Goal: Task Accomplishment & Management: Manage account settings

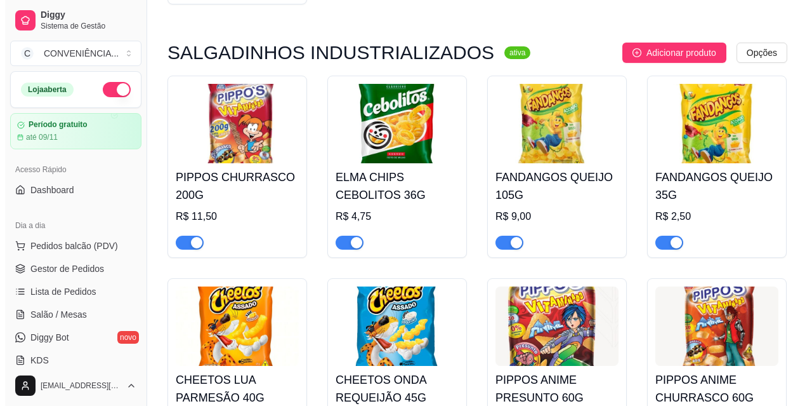
scroll to position [2729, 0]
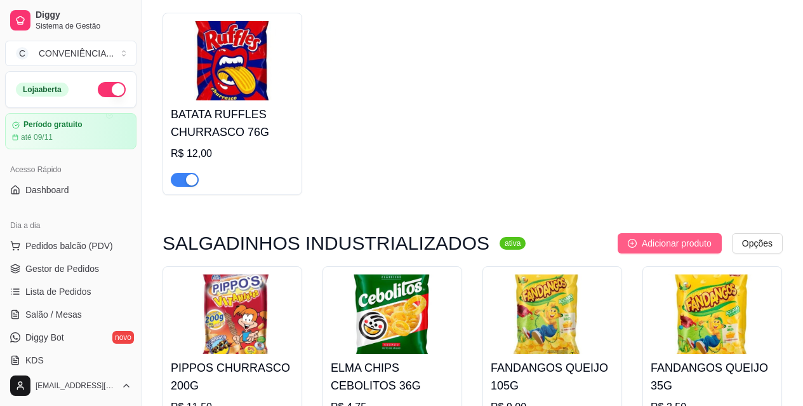
click at [670, 236] on span "Adicionar produto" at bounding box center [677, 243] width 70 height 14
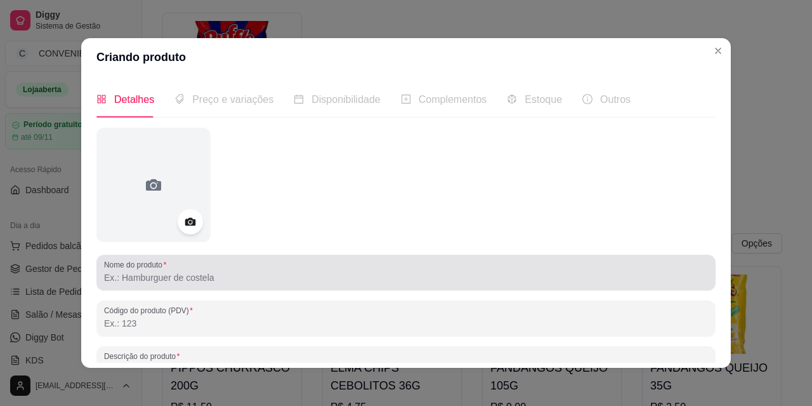
click at [237, 261] on div at bounding box center [406, 272] width 604 height 25
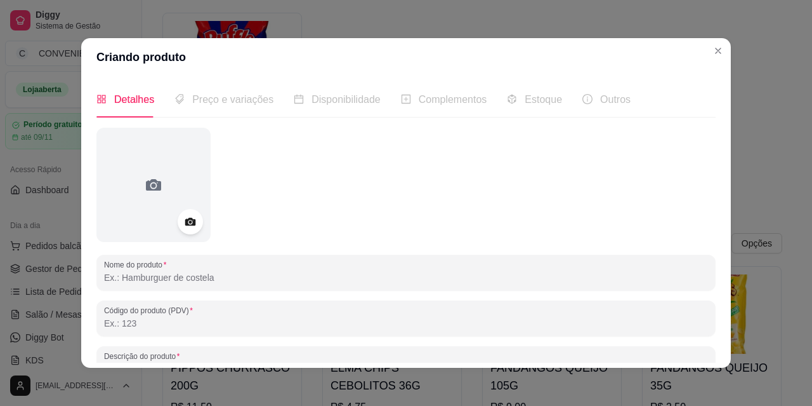
paste input "TORCIDA COSTELINHA C/LIMÃO 35G"
type input "TORCIDA COSTELINHA C/LIMÃO 35G"
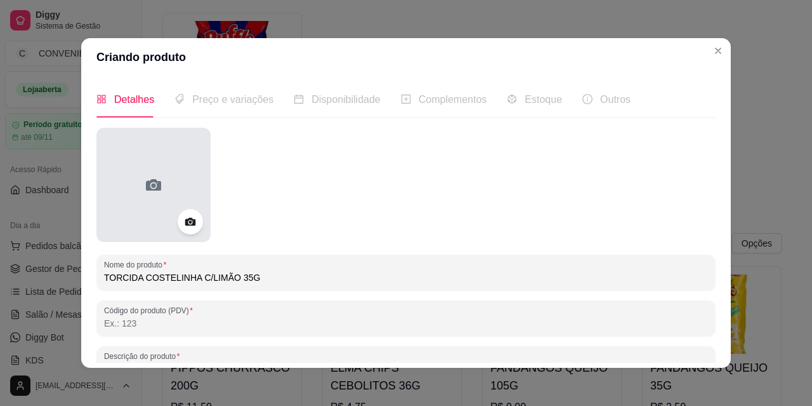
click at [172, 180] on div at bounding box center [153, 185] width 114 height 114
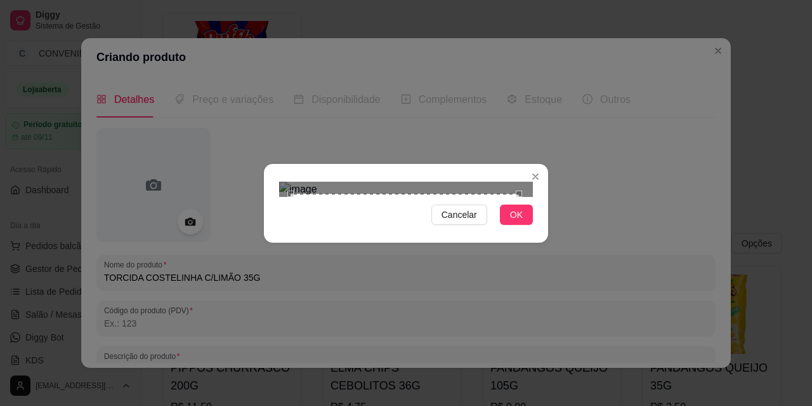
click at [373, 202] on div "Use the arrow keys to move the crop selection area" at bounding box center [405, 308] width 228 height 228
click at [525, 225] on button "OK" at bounding box center [516, 214] width 33 height 20
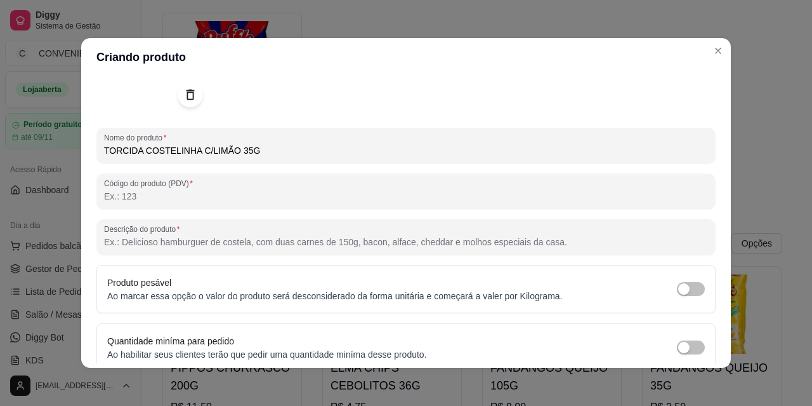
scroll to position [182, 0]
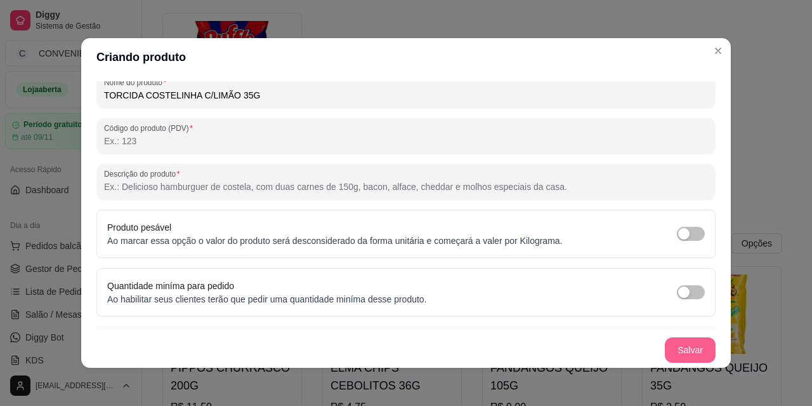
click at [692, 347] on button "Salvar" at bounding box center [690, 349] width 51 height 25
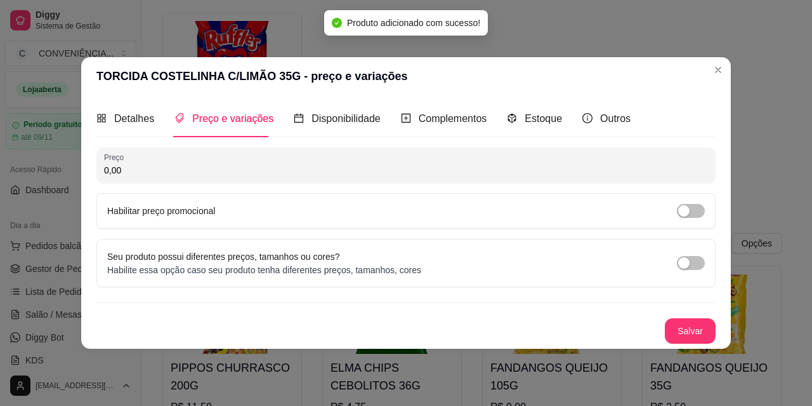
scroll to position [0, 0]
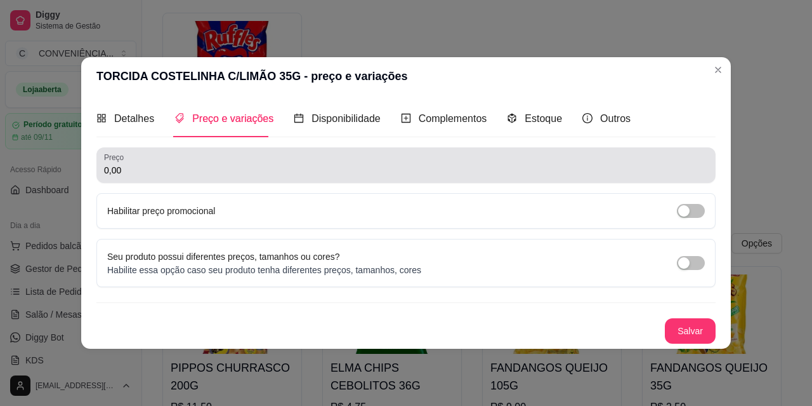
click at [244, 169] on input "0,00" at bounding box center [406, 170] width 604 height 13
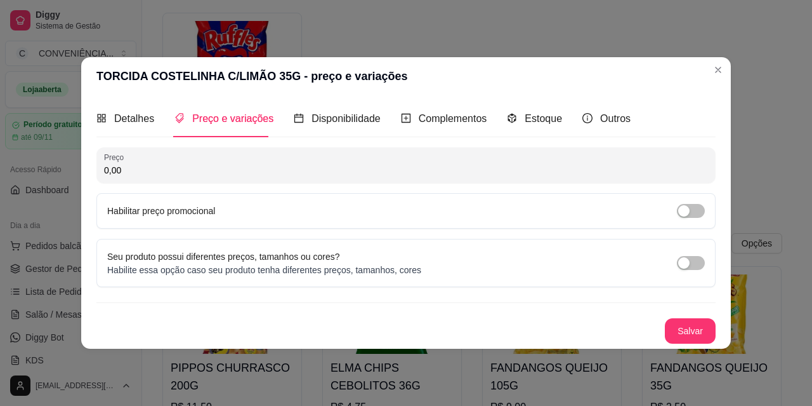
paste input "2,5"
type input "2,50"
click at [687, 341] on button "Salvar" at bounding box center [690, 330] width 51 height 25
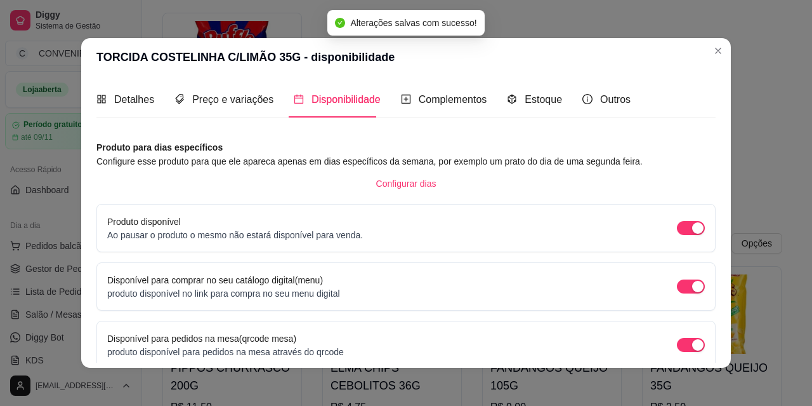
scroll to position [116, 0]
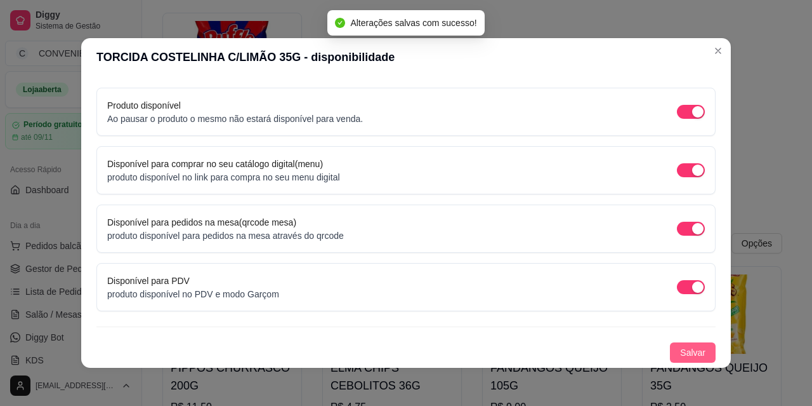
click at [680, 347] on span "Salvar" at bounding box center [692, 352] width 25 height 14
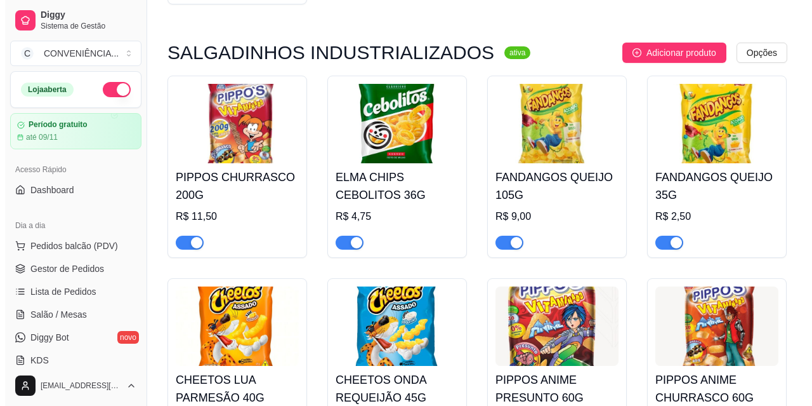
scroll to position [2729, 0]
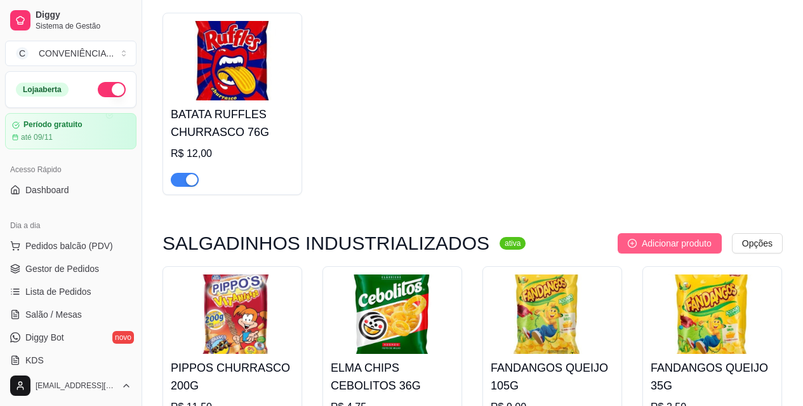
click at [664, 236] on span "Adicionar produto" at bounding box center [677, 243] width 70 height 14
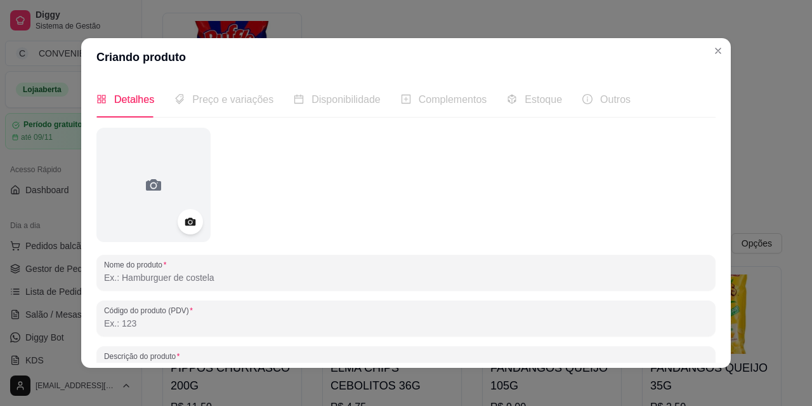
click at [253, 272] on input "Nome do produto" at bounding box center [406, 277] width 604 height 13
paste input "TORCIDA QUEIJO 35G"
type input "TORCIDA QUEIJO 35G"
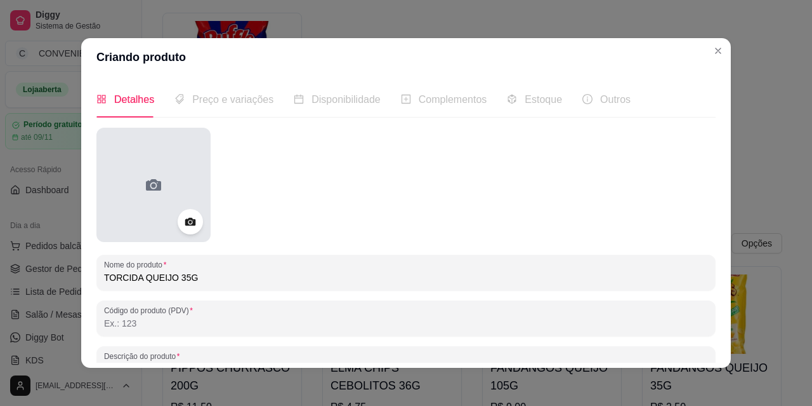
click at [163, 196] on div at bounding box center [153, 185] width 114 height 114
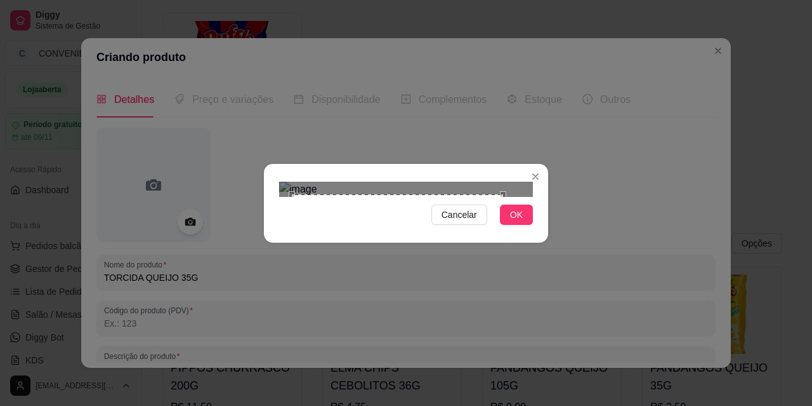
click at [505, 197] on div at bounding box center [406, 189] width 254 height 15
click at [453, 263] on div "Use the arrow keys to move the crop selection area" at bounding box center [405, 304] width 211 height 211
click at [531, 225] on button "OK" at bounding box center [516, 214] width 33 height 20
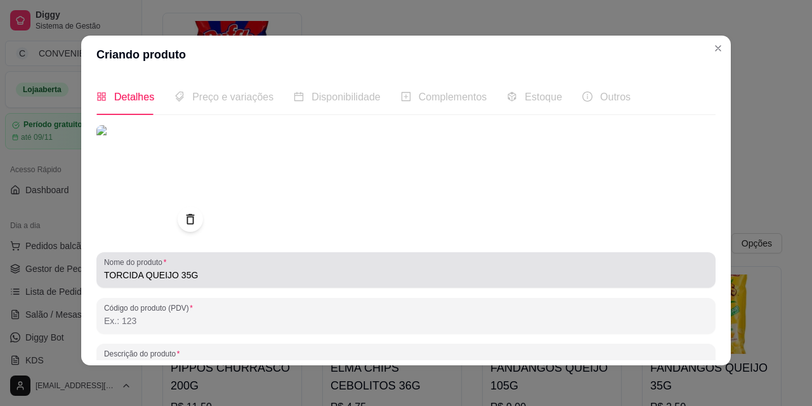
scroll to position [182, 0]
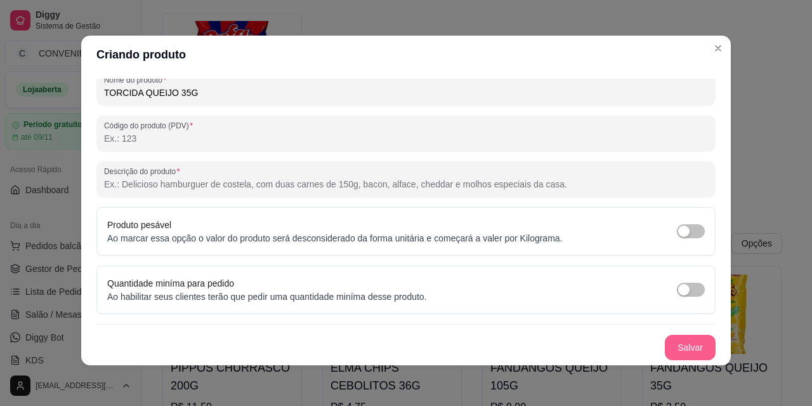
click at [673, 338] on button "Salvar" at bounding box center [690, 346] width 51 height 25
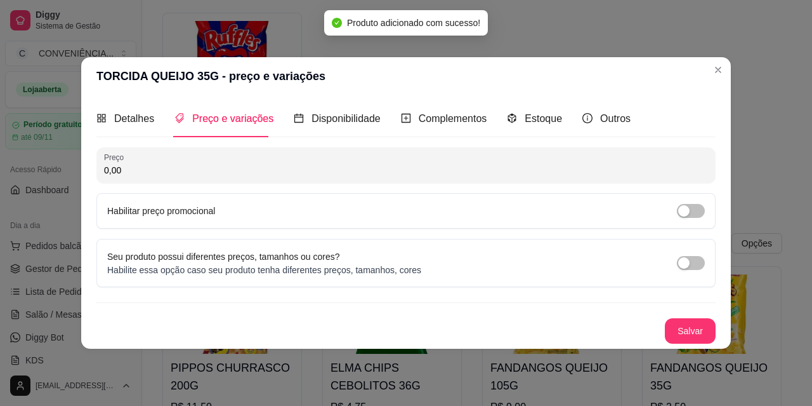
scroll to position [0, 0]
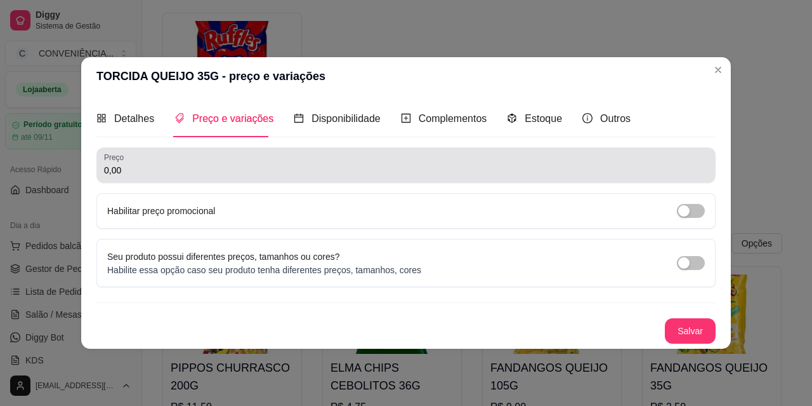
click at [263, 165] on input "0,00" at bounding box center [406, 170] width 604 height 13
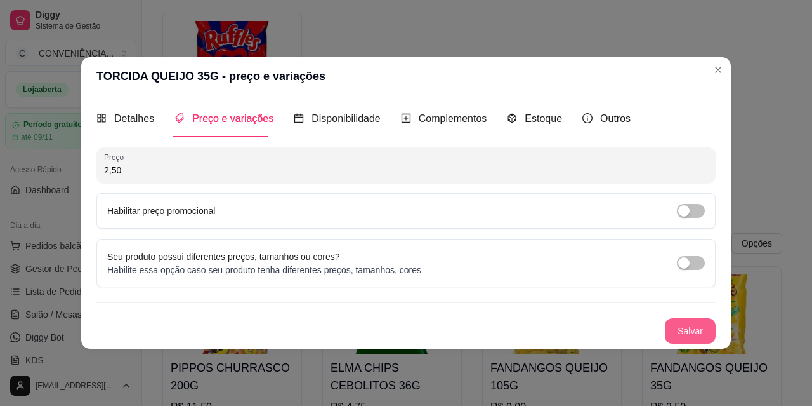
type input "2,50"
click at [676, 326] on button "Salvar" at bounding box center [691, 330] width 50 height 25
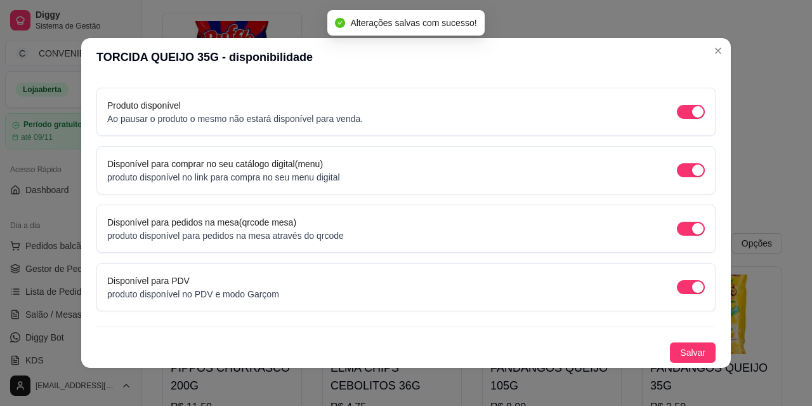
scroll to position [3, 0]
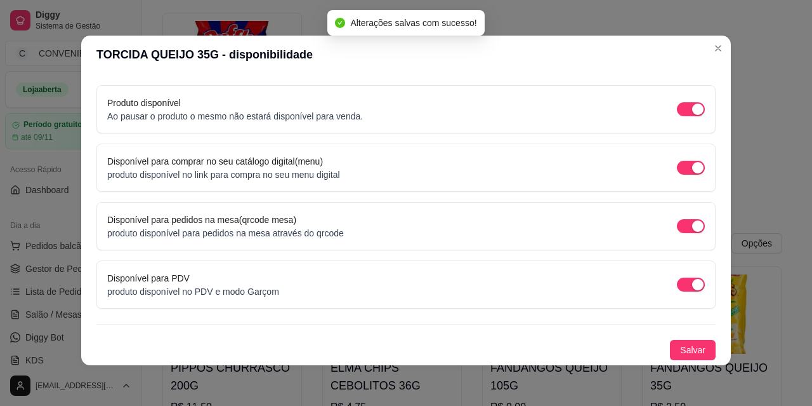
click at [675, 339] on div "Produto para dias específicos Configure esse produto para que ele apareca apena…" at bounding box center [405, 191] width 619 height 338
click at [680, 343] on span "Salvar" at bounding box center [692, 350] width 25 height 14
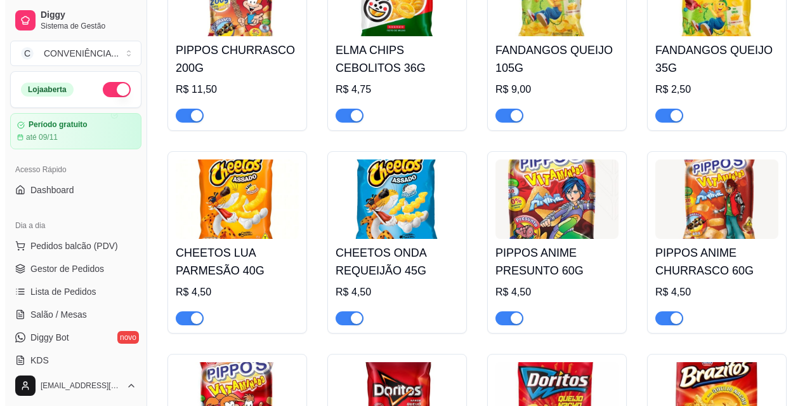
scroll to position [2856, 0]
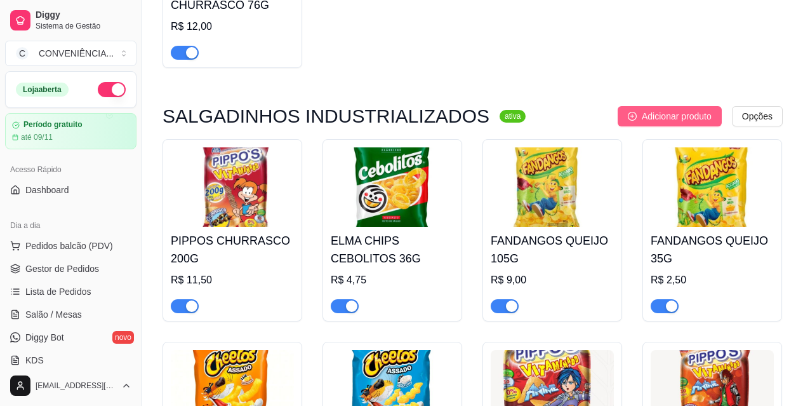
click at [647, 109] on span "Adicionar produto" at bounding box center [677, 116] width 70 height 14
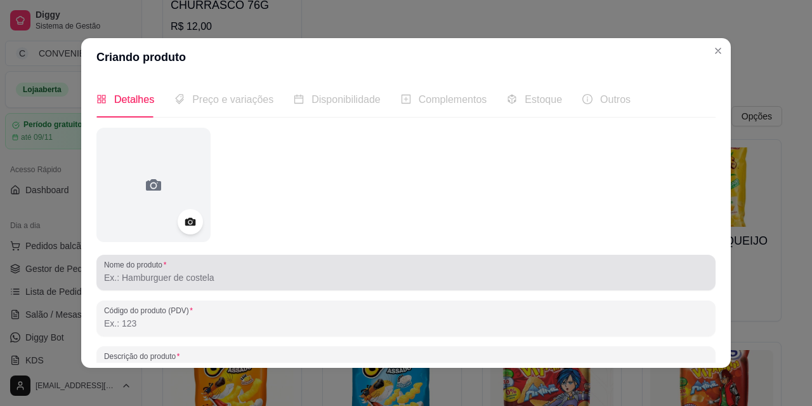
click at [162, 281] on input "Nome do produto" at bounding box center [406, 277] width 604 height 13
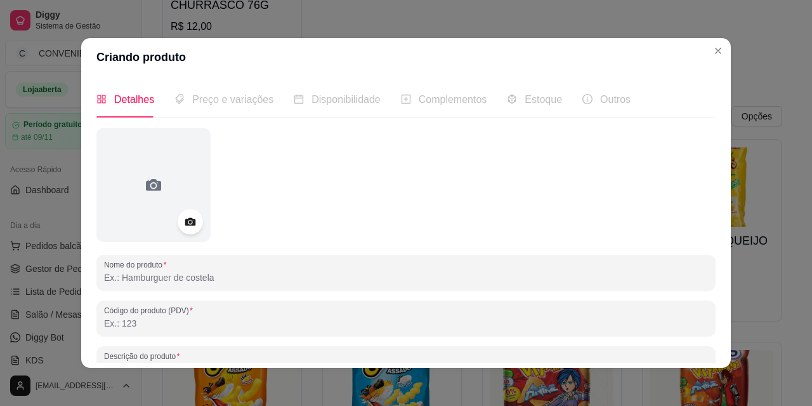
paste input "TORCIDA CEBOLA 35G"
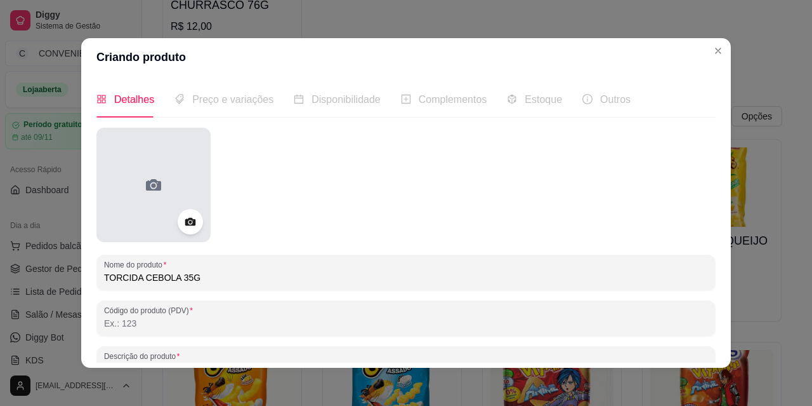
type input "TORCIDA CEBOLA 35G"
click at [142, 211] on div at bounding box center [153, 185] width 114 height 114
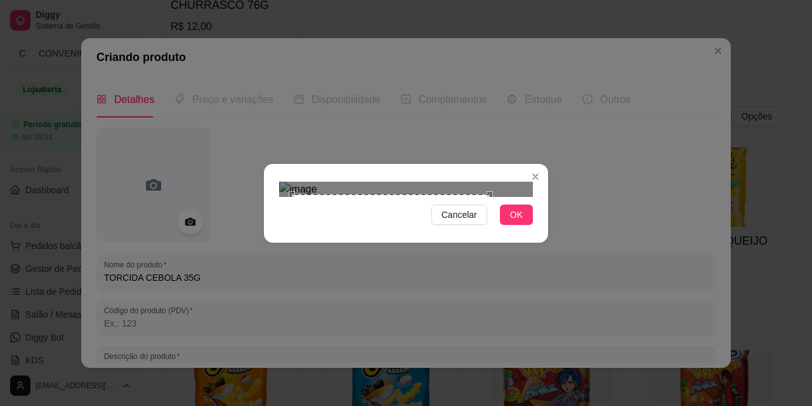
click at [488, 197] on div at bounding box center [406, 189] width 254 height 15
click at [451, 255] on div "Use the arrow keys to move the crop selection area" at bounding box center [408, 303] width 196 height 196
click at [459, 255] on div "Use the arrow keys to move the crop selection area" at bounding box center [415, 311] width 196 height 196
click at [498, 197] on div at bounding box center [406, 189] width 254 height 15
click at [472, 260] on div "Use the arrow keys to move the crop selection area" at bounding box center [410, 308] width 182 height 182
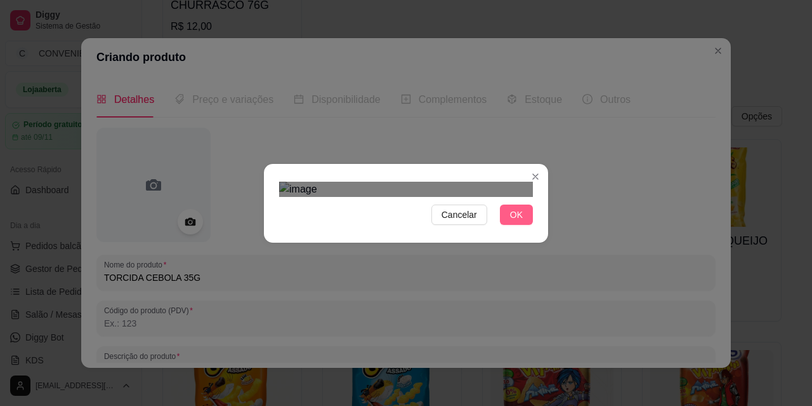
click at [515, 221] on span "OK" at bounding box center [516, 215] width 13 height 14
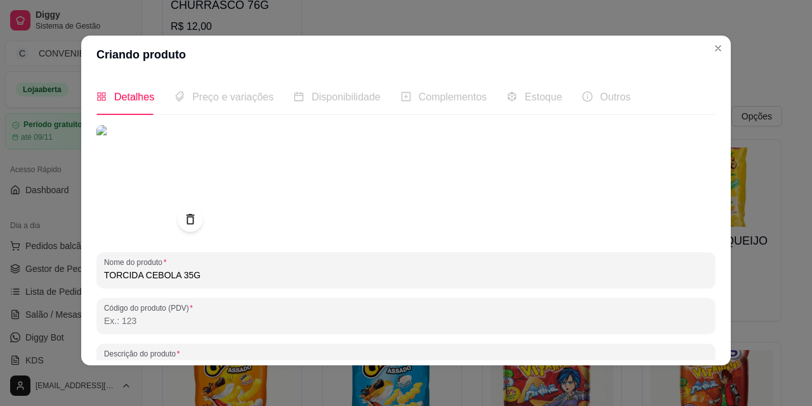
scroll to position [182, 0]
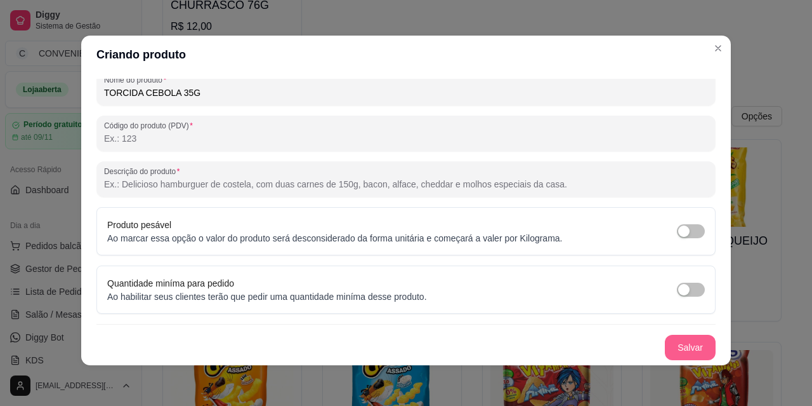
click at [667, 347] on button "Salvar" at bounding box center [690, 346] width 51 height 25
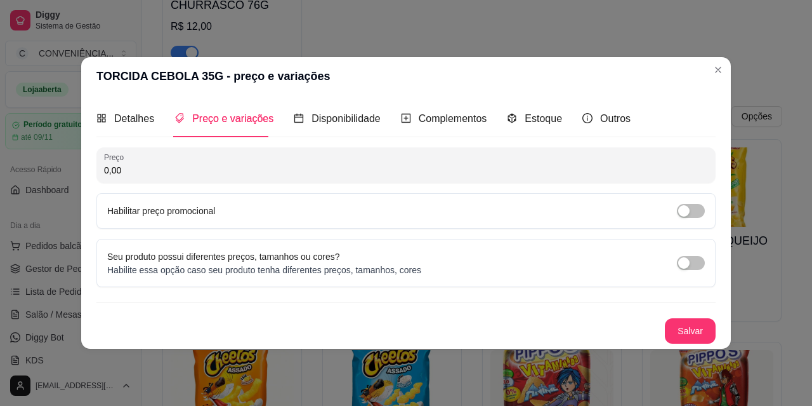
scroll to position [0, 0]
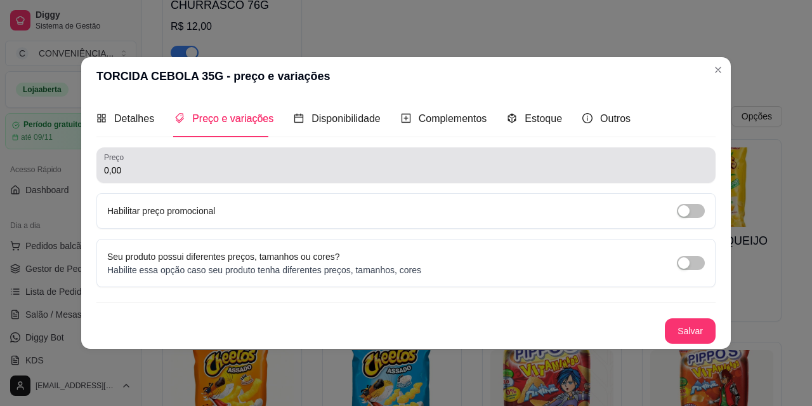
click at [216, 179] on div "Preço 0,00" at bounding box center [405, 165] width 619 height 36
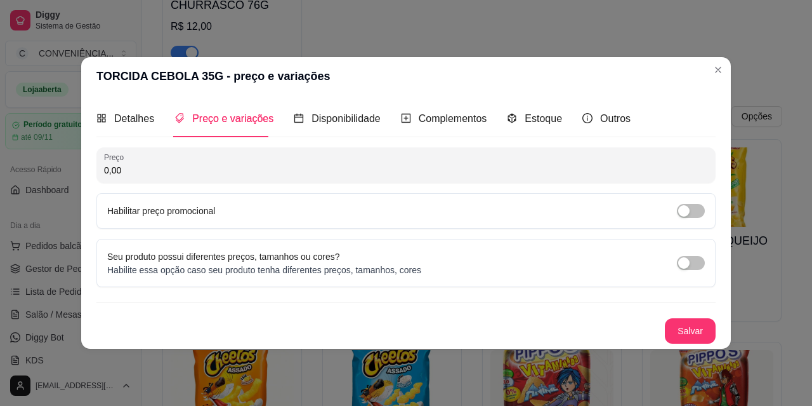
paste input "2,5"
type input "2,50"
click at [684, 324] on button "Salvar" at bounding box center [691, 330] width 50 height 25
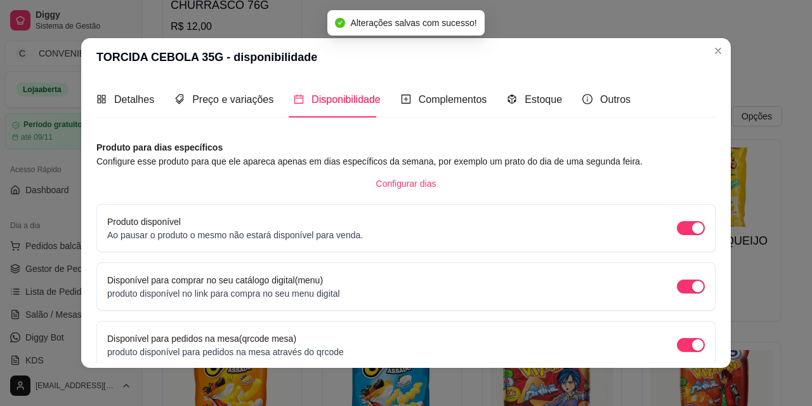
scroll to position [116, 0]
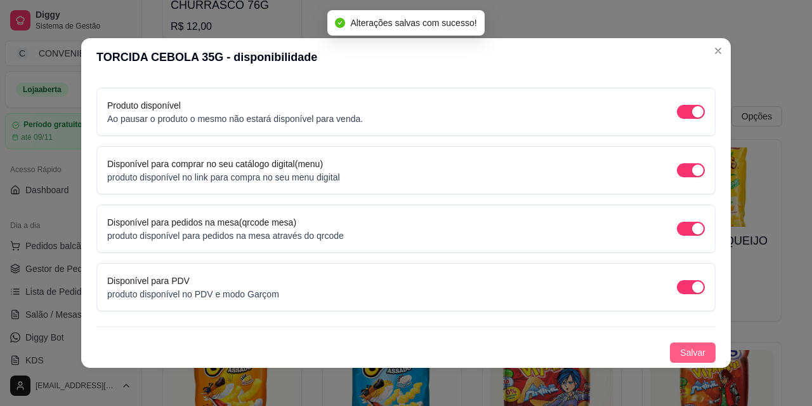
click at [680, 352] on span "Salvar" at bounding box center [692, 352] width 25 height 14
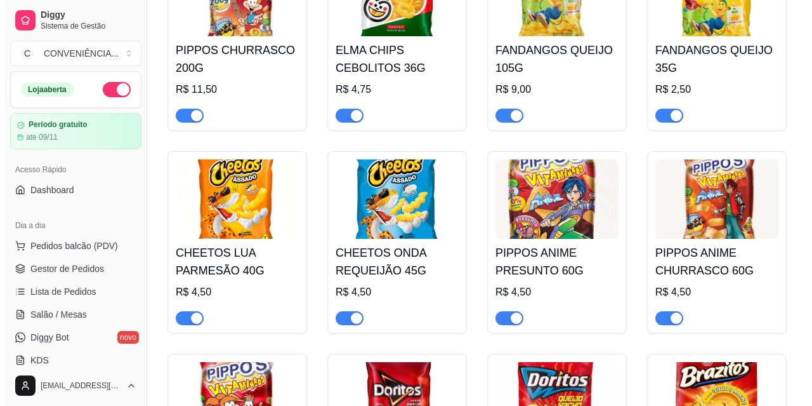
scroll to position [2792, 0]
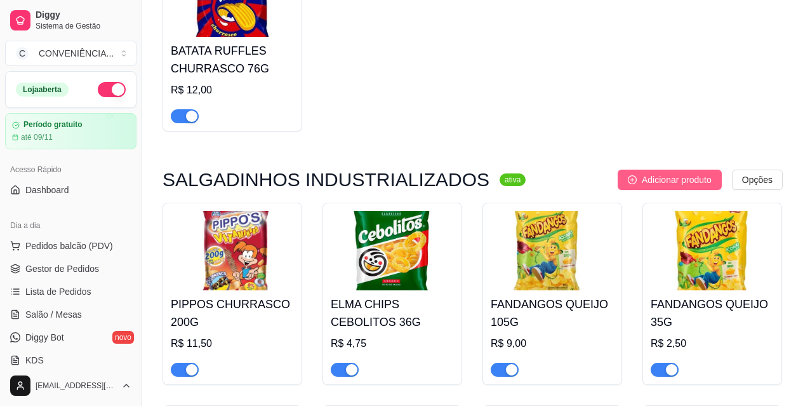
click at [647, 169] on button "Adicionar produto" at bounding box center [670, 179] width 104 height 20
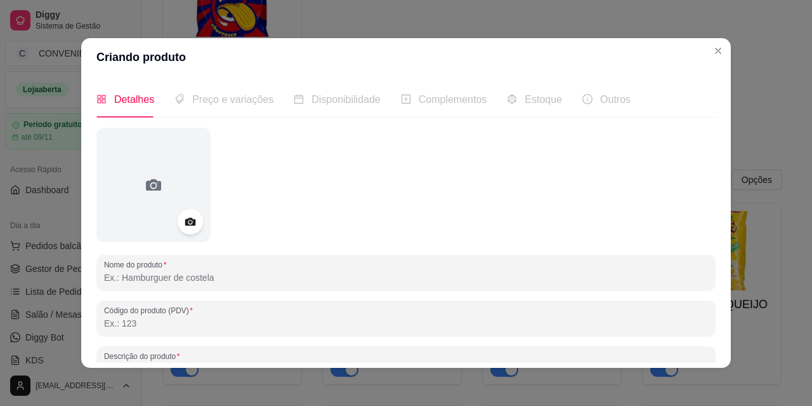
click at [242, 274] on input "Nome do produto" at bounding box center [406, 277] width 604 height 13
paste input "TORCIDA CAMARÃO PIMENTA 35G"
type input "TORCIDA CAMARÃO PIMENTA 35G"
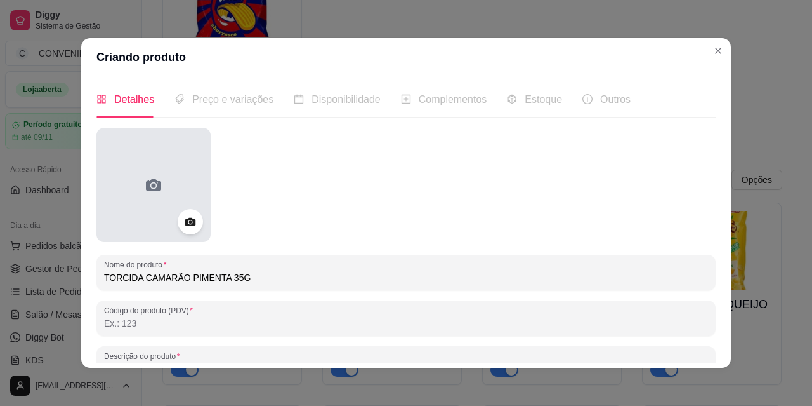
click at [143, 204] on div at bounding box center [153, 185] width 114 height 114
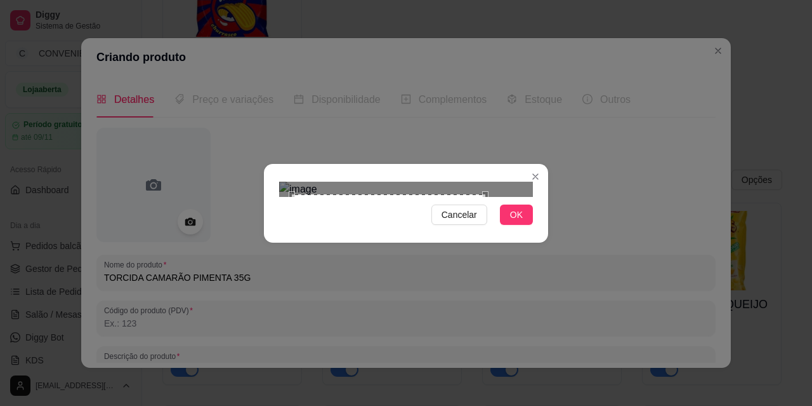
click at [486, 197] on div at bounding box center [406, 189] width 254 height 15
click at [454, 248] on div "Use the arrow keys to move the crop selection area" at bounding box center [404, 309] width 192 height 192
click at [516, 225] on button "OK" at bounding box center [516, 214] width 33 height 20
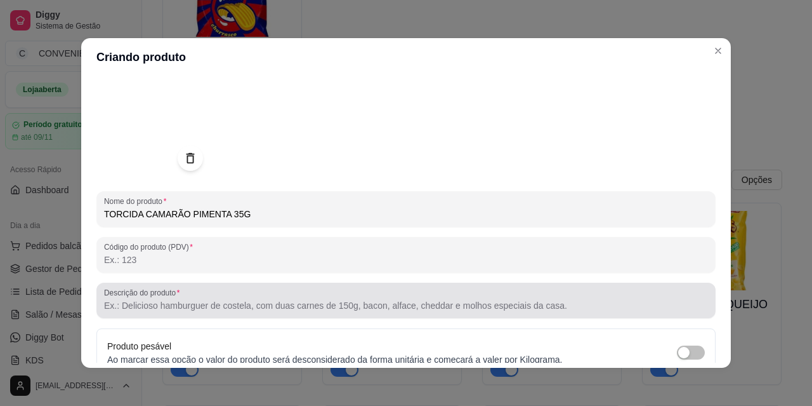
scroll to position [182, 0]
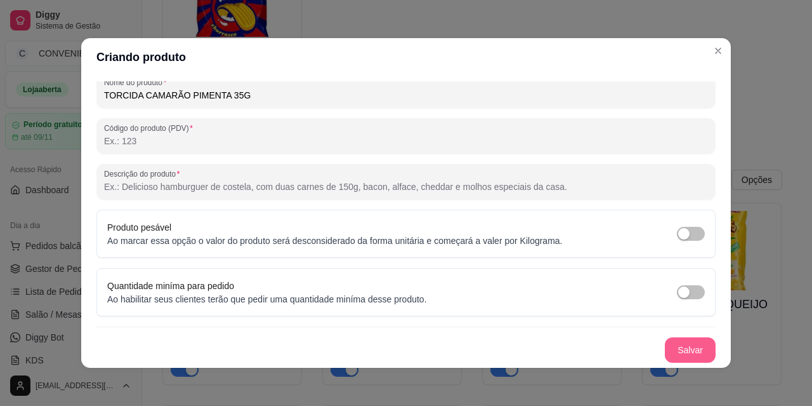
click at [665, 357] on button "Salvar" at bounding box center [690, 349] width 51 height 25
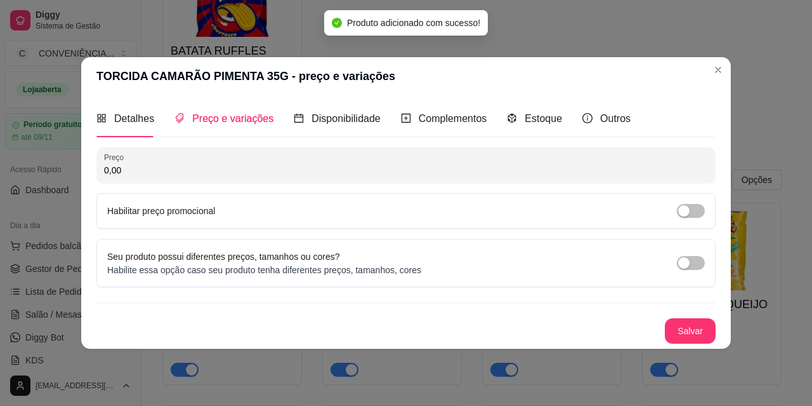
scroll to position [0, 0]
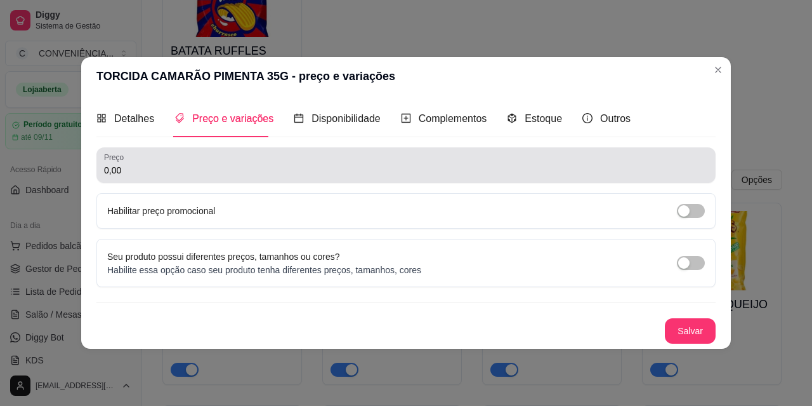
click at [188, 170] on input "0,00" at bounding box center [406, 170] width 604 height 13
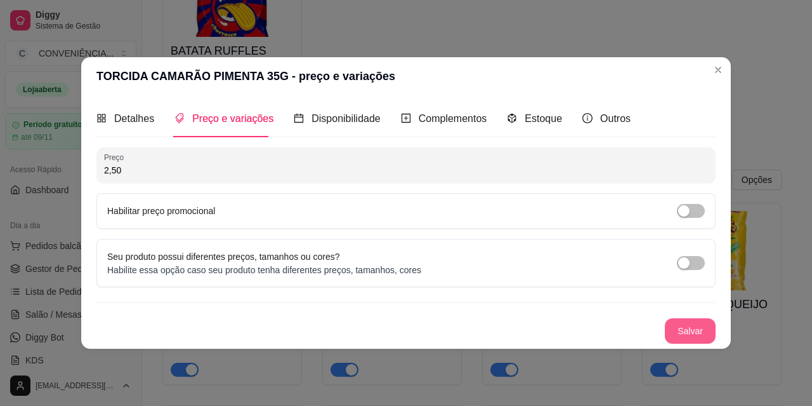
type input "2,50"
click at [673, 327] on button "Salvar" at bounding box center [691, 330] width 50 height 25
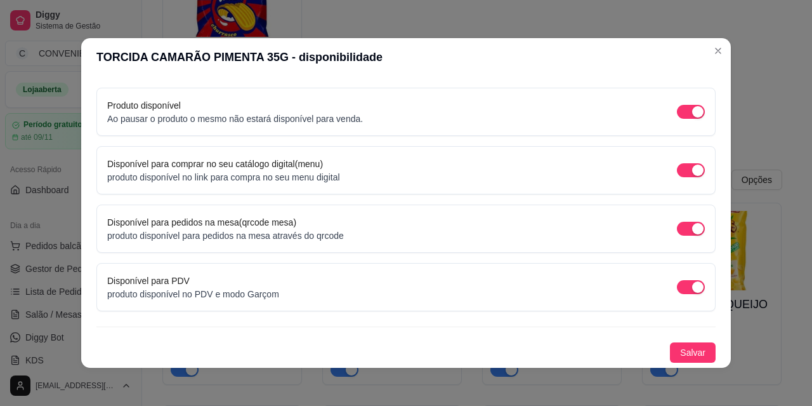
scroll to position [3, 0]
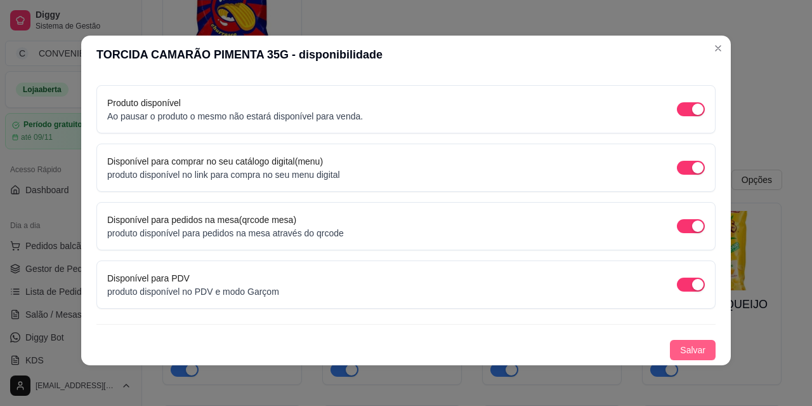
click at [686, 353] on span "Salvar" at bounding box center [692, 350] width 25 height 14
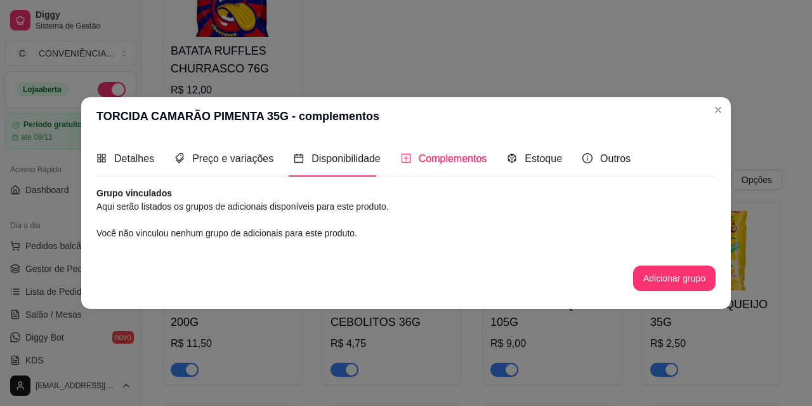
scroll to position [0, 0]
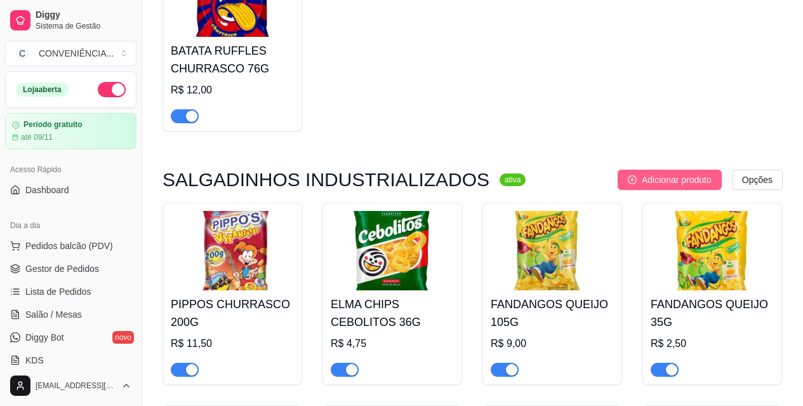
click at [630, 175] on icon "plus-circle" at bounding box center [632, 179] width 9 height 9
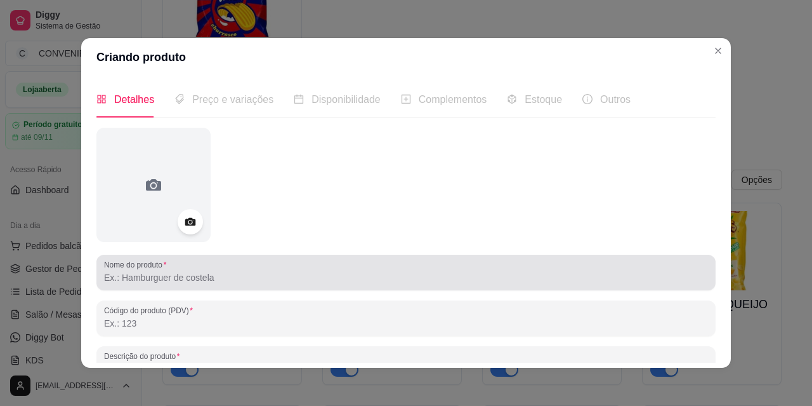
click at [291, 287] on div "Nome do produto" at bounding box center [405, 272] width 619 height 36
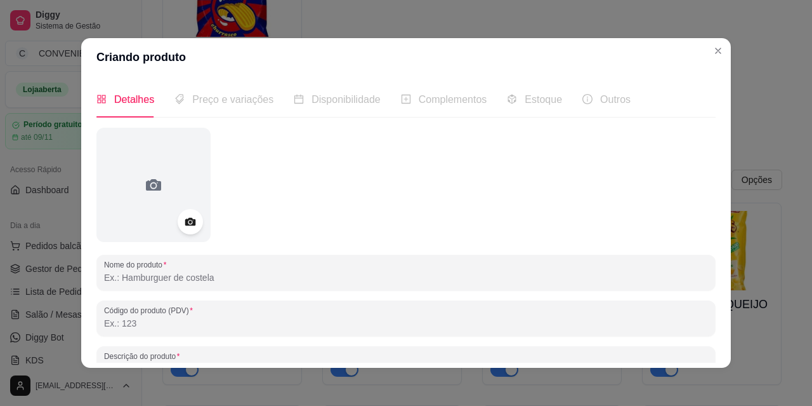
paste input "TORCIDA CHURRASCO 35G"
type input "TORCIDA CHURRASCO 35G"
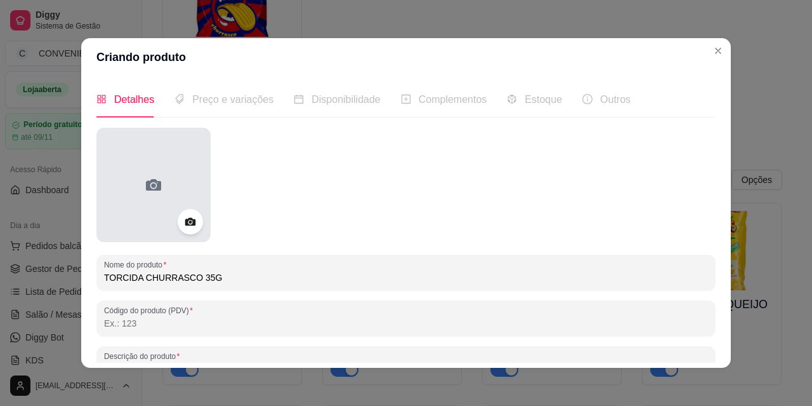
click at [186, 178] on div at bounding box center [153, 185] width 114 height 114
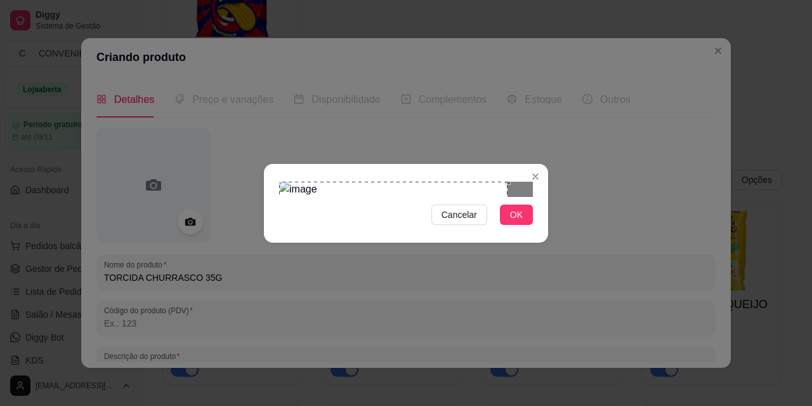
click at [372, 196] on div "Use the arrow keys to move the crop selection area" at bounding box center [393, 246] width 228 height 129
click at [495, 230] on div "Cancelar OK" at bounding box center [406, 202] width 284 height 53
click at [529, 225] on button "OK" at bounding box center [516, 214] width 33 height 20
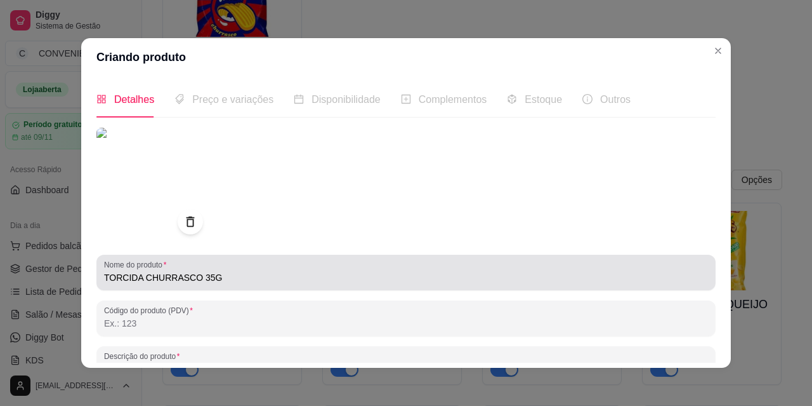
scroll to position [3, 0]
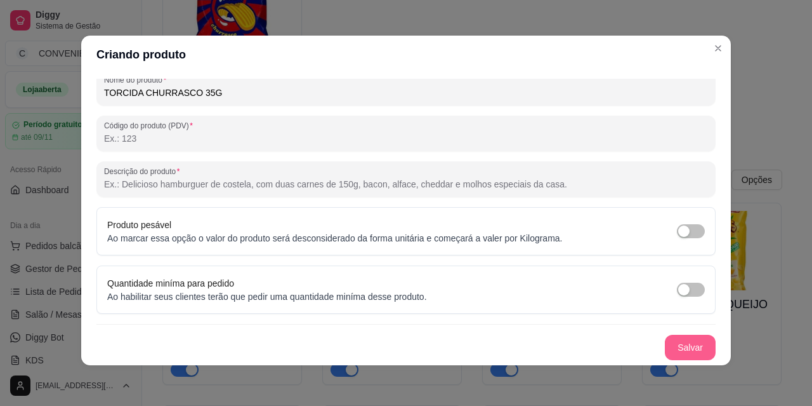
click at [668, 352] on button "Salvar" at bounding box center [690, 346] width 51 height 25
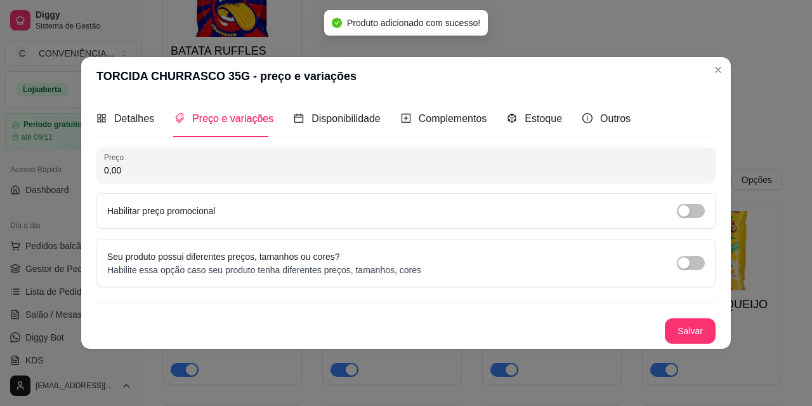
scroll to position [0, 0]
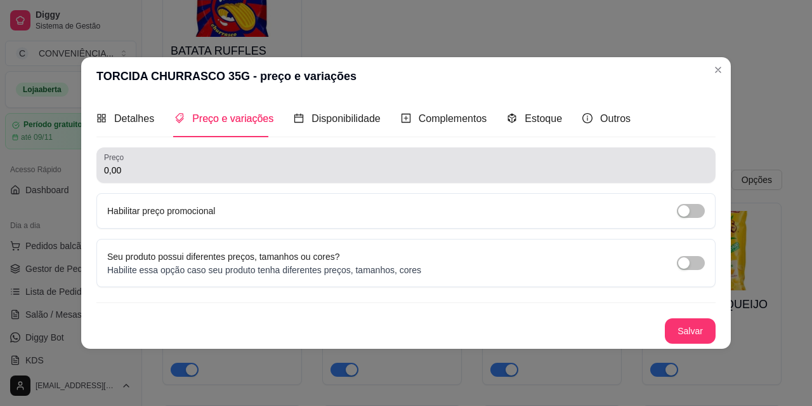
click at [200, 168] on input "0,00" at bounding box center [406, 170] width 604 height 13
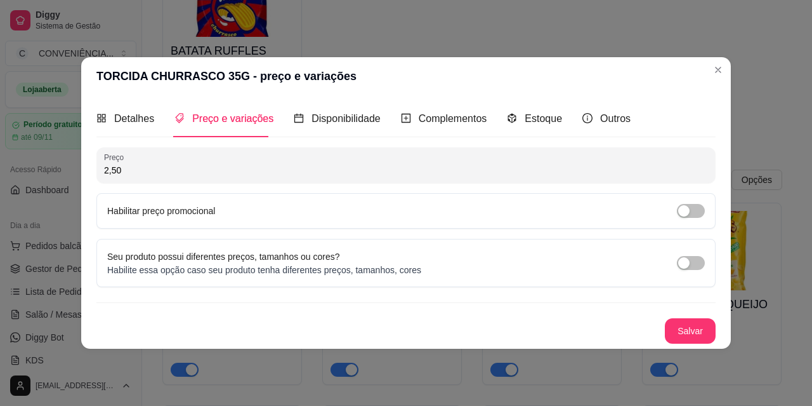
type input "2,50"
click at [689, 326] on button "Salvar" at bounding box center [691, 330] width 50 height 25
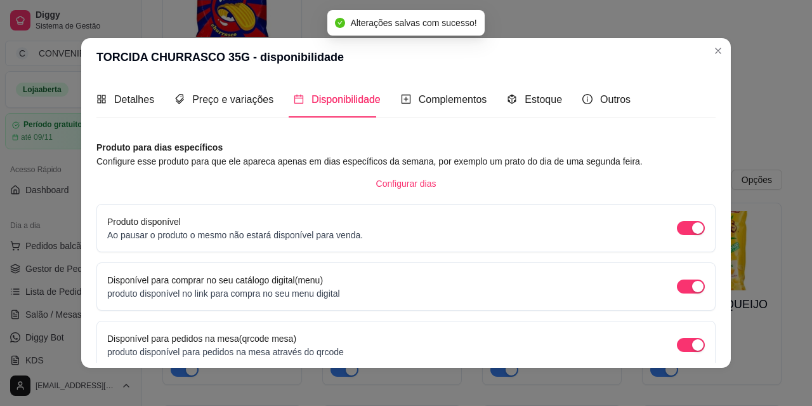
scroll to position [116, 0]
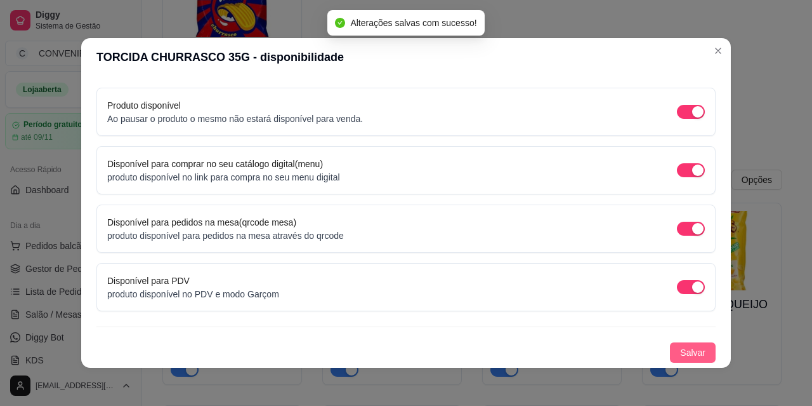
click at [680, 347] on span "Salvar" at bounding box center [692, 352] width 25 height 14
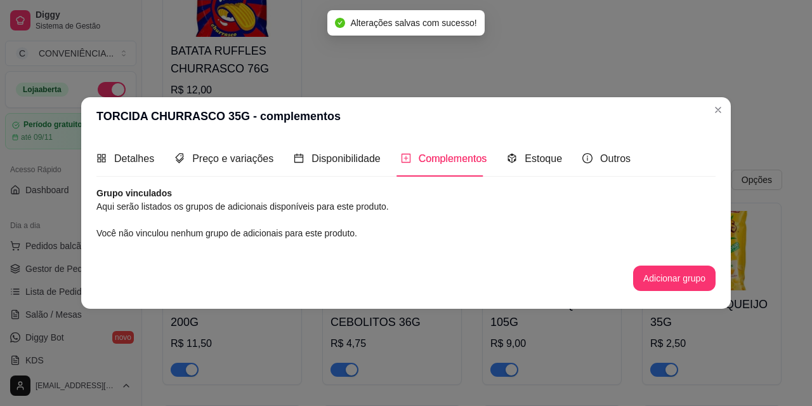
scroll to position [0, 0]
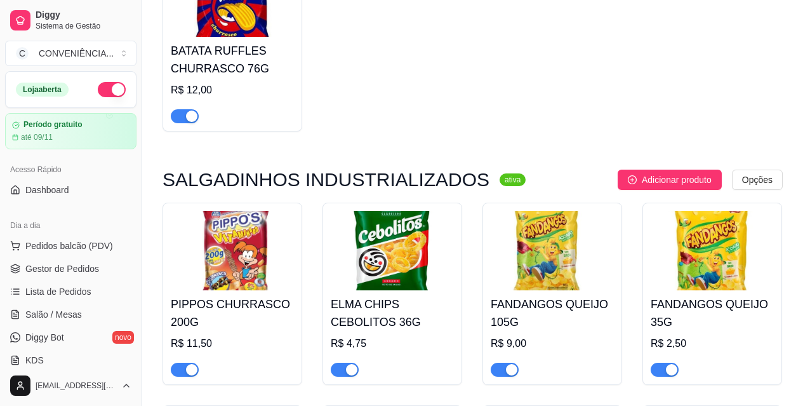
click at [642, 173] on span "Adicionar produto" at bounding box center [677, 180] width 70 height 14
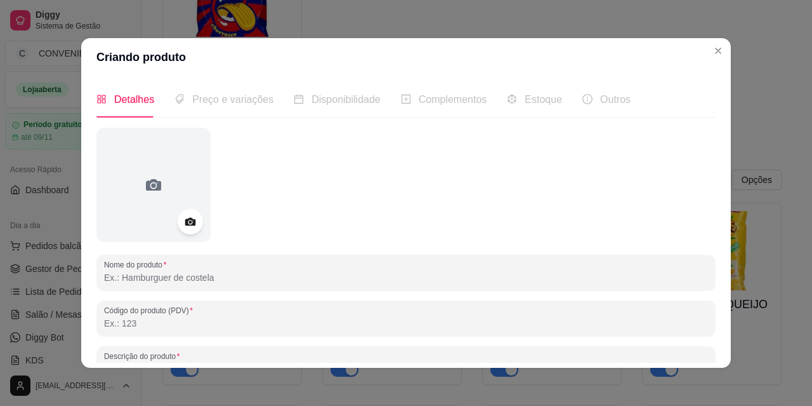
click at [210, 283] on input "Nome do produto" at bounding box center [406, 277] width 604 height 13
paste input "TORCIDA PIMENTA MEXICANA 35G"
type input "TORCIDA PIMENTA MEXICANA 35G"
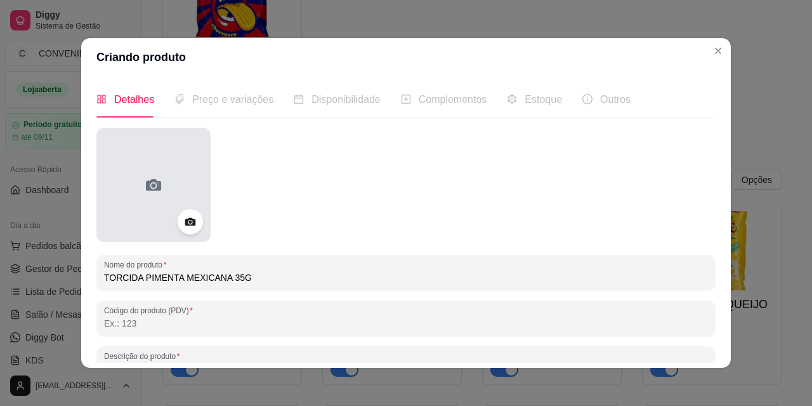
click at [145, 218] on div at bounding box center [153, 185] width 114 height 114
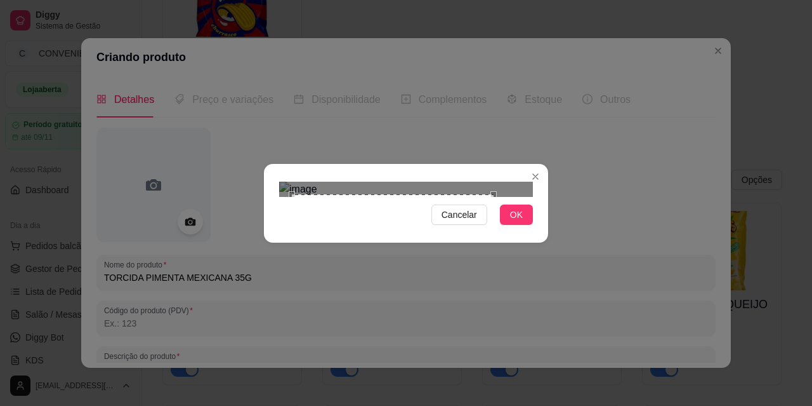
click at [484, 197] on div at bounding box center [406, 189] width 254 height 15
click at [439, 274] on div "Use the arrow keys to move the crop selection area" at bounding box center [401, 311] width 192 height 192
click at [313, 182] on div at bounding box center [406, 189] width 254 height 15
click at [360, 216] on div "Use the arrow keys to move the crop selection area" at bounding box center [404, 307] width 183 height 183
click at [524, 225] on button "OK" at bounding box center [516, 214] width 33 height 20
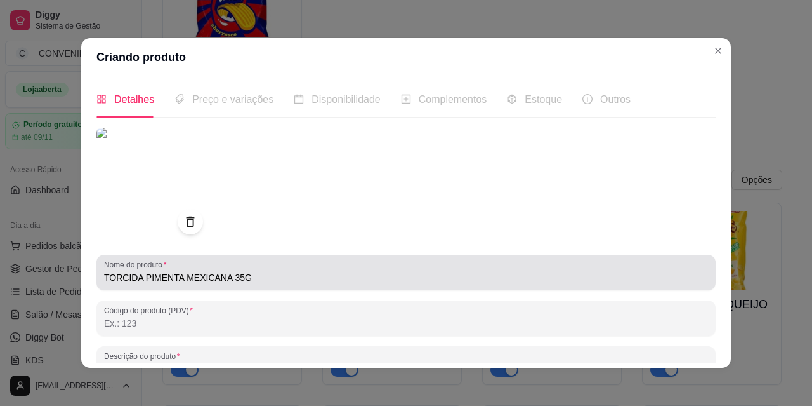
scroll to position [182, 0]
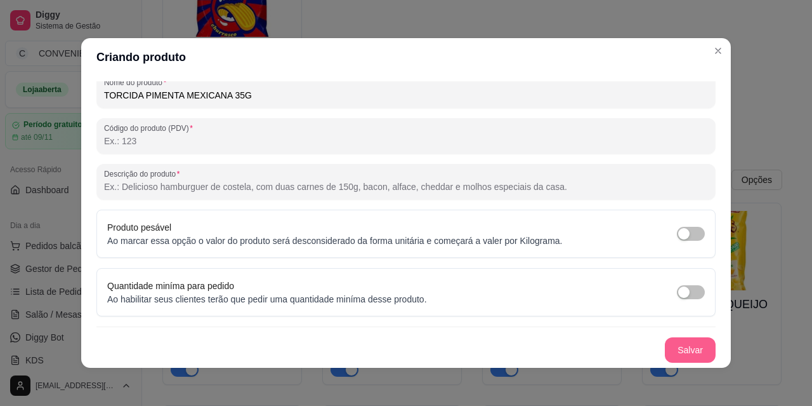
click at [677, 346] on button "Salvar" at bounding box center [690, 349] width 51 height 25
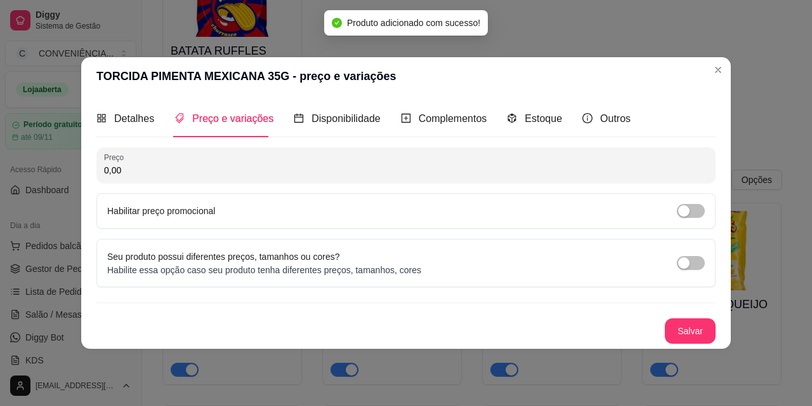
scroll to position [0, 0]
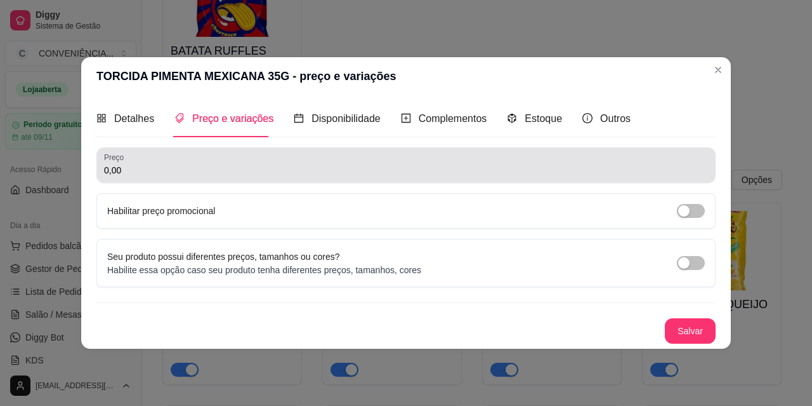
click at [209, 162] on div "0,00" at bounding box center [406, 164] width 604 height 25
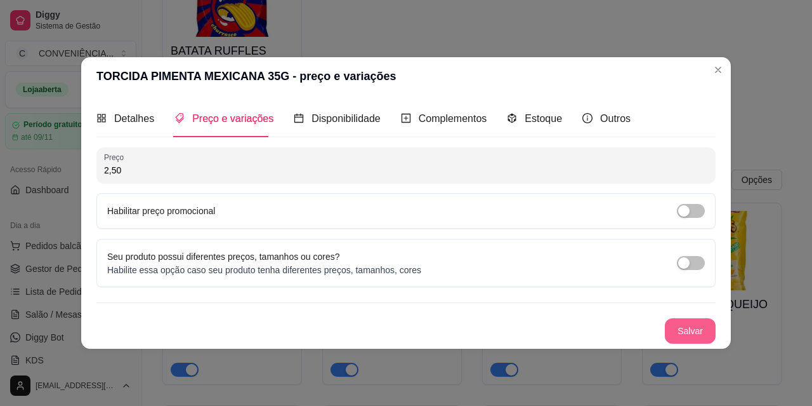
type input "2,50"
click at [691, 325] on button "Salvar" at bounding box center [690, 330] width 51 height 25
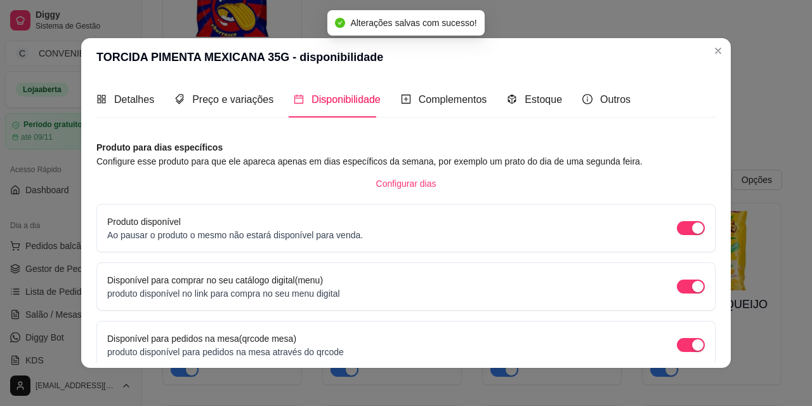
scroll to position [116, 0]
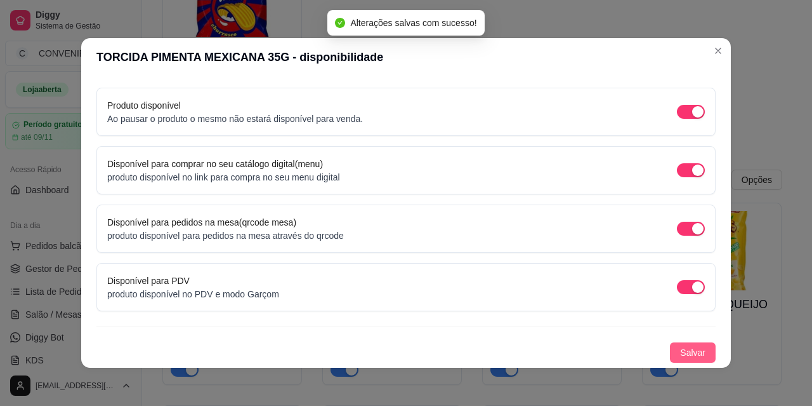
click at [696, 357] on button "Salvar" at bounding box center [693, 352] width 46 height 20
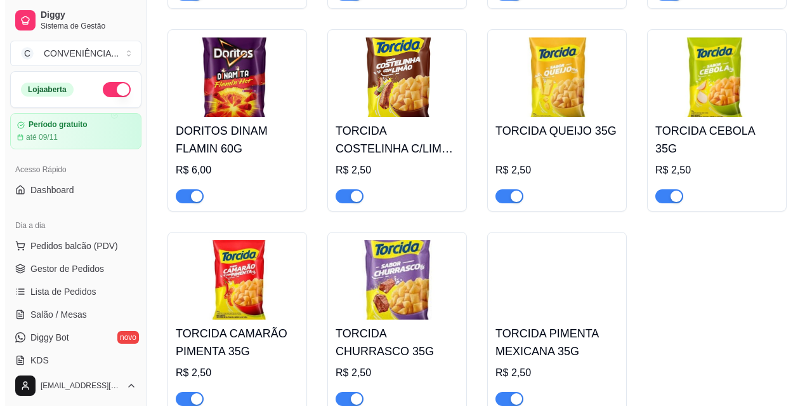
scroll to position [3890, 0]
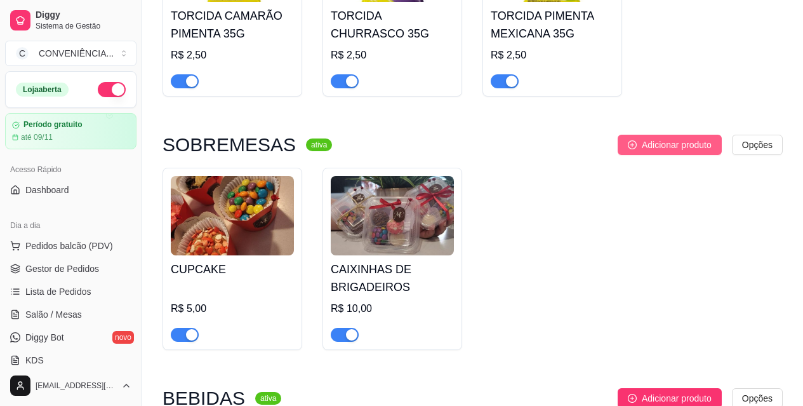
click at [671, 135] on button "Adicionar produto" at bounding box center [670, 145] width 104 height 20
click at [704, 138] on span "Adicionar produto" at bounding box center [677, 145] width 70 height 14
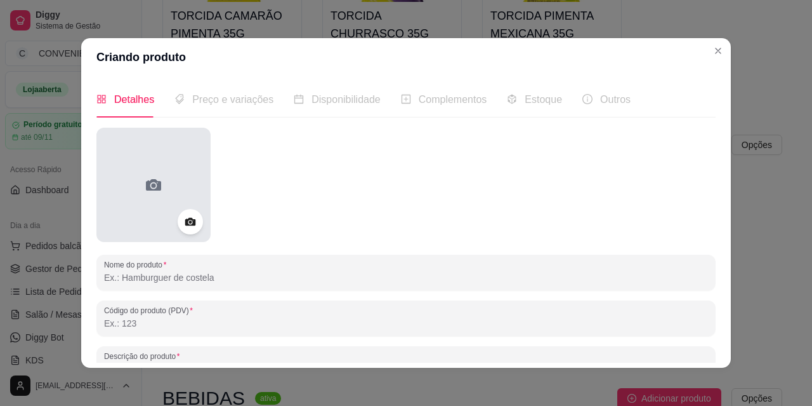
click at [188, 182] on div at bounding box center [153, 185] width 114 height 114
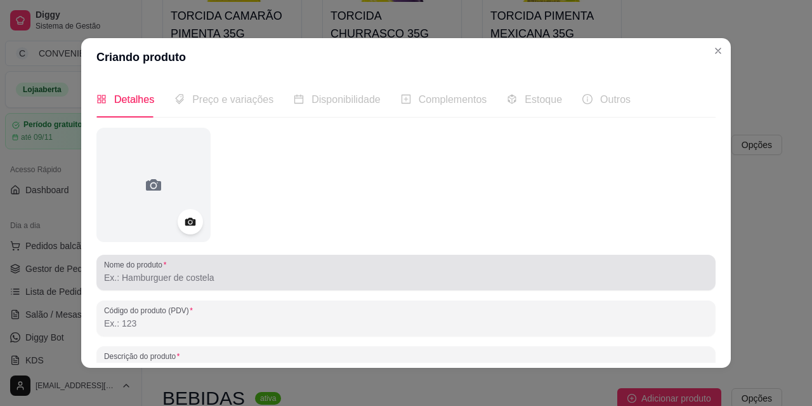
click at [207, 271] on input "Nome do produto" at bounding box center [406, 277] width 604 height 13
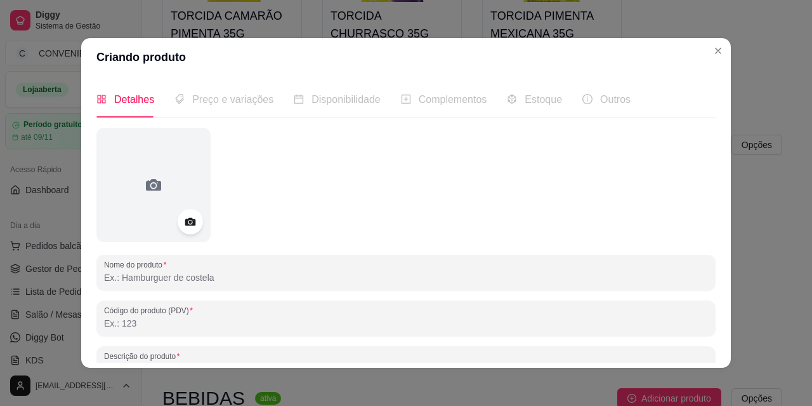
paste input "MILEZINHO TANGERINA"
type input "MILEZINHO TANGERINA"
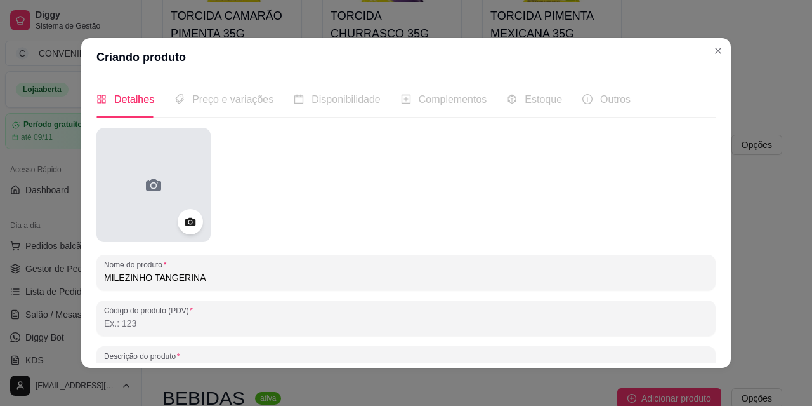
click at [190, 146] on div at bounding box center [153, 185] width 114 height 114
click at [160, 191] on div at bounding box center [153, 185] width 114 height 114
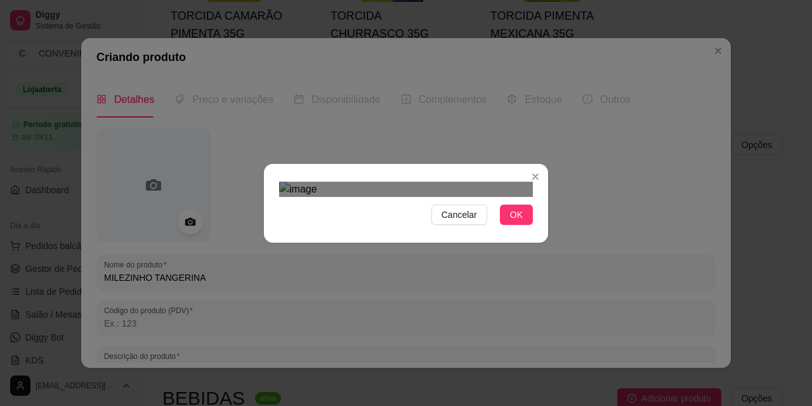
click at [503, 197] on div at bounding box center [406, 189] width 254 height 15
click at [543, 230] on div "Cancelar OK" at bounding box center [406, 202] width 284 height 53
click at [482, 253] on div "Use the arrow keys to move the crop selection area" at bounding box center [411, 342] width 232 height 232
click at [512, 225] on button "OK" at bounding box center [516, 214] width 33 height 20
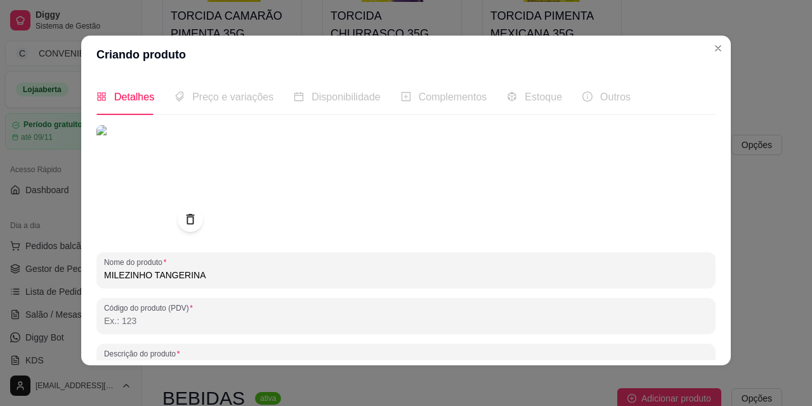
scroll to position [182, 0]
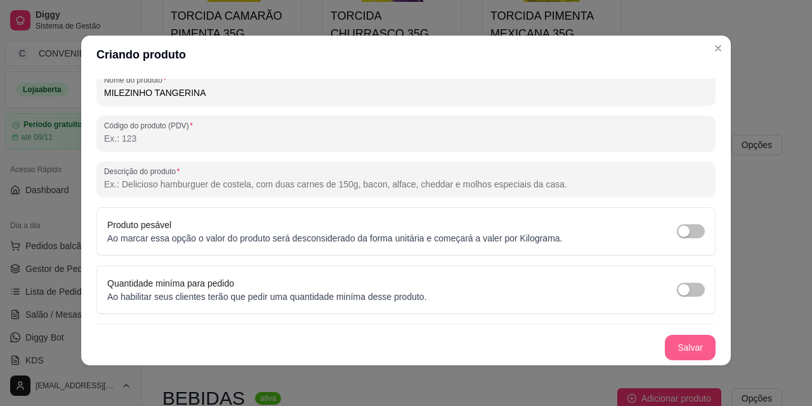
click at [683, 348] on button "Salvar" at bounding box center [690, 346] width 51 height 25
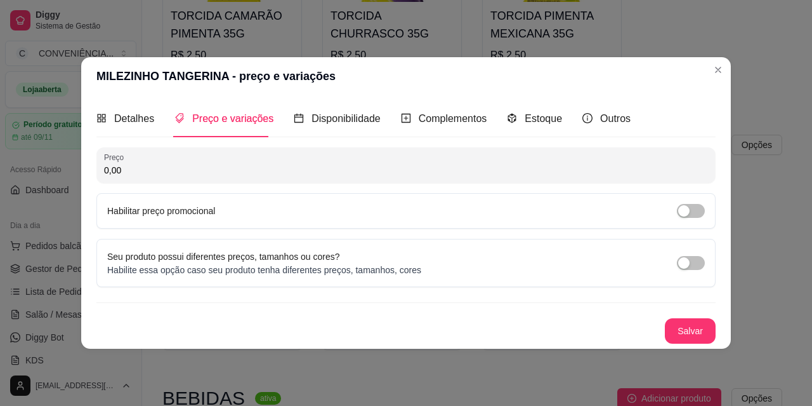
scroll to position [0, 0]
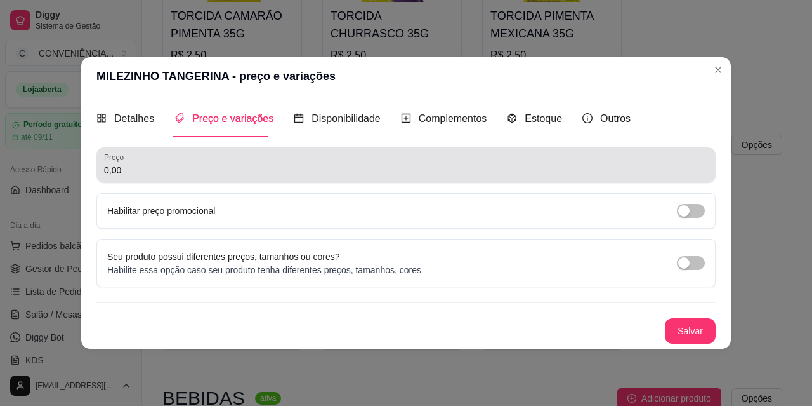
click at [250, 173] on input "0,00" at bounding box center [406, 170] width 604 height 13
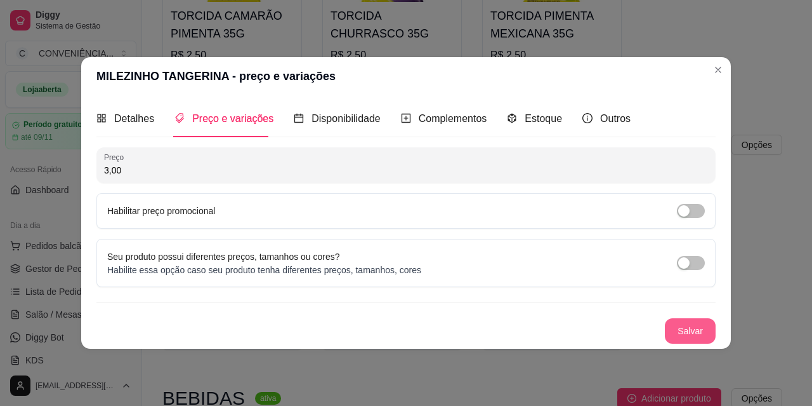
type input "3,00"
click at [675, 333] on button "Salvar" at bounding box center [690, 330] width 51 height 25
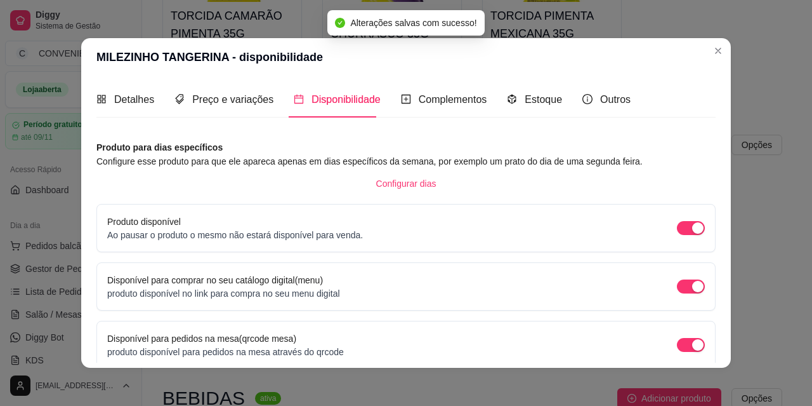
scroll to position [3, 0]
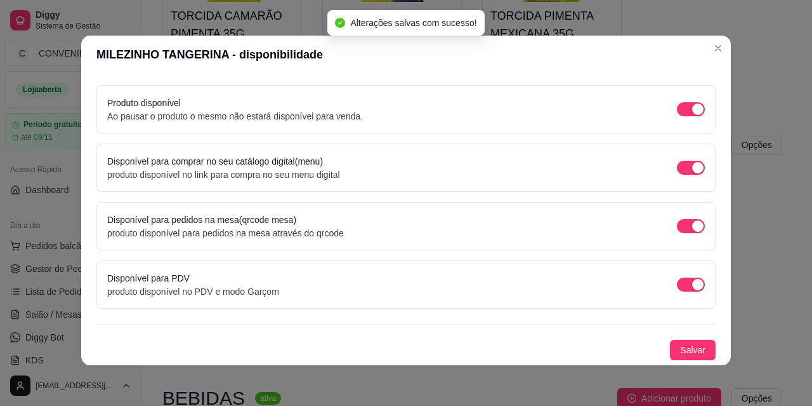
click at [685, 339] on div "Produto para dias específicos Configure esse produto para que ele apareca apena…" at bounding box center [405, 191] width 619 height 338
click at [685, 344] on span "Salvar" at bounding box center [692, 350] width 25 height 14
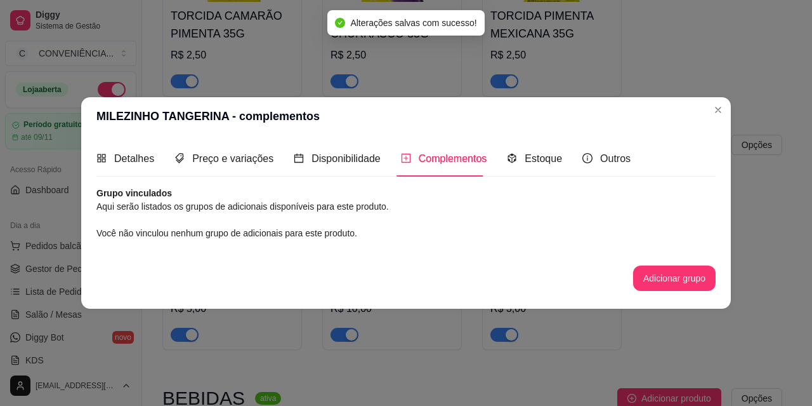
scroll to position [0, 0]
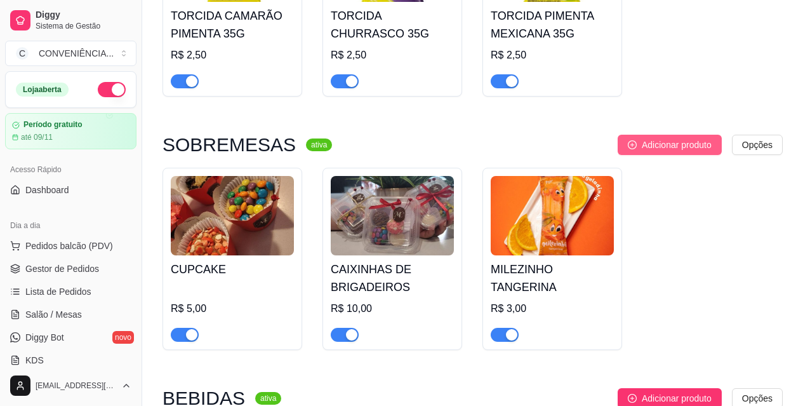
click at [652, 138] on span "Adicionar produto" at bounding box center [677, 145] width 70 height 14
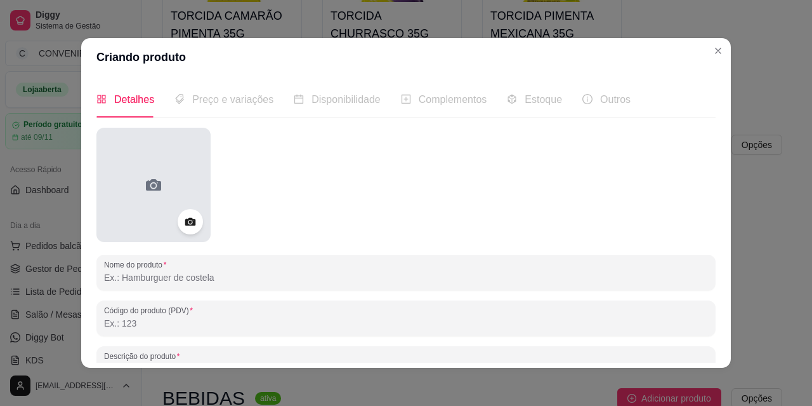
click at [149, 178] on icon at bounding box center [153, 185] width 20 height 20
click at [171, 182] on div at bounding box center [153, 185] width 114 height 114
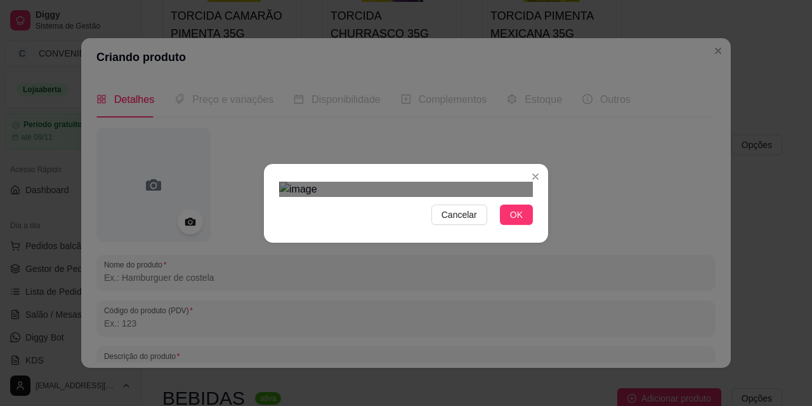
click at [428, 239] on div "Use the arrow keys to move the crop selection area" at bounding box center [419, 327] width 228 height 176
click at [385, 230] on div "Use the arrow keys to move the crop selection area" at bounding box center [398, 318] width 228 height 176
click at [386, 223] on div "Use the arrow keys to move the crop selection area" at bounding box center [404, 309] width 228 height 176
click at [232, 107] on div "Cancelar OK" at bounding box center [406, 203] width 812 height 406
click at [417, 182] on img at bounding box center [406, 189] width 254 height 15
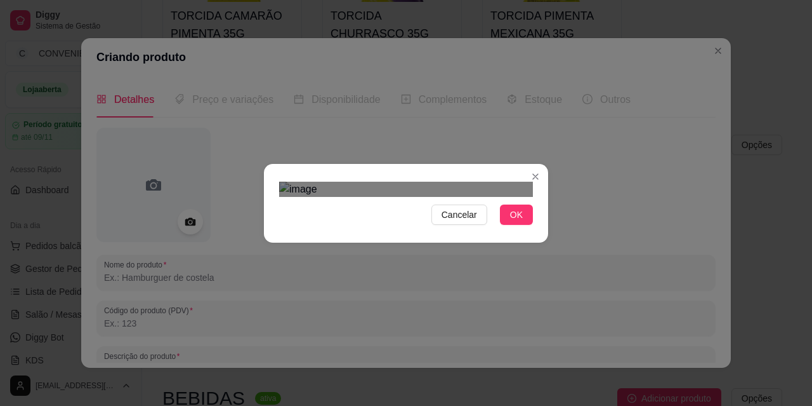
click at [519, 242] on section "Cancelar OK" at bounding box center [406, 203] width 284 height 79
click at [446, 197] on div at bounding box center [406, 189] width 254 height 15
click at [461, 221] on span "Cancelar" at bounding box center [460, 215] width 36 height 14
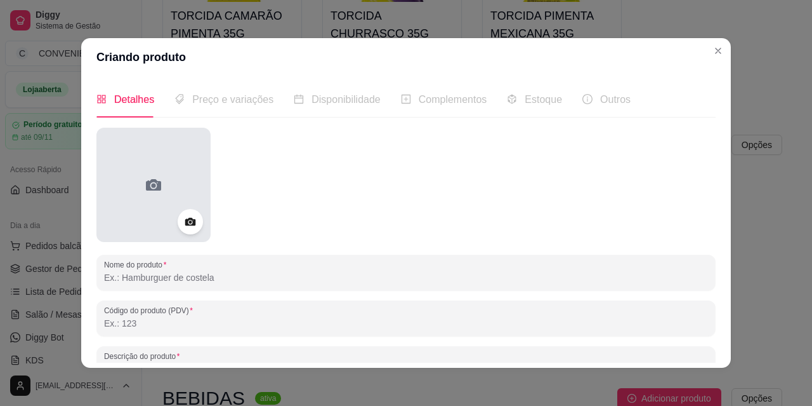
click at [190, 181] on div at bounding box center [153, 185] width 114 height 114
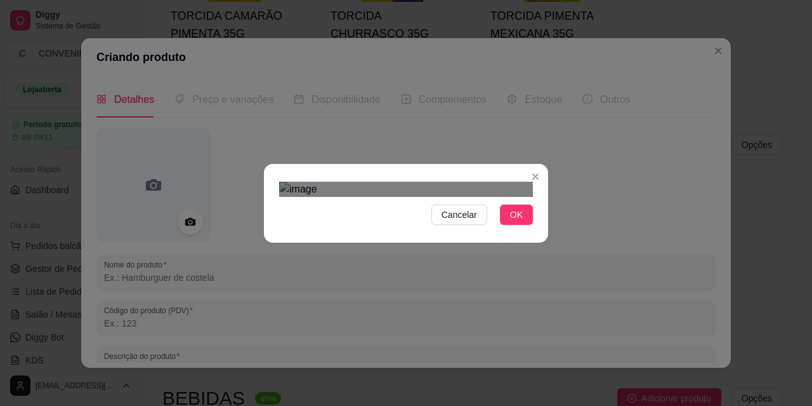
click at [338, 218] on div "Use the arrow keys to move the crop selection area" at bounding box center [419, 306] width 228 height 176
click at [342, 198] on div "Use the arrow keys to move the crop selection area" at bounding box center [419, 286] width 228 height 176
click at [350, 193] on div "Use the arrow keys to move the crop selection area" at bounding box center [414, 281] width 228 height 176
click at [286, 286] on div "Use the arrow keys to move the crop selection area" at bounding box center [407, 314] width 243 height 243
click at [347, 251] on div "Use the arrow keys to move the crop selection area" at bounding box center [411, 313] width 243 height 243
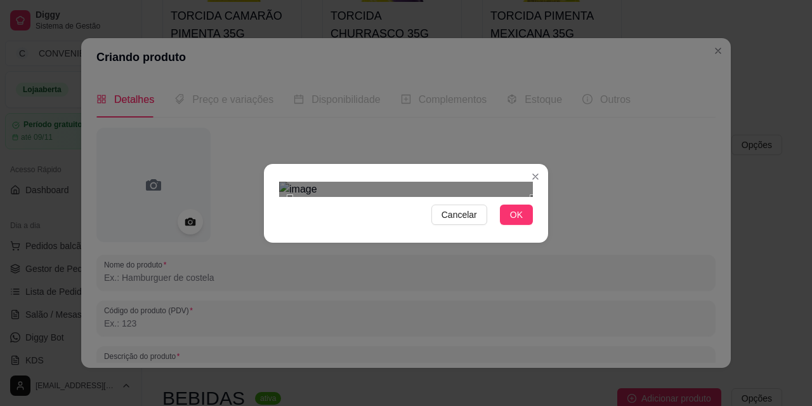
click at [340, 232] on div "Use the arrow keys to move the crop selection area" at bounding box center [411, 318] width 243 height 243
click at [527, 182] on div at bounding box center [406, 189] width 254 height 15
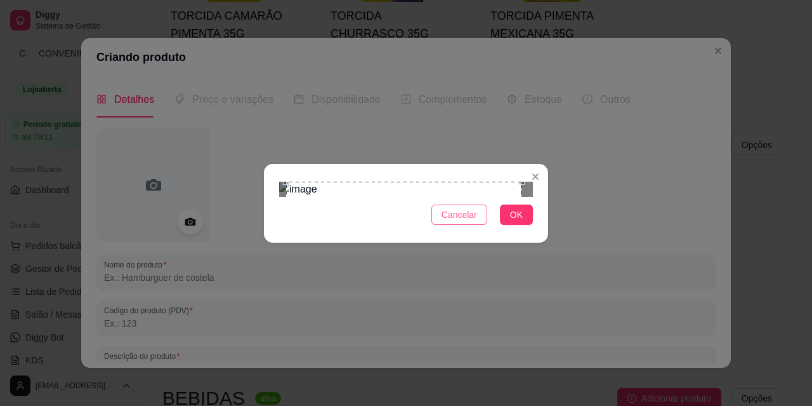
click at [460, 221] on span "Cancelar" at bounding box center [460, 215] width 36 height 14
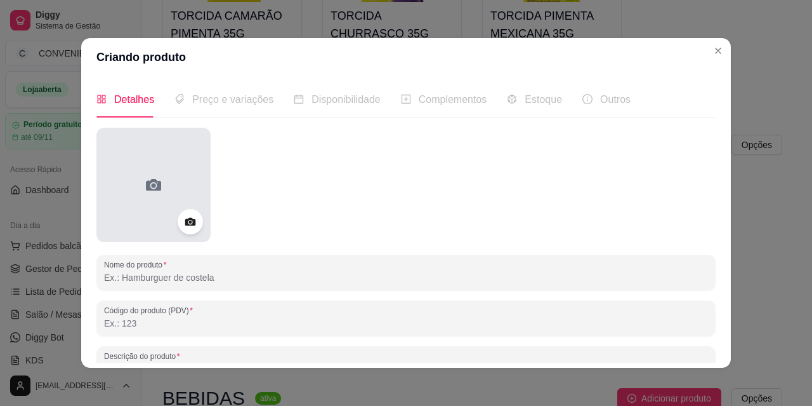
click at [185, 185] on div at bounding box center [153, 185] width 114 height 114
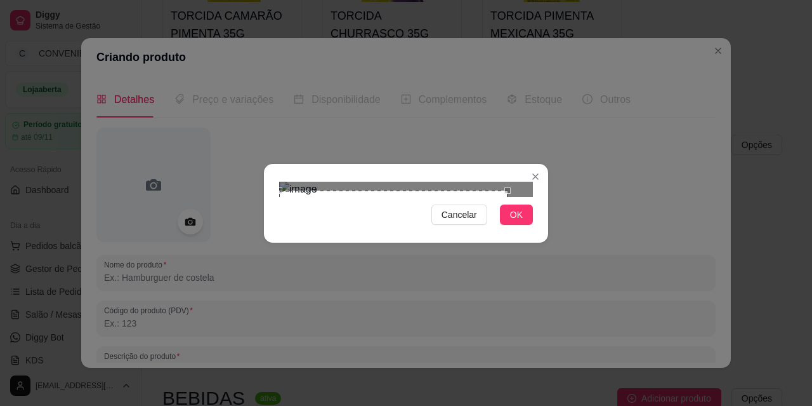
click at [284, 190] on div "Use the arrow keys to move the crop selection area" at bounding box center [393, 218] width 228 height 56
click at [511, 249] on div "Use the arrow keys to move the south east drag handle to change the crop select…" at bounding box center [511, 249] width 0 height 0
click at [588, 395] on div "Cancelar OK" at bounding box center [406, 203] width 812 height 406
click at [471, 221] on span "Cancelar" at bounding box center [460, 215] width 36 height 14
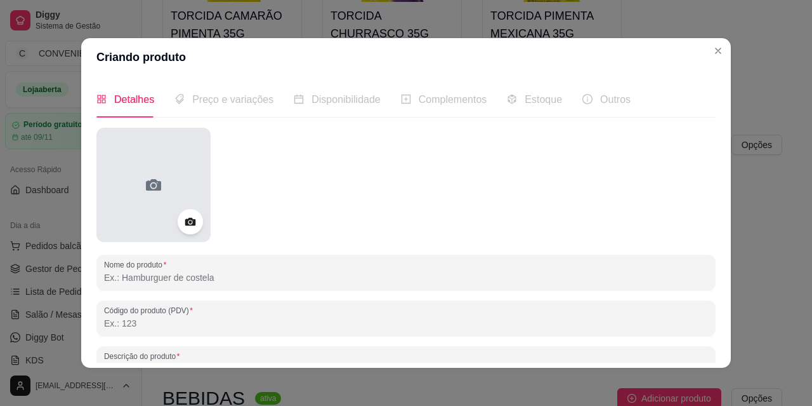
click at [157, 175] on icon at bounding box center [153, 185] width 20 height 20
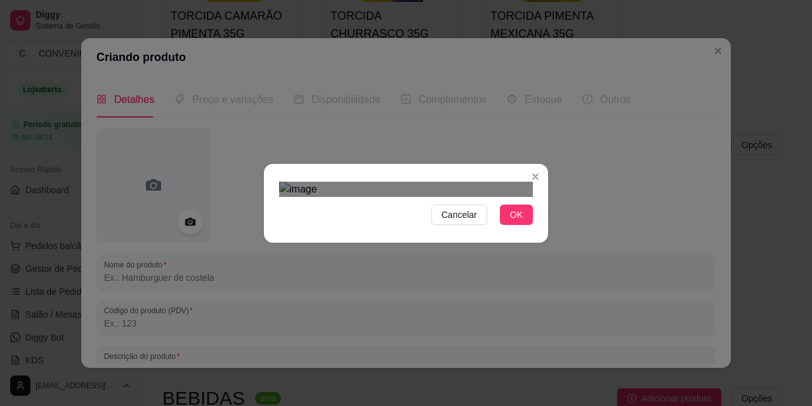
click at [396, 229] on div "Use the arrow keys to move the crop selection area" at bounding box center [419, 308] width 228 height 176
click at [344, 258] on div "Use the arrow keys to move the crop selection area" at bounding box center [419, 292] width 228 height 176
click at [296, 197] on div at bounding box center [406, 189] width 254 height 15
click at [407, 223] on div "Use the arrow keys to move the crop selection area" at bounding box center [415, 314] width 235 height 235
click at [437, 224] on div "Use the arrow keys to move the crop selection area" at bounding box center [415, 309] width 235 height 235
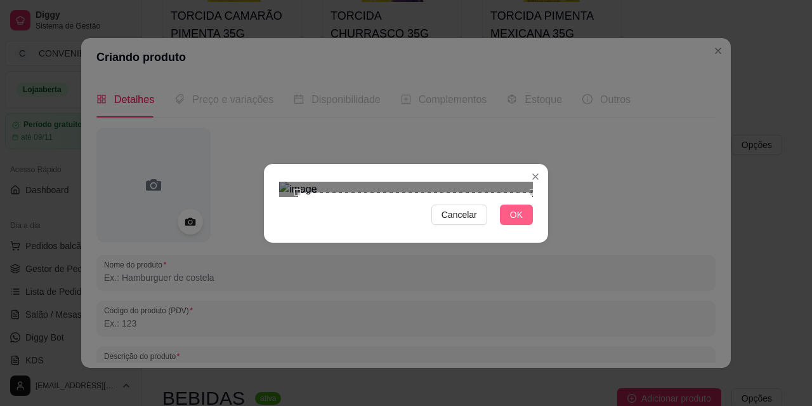
click at [513, 221] on span "OK" at bounding box center [516, 215] width 13 height 14
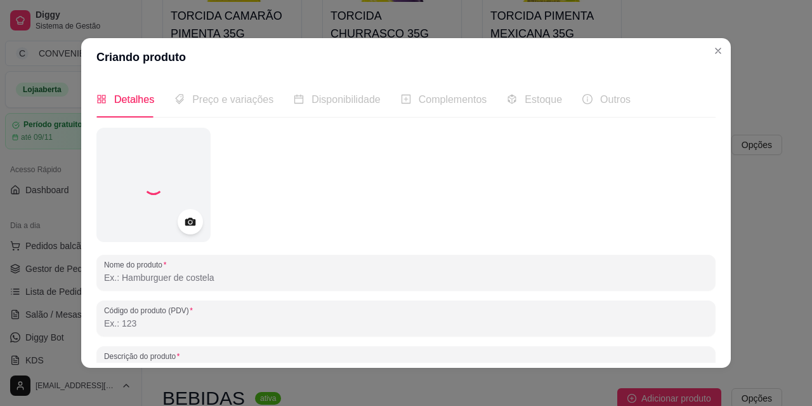
click at [232, 275] on input "Nome do produto" at bounding box center [406, 277] width 604 height 13
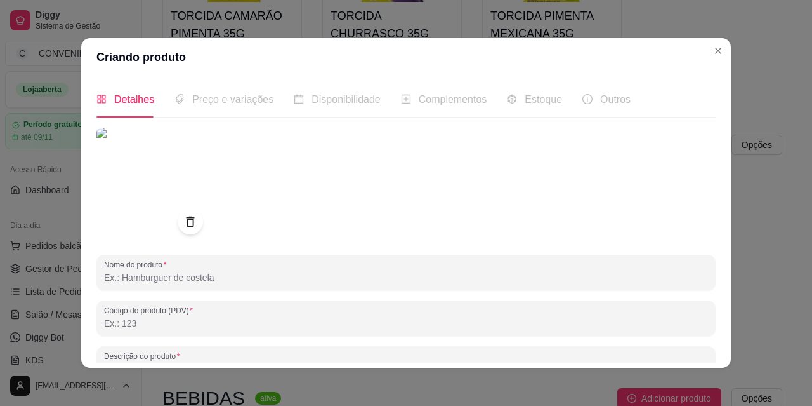
click at [138, 202] on img at bounding box center [153, 185] width 114 height 114
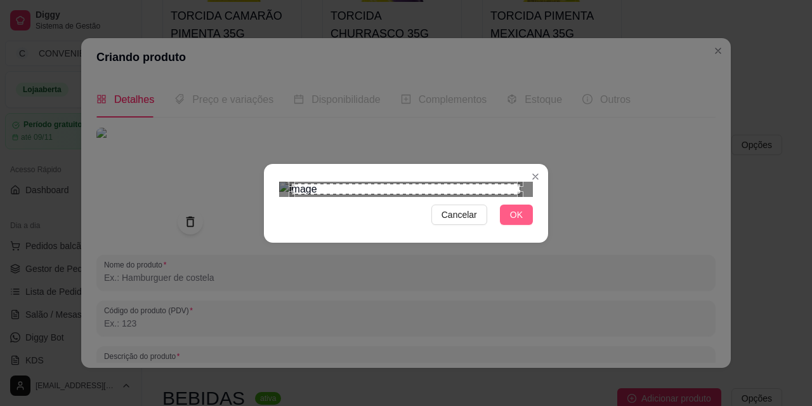
click at [522, 221] on span "OK" at bounding box center [516, 215] width 13 height 14
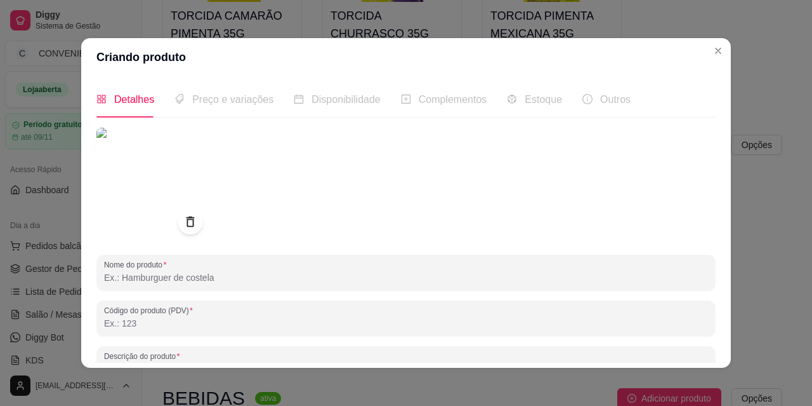
click at [165, 180] on img at bounding box center [153, 185] width 114 height 114
click at [155, 202] on img at bounding box center [153, 185] width 114 height 114
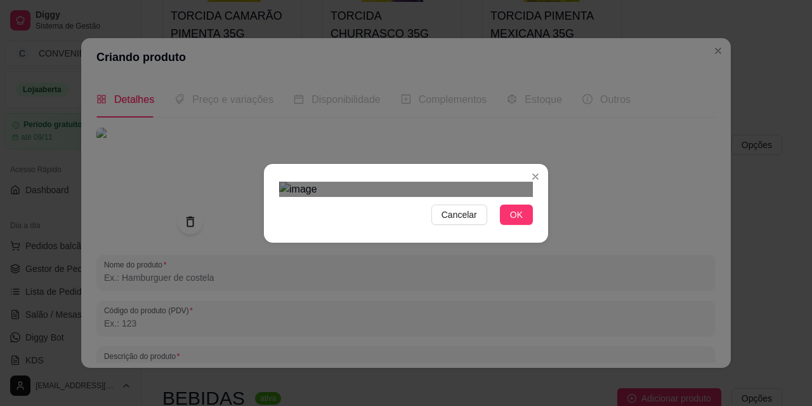
click at [379, 225] on div "Use the arrow keys to move the crop selection area" at bounding box center [419, 313] width 228 height 176
click at [288, 197] on div at bounding box center [406, 189] width 254 height 15
click at [468, 221] on span "Cancelar" at bounding box center [460, 215] width 36 height 14
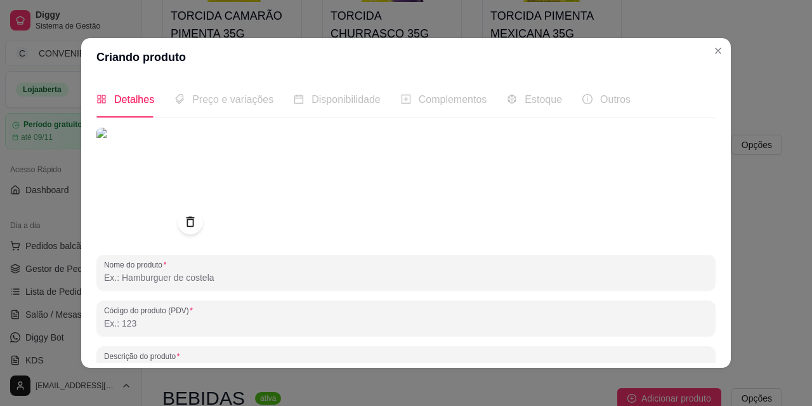
click at [149, 161] on img at bounding box center [153, 185] width 114 height 114
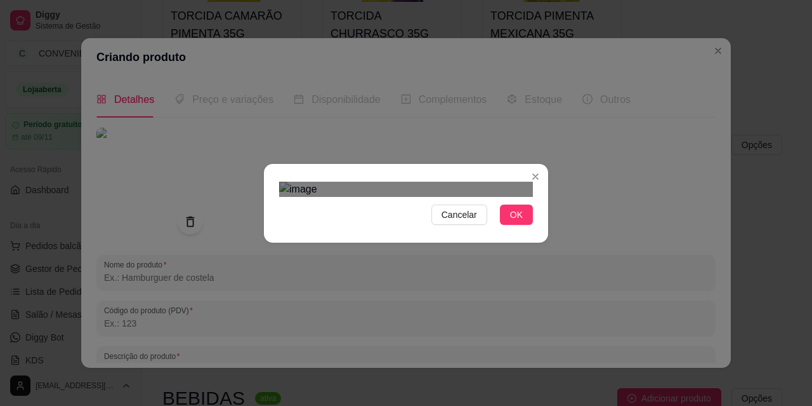
click at [412, 239] on div "Use the arrow keys to move the crop selection area" at bounding box center [419, 320] width 228 height 176
click at [420, 204] on div "Use the arrow keys to move the crop selection area" at bounding box center [419, 285] width 228 height 176
click at [517, 221] on span "OK" at bounding box center [516, 215] width 13 height 14
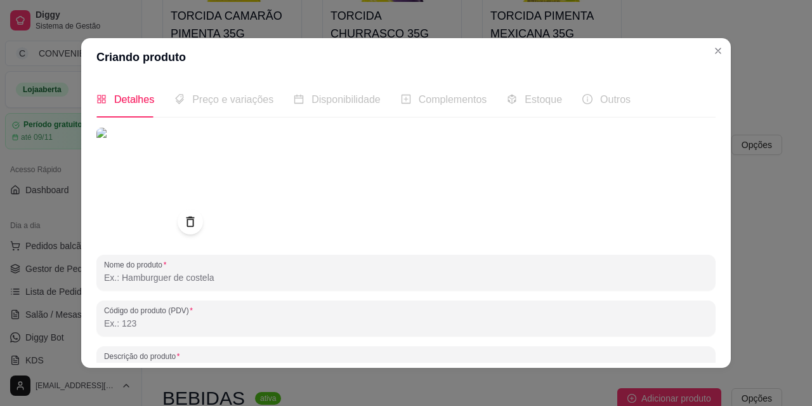
click at [208, 271] on input "Nome do produto" at bounding box center [406, 277] width 604 height 13
paste input "LE CREME COCO"
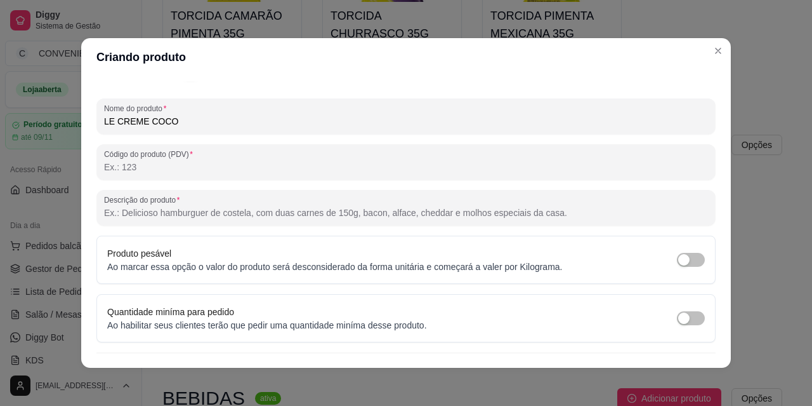
scroll to position [3, 0]
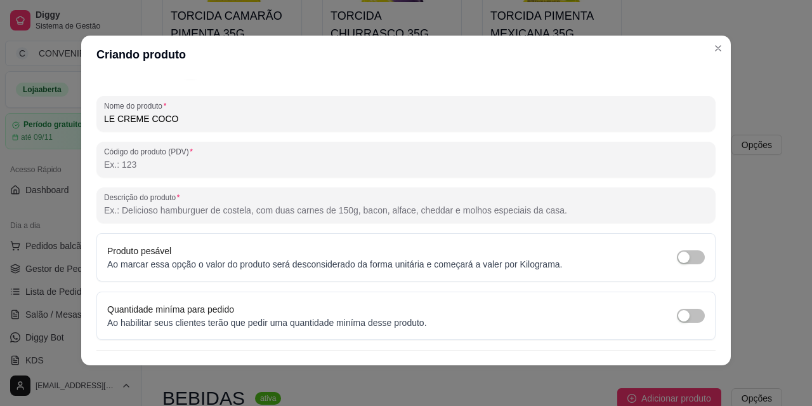
type input "LE CREME COCO"
click at [666, 361] on button "Salvar" at bounding box center [691, 373] width 50 height 25
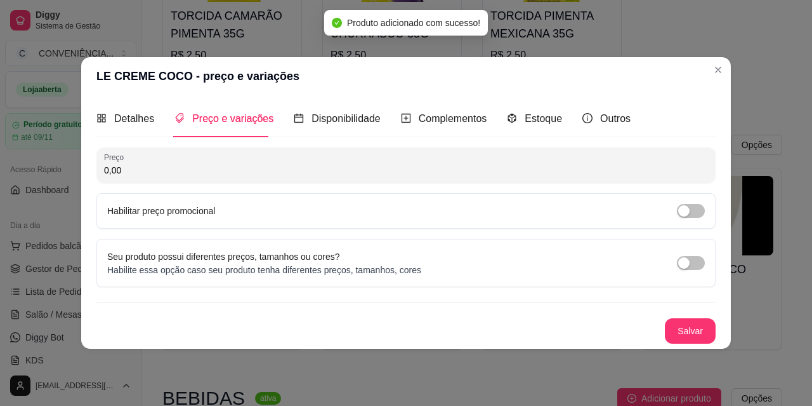
scroll to position [0, 0]
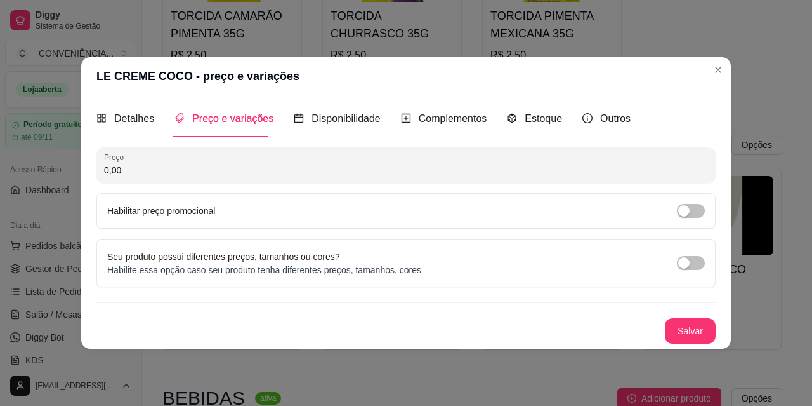
click at [297, 191] on div "Preço 0,00 Habilitar preço promocional" at bounding box center [405, 187] width 619 height 81
click at [298, 170] on input "0,00" at bounding box center [406, 170] width 604 height 13
type input "4,50"
click at [697, 334] on button "Salvar" at bounding box center [691, 330] width 50 height 25
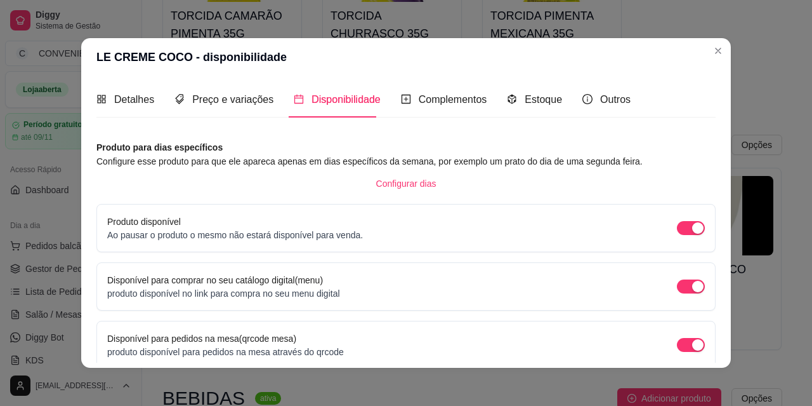
scroll to position [116, 0]
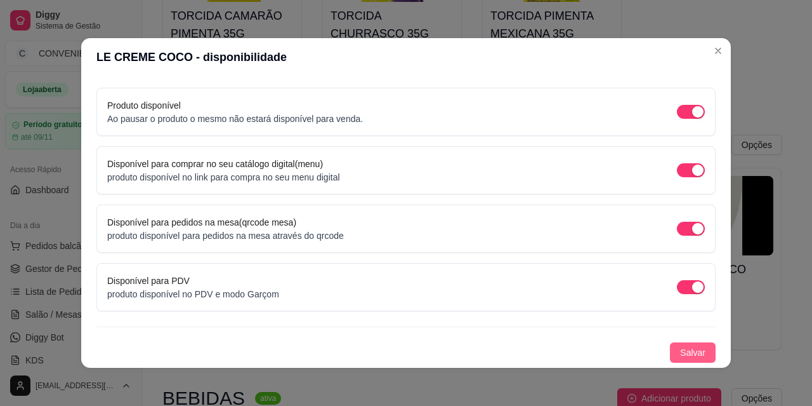
click at [670, 351] on button "Salvar" at bounding box center [693, 352] width 46 height 20
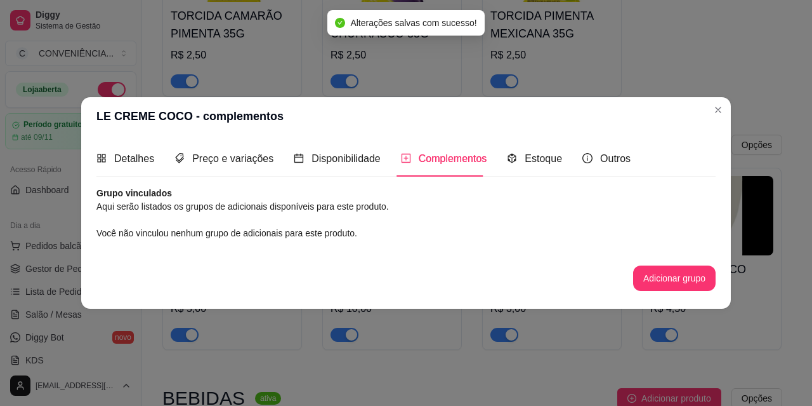
scroll to position [0, 0]
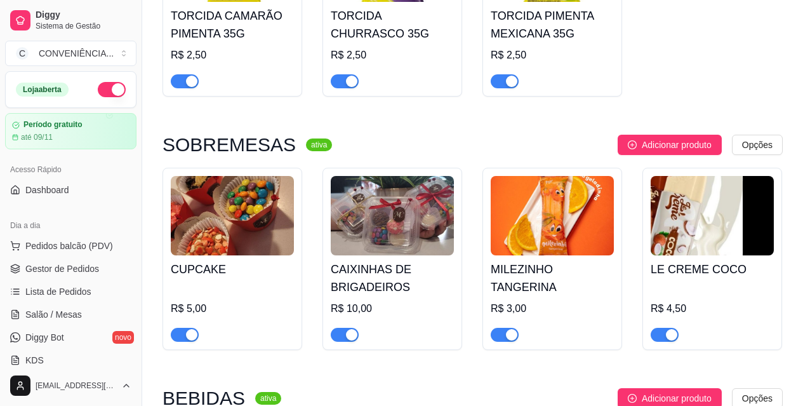
click at [225, 199] on img at bounding box center [232, 215] width 123 height 79
click at [678, 138] on span "Adicionar produto" at bounding box center [677, 145] width 70 height 14
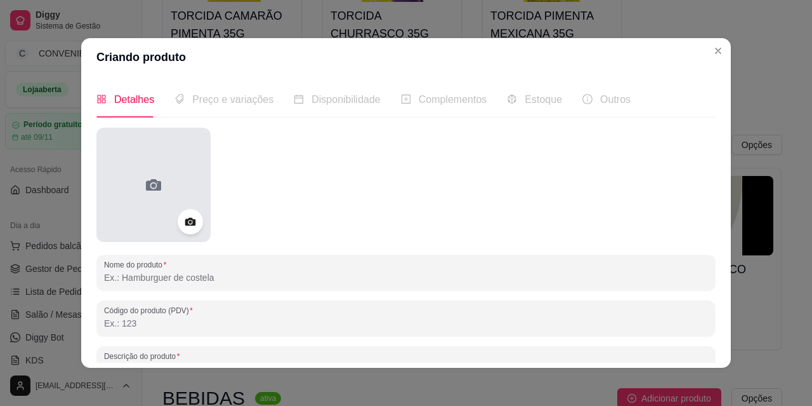
click at [163, 208] on div at bounding box center [153, 185] width 114 height 114
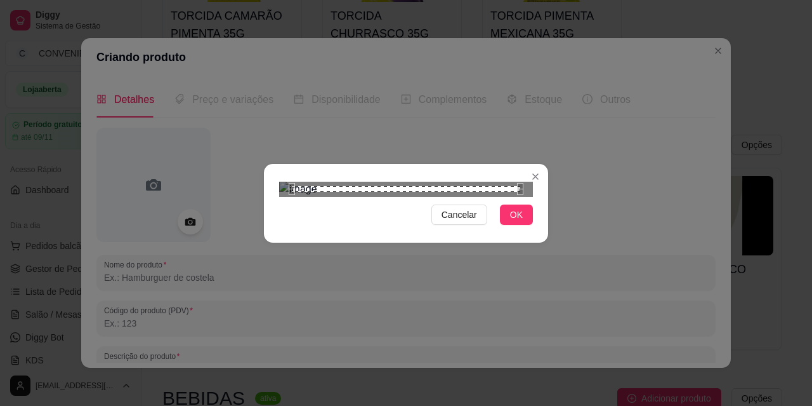
click at [367, 188] on div "Use the arrow keys to move the crop selection area" at bounding box center [406, 189] width 228 height 6
click at [567, 332] on div "Cancelar OK" at bounding box center [406, 203] width 812 height 406
click at [507, 230] on div "Cancelar OK" at bounding box center [406, 202] width 284 height 53
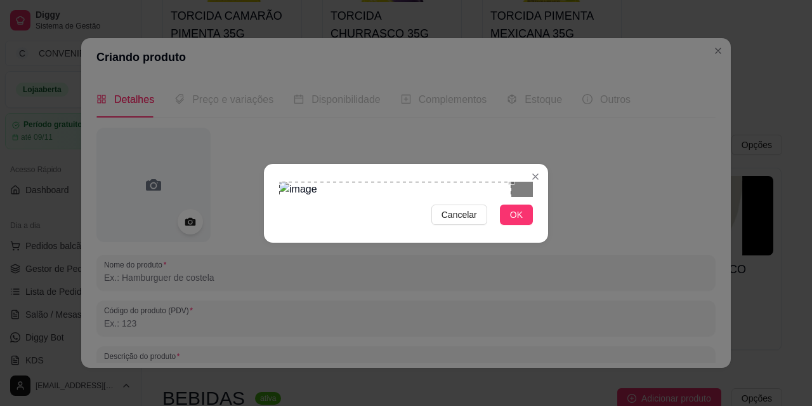
click at [355, 182] on div "Use the arrow keys to move the crop selection area" at bounding box center [395, 298] width 232 height 232
click at [442, 197] on div at bounding box center [406, 189] width 254 height 15
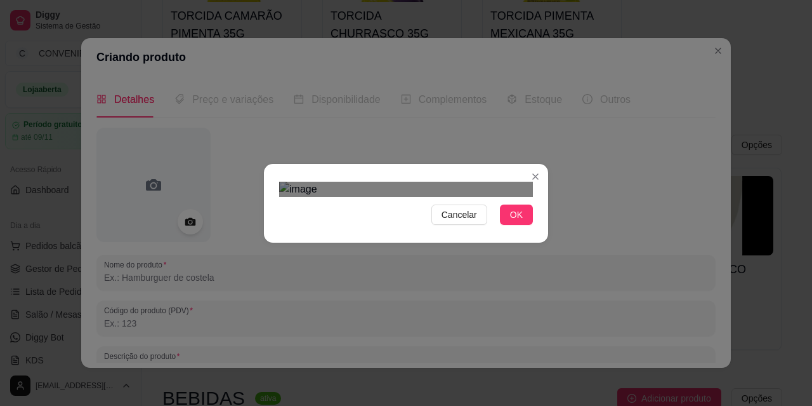
click at [454, 197] on div at bounding box center [406, 189] width 254 height 15
click at [264, 176] on div "Cancelar OK" at bounding box center [406, 202] width 284 height 53
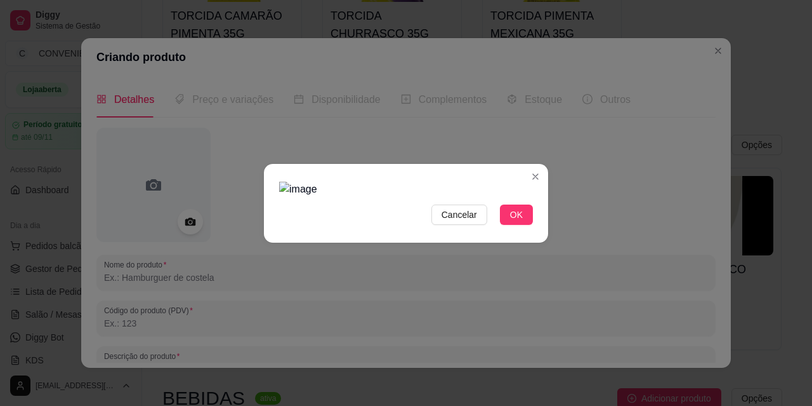
click at [307, 182] on img at bounding box center [406, 189] width 254 height 15
click at [440, 182] on div at bounding box center [406, 189] width 254 height 15
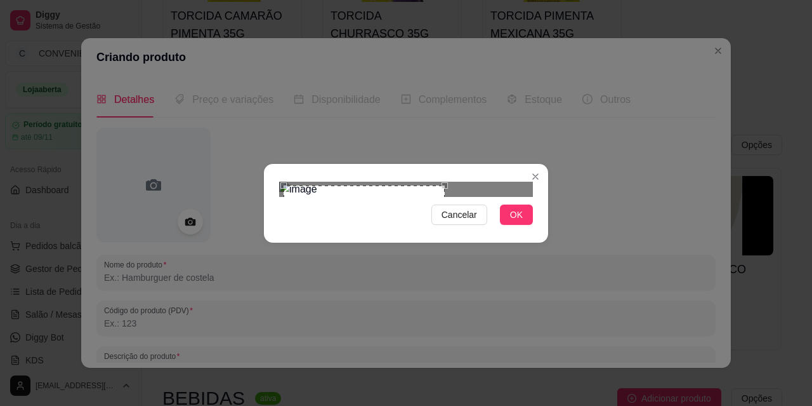
click at [439, 185] on div "Use the arrow keys to move the crop selection area" at bounding box center [364, 265] width 161 height 161
click at [438, 185] on div "Use the arrow keys to move the crop selection area" at bounding box center [362, 265] width 161 height 161
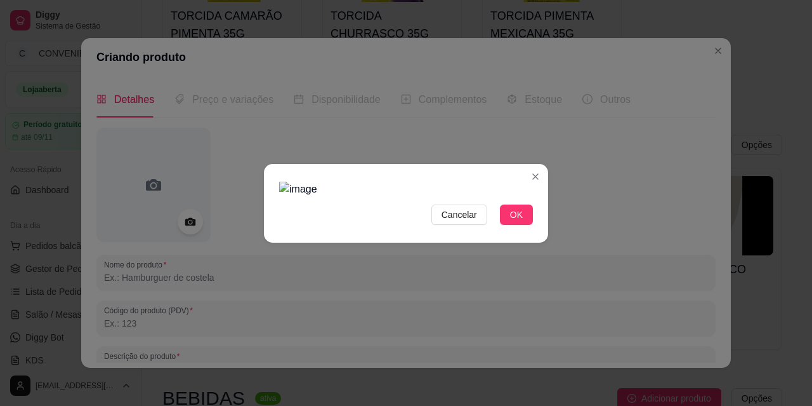
click at [458, 182] on div at bounding box center [406, 189] width 254 height 15
click at [521, 225] on button "OK" at bounding box center [516, 214] width 33 height 20
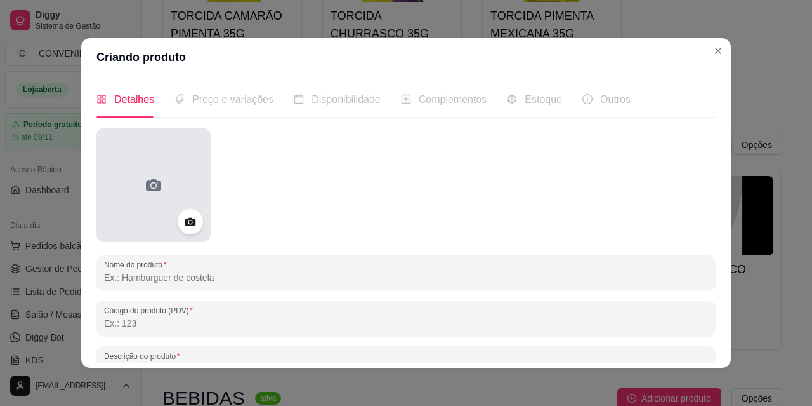
click at [144, 193] on icon at bounding box center [153, 185] width 20 height 20
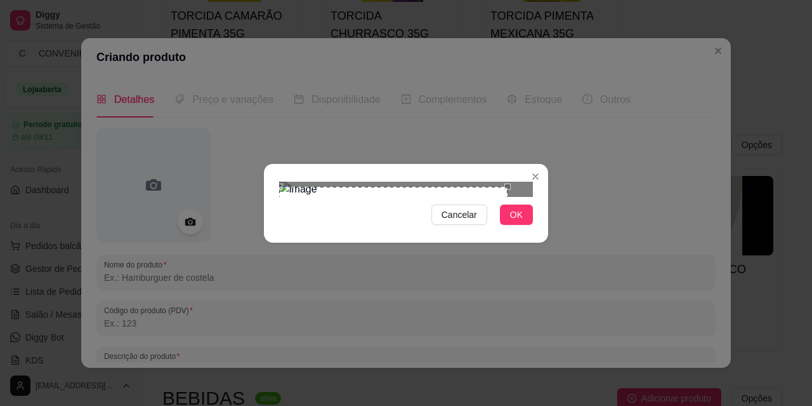
click at [399, 187] on div "Use the arrow keys to move the crop selection area" at bounding box center [393, 246] width 228 height 118
click at [633, 314] on div "Cancelar OK" at bounding box center [406, 203] width 812 height 406
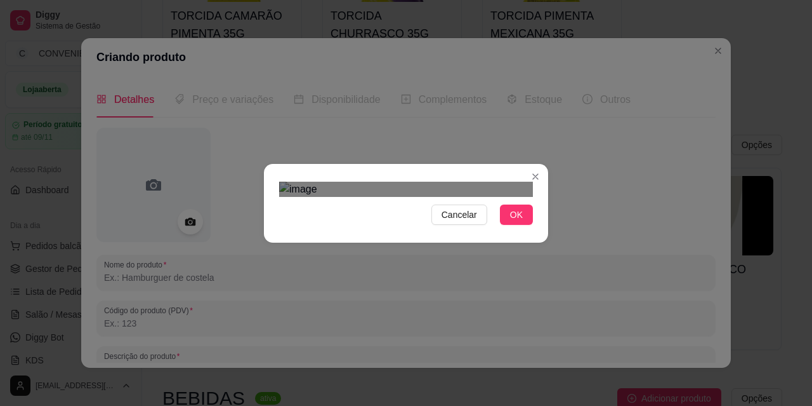
click at [477, 235] on div "Use the arrow keys to move the crop selection area" at bounding box center [406, 335] width 254 height 254
click at [471, 225] on div "Use the arrow keys to move the crop selection area" at bounding box center [406, 324] width 254 height 254
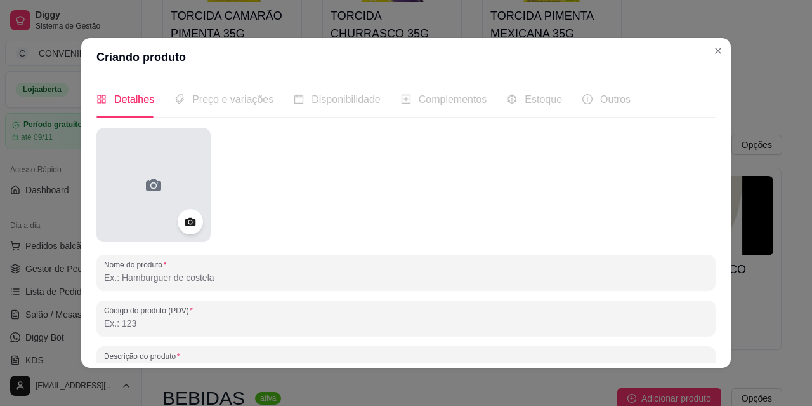
click at [171, 202] on div at bounding box center [153, 185] width 114 height 114
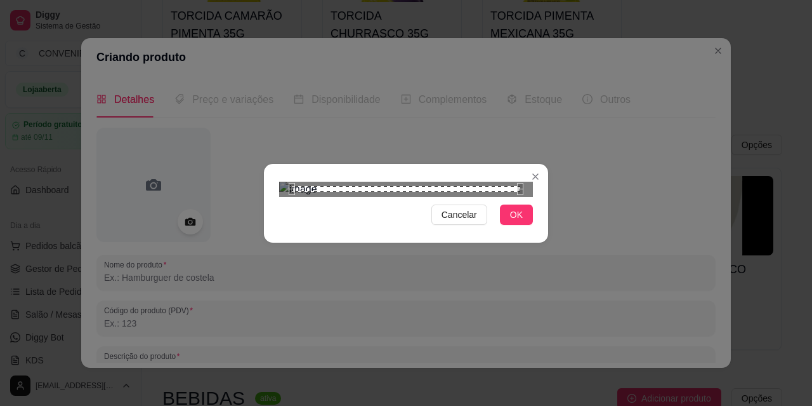
click at [520, 197] on div at bounding box center [406, 189] width 254 height 15
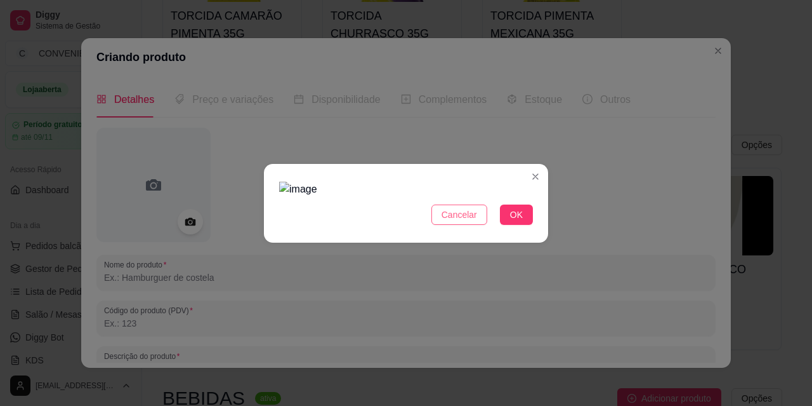
click at [456, 221] on span "Cancelar" at bounding box center [460, 215] width 36 height 14
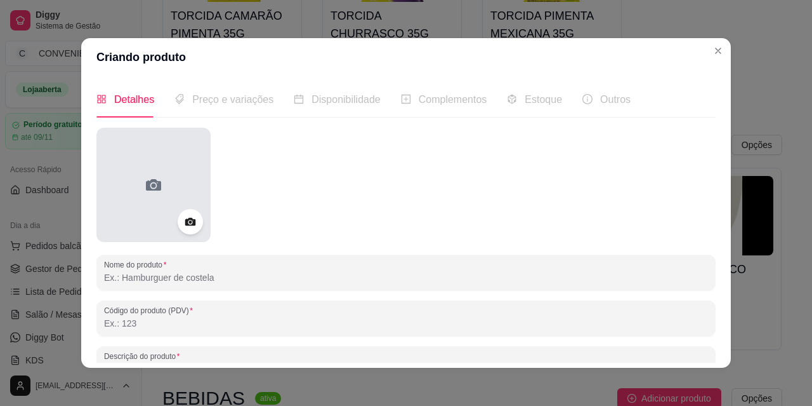
click at [164, 194] on div at bounding box center [153, 185] width 114 height 114
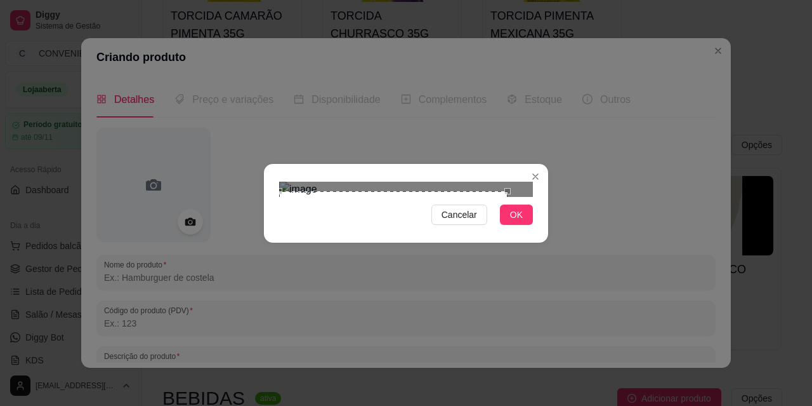
click at [331, 191] on div "Use the arrow keys to move the crop selection area" at bounding box center [393, 250] width 228 height 118
click at [593, 286] on div "Cancelar OK" at bounding box center [406, 203] width 812 height 406
click at [448, 197] on div "Use the arrow keys to move the crop selection area" at bounding box center [406, 324] width 254 height 254
click at [519, 225] on button "OK" at bounding box center [516, 214] width 33 height 20
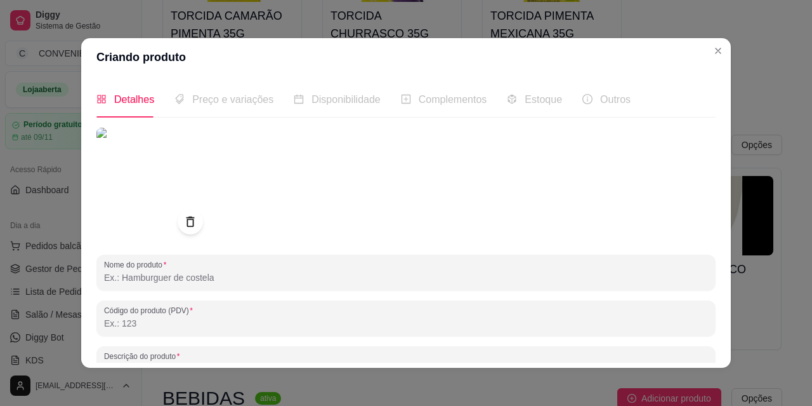
click at [147, 211] on img at bounding box center [153, 185] width 114 height 114
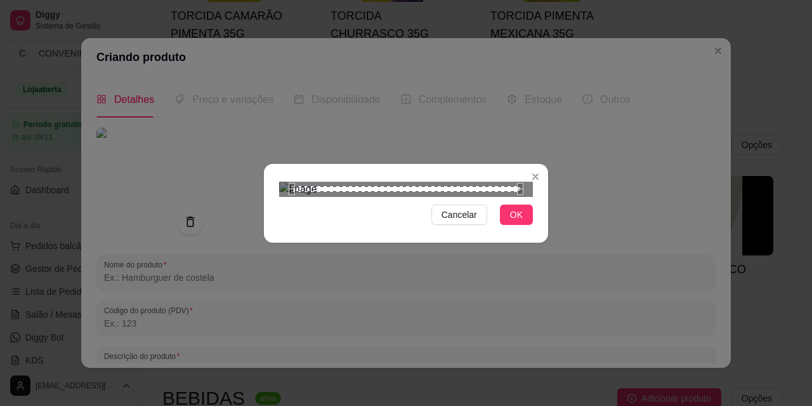
click at [360, 192] on div "Use the arrow keys to move the crop selection area" at bounding box center [406, 189] width 228 height 6
click at [449, 230] on div "Cancelar OK" at bounding box center [406, 202] width 284 height 53
click at [411, 182] on div at bounding box center [406, 189] width 254 height 15
click at [270, 176] on div "Cancelar OK" at bounding box center [406, 202] width 284 height 53
click at [416, 197] on div at bounding box center [406, 189] width 254 height 15
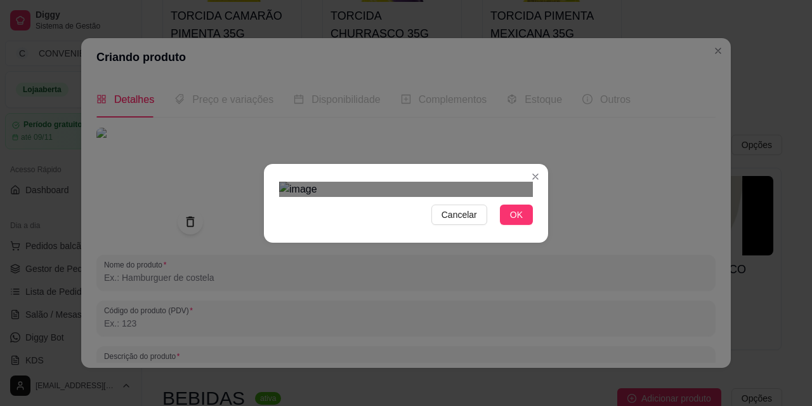
click at [355, 343] on div "Use the arrow keys to move the crop selection area" at bounding box center [360, 412] width 138 height 138
click at [352, 345] on div "Use the arrow keys to move the crop selection area" at bounding box center [360, 414] width 138 height 138
click at [253, 22] on div "Cancelar OK" at bounding box center [406, 203] width 812 height 406
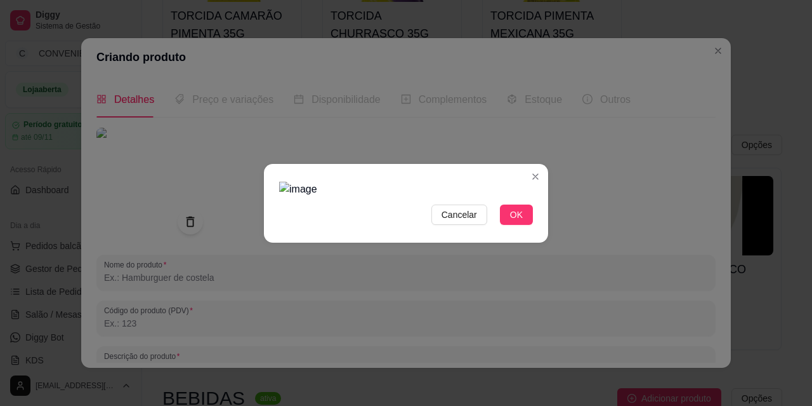
click at [367, 182] on img at bounding box center [406, 189] width 254 height 15
click at [439, 197] on div at bounding box center [406, 189] width 254 height 15
click at [340, 182] on div "Use the arrow keys to move the crop selection area" at bounding box center [373, 253] width 142 height 142
click at [279, 182] on img at bounding box center [406, 189] width 254 height 15
drag, startPoint x: 272, startPoint y: 29, endPoint x: 380, endPoint y: 261, distance: 255.8
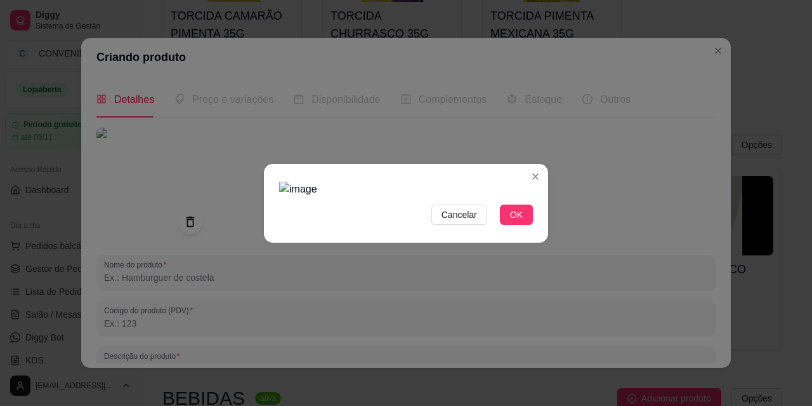
click at [380, 230] on div "Cancelar OK" at bounding box center [406, 202] width 284 height 53
click at [380, 197] on img at bounding box center [406, 189] width 254 height 15
click at [428, 197] on div at bounding box center [406, 189] width 254 height 15
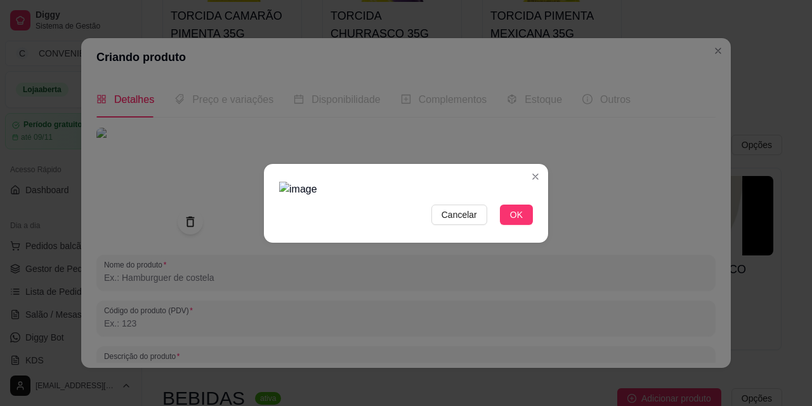
click at [492, 197] on div at bounding box center [406, 189] width 254 height 15
click at [393, 230] on div "Cancelar OK" at bounding box center [406, 202] width 284 height 53
drag, startPoint x: 274, startPoint y: 24, endPoint x: 372, endPoint y: 145, distance: 155.6
click at [372, 176] on div "Cancelar OK" at bounding box center [406, 202] width 284 height 53
click at [457, 182] on div at bounding box center [406, 189] width 254 height 15
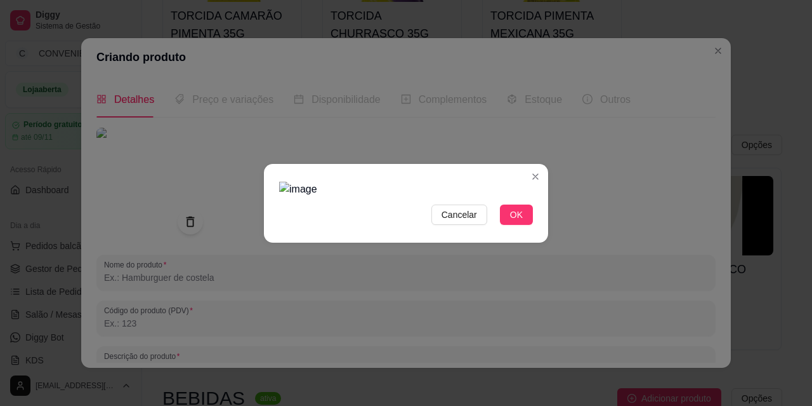
click at [343, 225] on div "Cancelar OK" at bounding box center [406, 214] width 254 height 20
click at [305, 182] on img at bounding box center [406, 189] width 254 height 15
click at [631, 390] on div "Cancelar OK" at bounding box center [406, 203] width 812 height 406
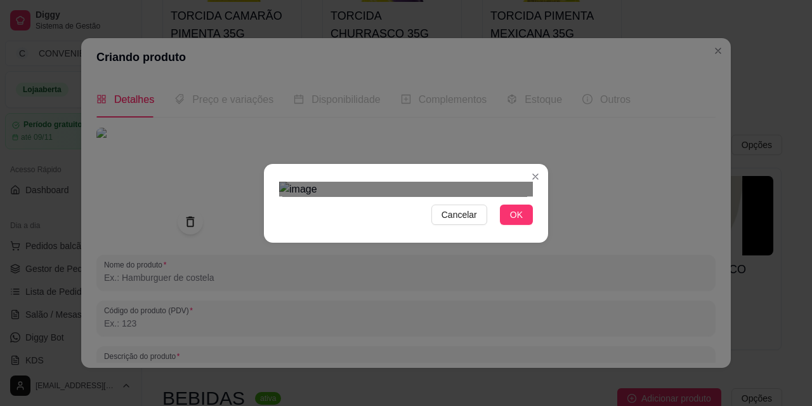
click at [404, 235] on div "Use the arrow keys to move the crop selection area" at bounding box center [404, 324] width 251 height 251
click at [489, 197] on div at bounding box center [406, 189] width 254 height 15
click at [390, 267] on div "Use the arrow keys to move the crop selection area" at bounding box center [387, 317] width 216 height 216
click at [396, 289] on div "Use the arrow keys to move the crop selection area" at bounding box center [390, 335] width 216 height 216
click at [456, 225] on button "Cancelar" at bounding box center [460, 214] width 56 height 20
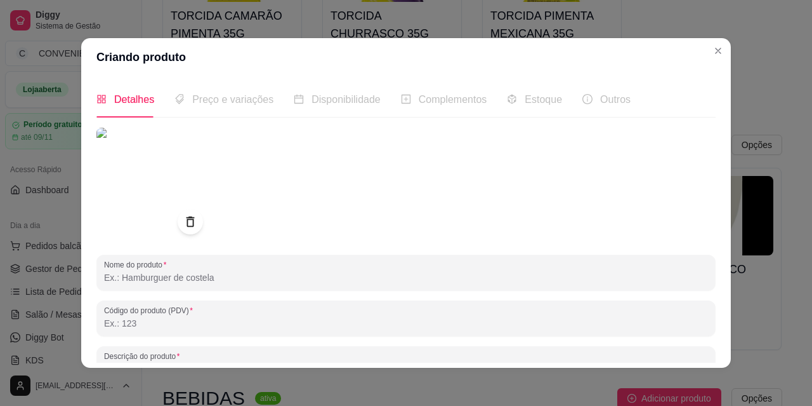
click at [173, 213] on img at bounding box center [153, 185] width 114 height 114
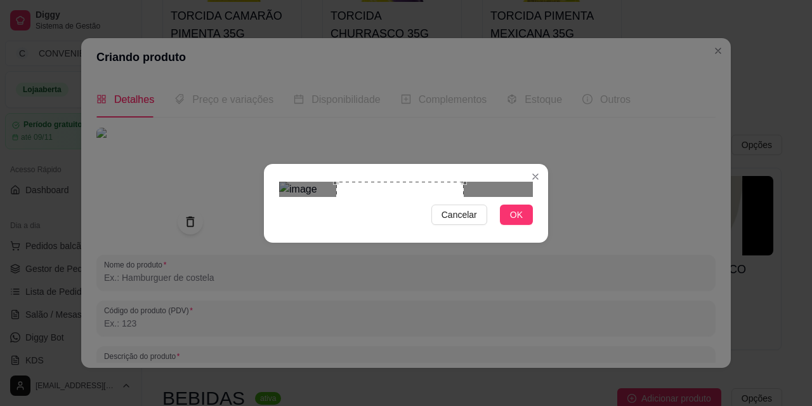
click at [466, 230] on div "Cancelar OK" at bounding box center [406, 202] width 284 height 53
click at [487, 230] on div "Use the arrow keys to move the crop selection area" at bounding box center [470, 257] width 128 height 128
click at [482, 222] on div "Use the arrow keys to move the crop selection area" at bounding box center [464, 249] width 128 height 128
click at [487, 197] on div at bounding box center [406, 189] width 254 height 15
click at [454, 218] on div "Use the arrow keys to move the crop selection area" at bounding box center [445, 260] width 87 height 87
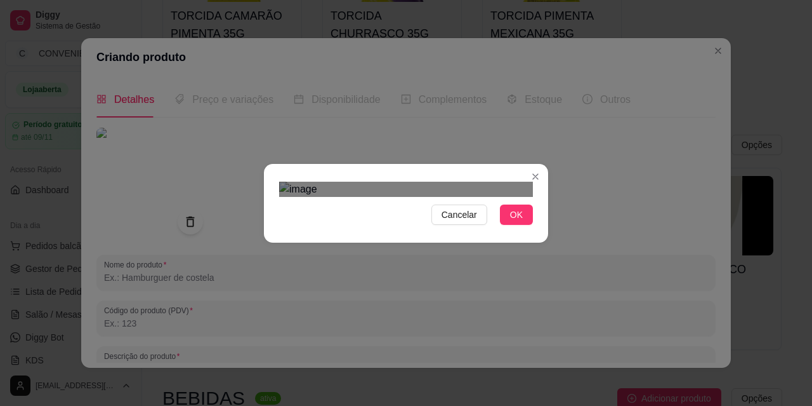
click at [499, 314] on div "Use the arrow keys to move the south east drag handle to change the crop select…" at bounding box center [499, 314] width 0 height 0
click at [454, 206] on div "Use the arrow keys to move the crop selection area" at bounding box center [444, 250] width 94 height 94
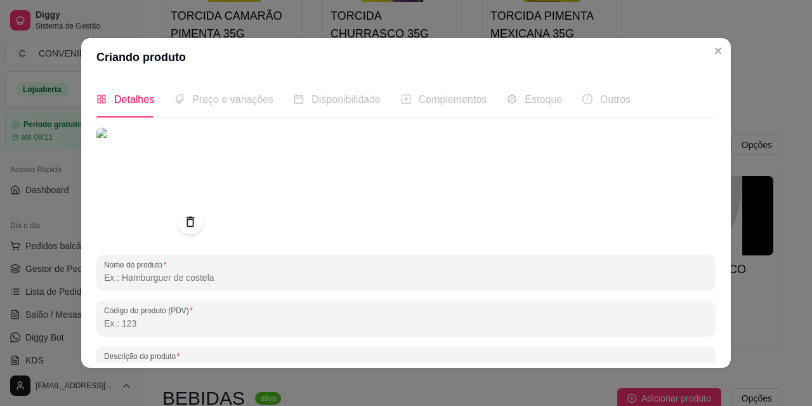
click at [131, 209] on img at bounding box center [153, 185] width 114 height 114
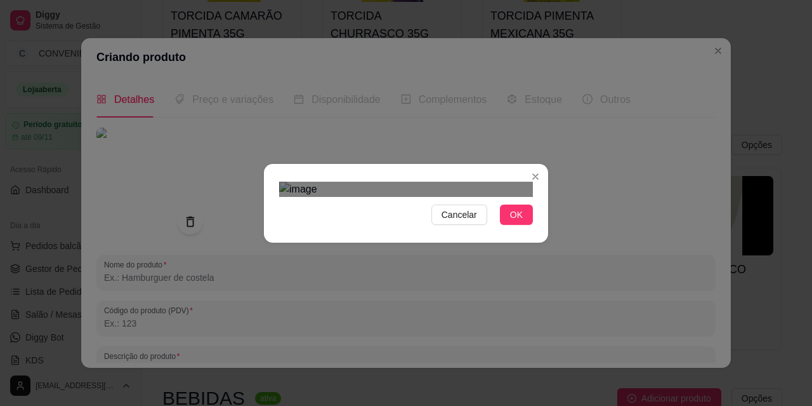
click at [284, 197] on img at bounding box center [406, 189] width 254 height 15
click at [480, 197] on div at bounding box center [406, 189] width 254 height 15
click at [435, 323] on div "Use the arrow keys to move the crop selection area" at bounding box center [383, 408] width 171 height 171
click at [252, 26] on div "Cancelar OK" at bounding box center [406, 203] width 812 height 406
click at [279, 237] on div "Use the arrow keys to move the crop selection area" at bounding box center [374, 332] width 190 height 190
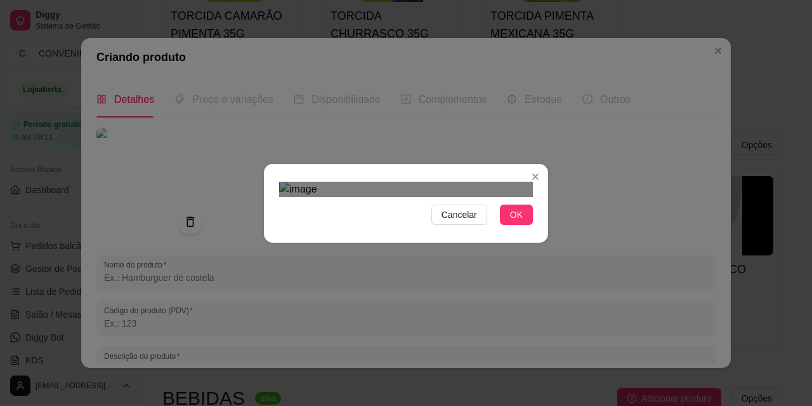
click at [454, 275] on div "Use the arrow keys to move the crop selection area" at bounding box center [406, 365] width 254 height 254
click at [304, 197] on div at bounding box center [406, 189] width 254 height 15
click at [400, 251] on div "Use the arrow keys to move the crop selection area" at bounding box center [421, 363] width 224 height 224
click at [499, 182] on div at bounding box center [406, 189] width 254 height 15
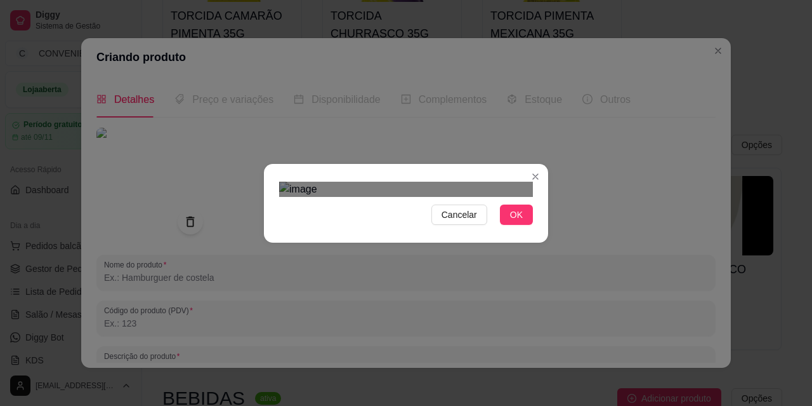
click at [421, 220] on div "Use the arrow keys to move the crop selection area" at bounding box center [379, 318] width 197 height 197
click at [453, 221] on span "Cancelar" at bounding box center [460, 215] width 36 height 14
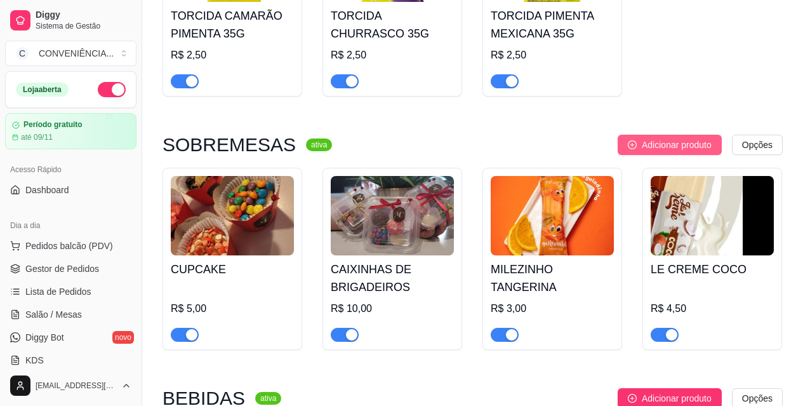
click at [647, 138] on span "Adicionar produto" at bounding box center [677, 145] width 70 height 14
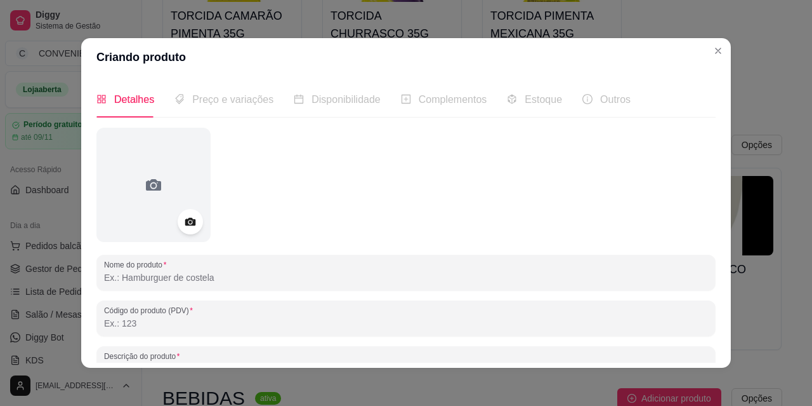
click at [156, 275] on input "Nome do produto" at bounding box center [406, 277] width 604 height 13
paste input "[PERSON_NAME]"
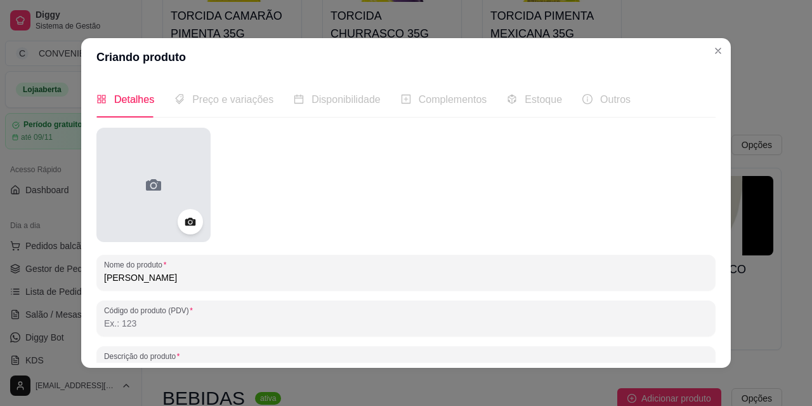
type input "[PERSON_NAME]"
click at [147, 227] on div at bounding box center [153, 185] width 114 height 114
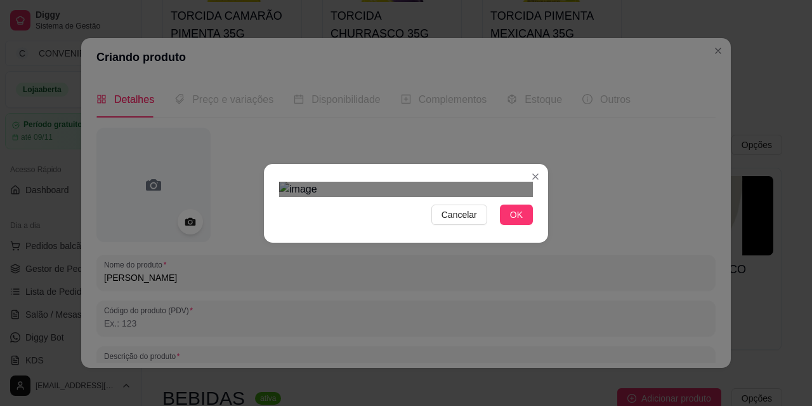
click at [324, 246] on div "Use the arrow keys to move the crop selection area" at bounding box center [393, 308] width 228 height 125
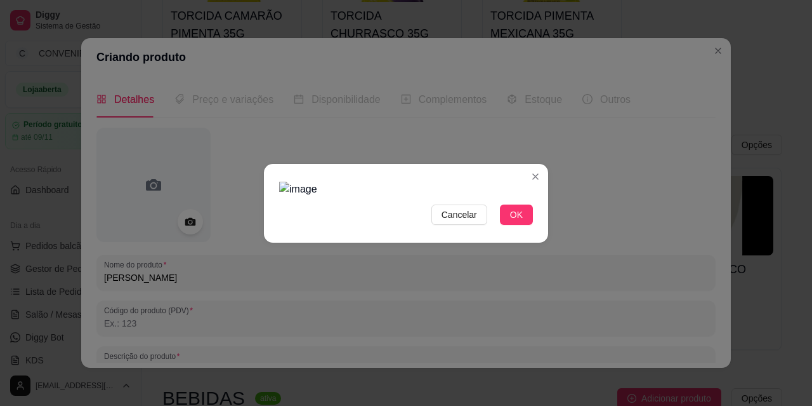
click at [499, 197] on div at bounding box center [406, 189] width 254 height 15
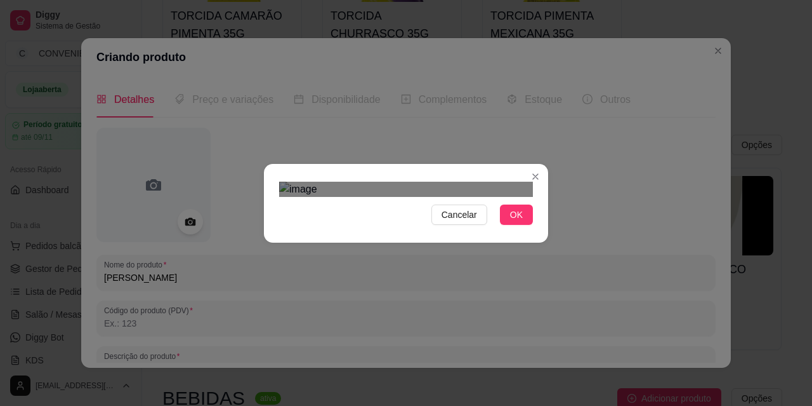
click at [473, 321] on div "Use the arrow keys to move the crop selection area" at bounding box center [403, 398] width 242 height 242
click at [510, 221] on span "OK" at bounding box center [516, 215] width 13 height 14
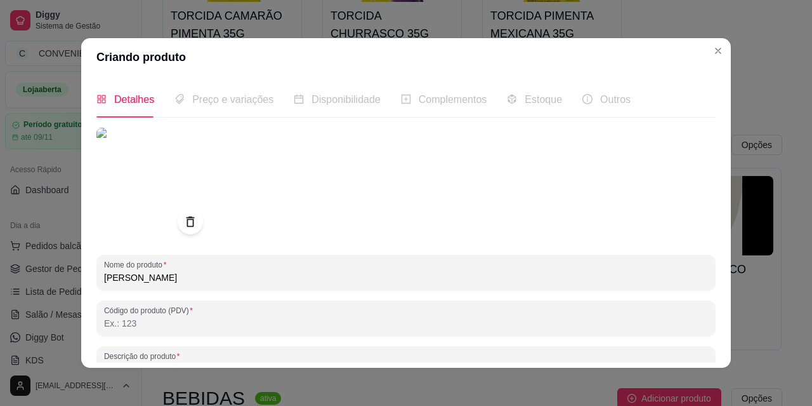
scroll to position [182, 0]
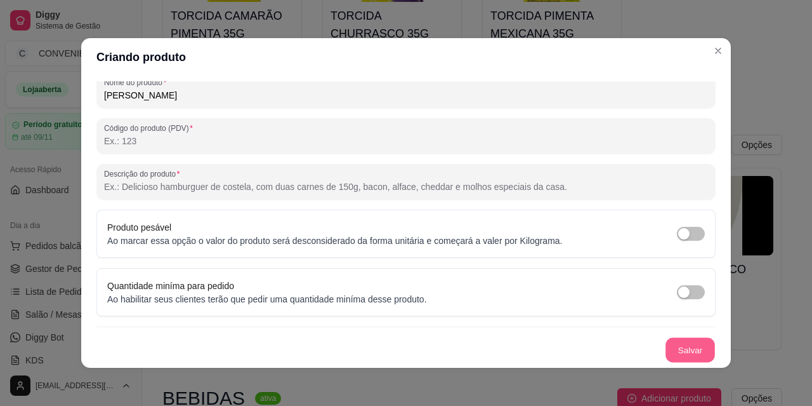
click at [681, 344] on button "Salvar" at bounding box center [691, 350] width 50 height 25
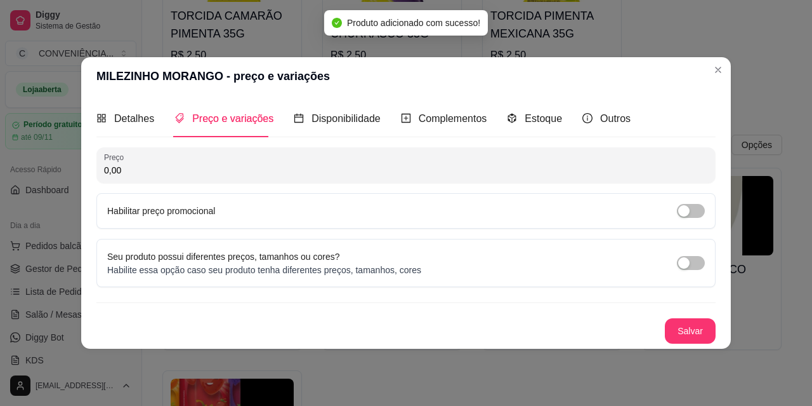
scroll to position [0, 0]
click at [695, 332] on button "Salvar" at bounding box center [690, 330] width 51 height 25
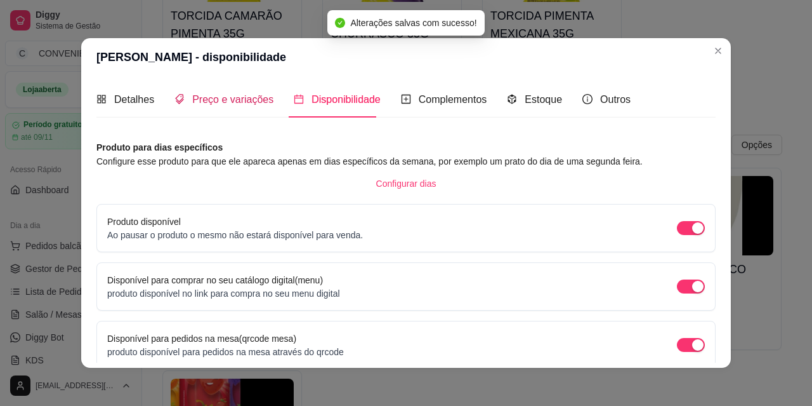
click at [241, 101] on span "Preço e variações" at bounding box center [232, 99] width 81 height 11
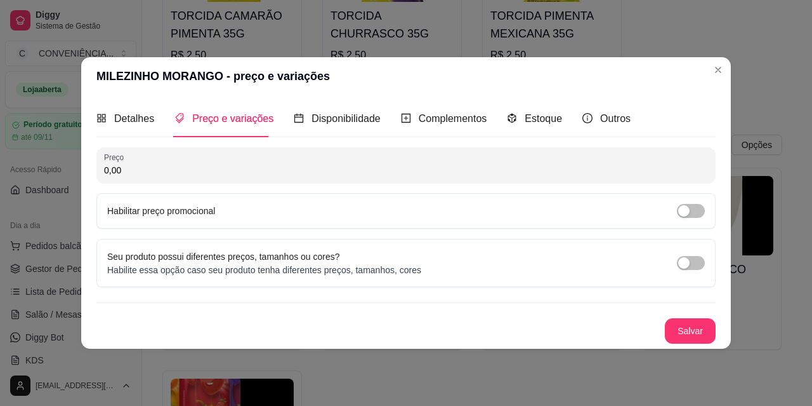
click at [240, 175] on input "0,00" at bounding box center [406, 170] width 604 height 13
click at [282, 187] on div "Preço 0,00 Habilitar preço promocional" at bounding box center [405, 187] width 619 height 81
click at [257, 166] on input "0,00" at bounding box center [406, 170] width 604 height 13
type input "3,00"
click at [687, 327] on button "Salvar" at bounding box center [691, 330] width 50 height 25
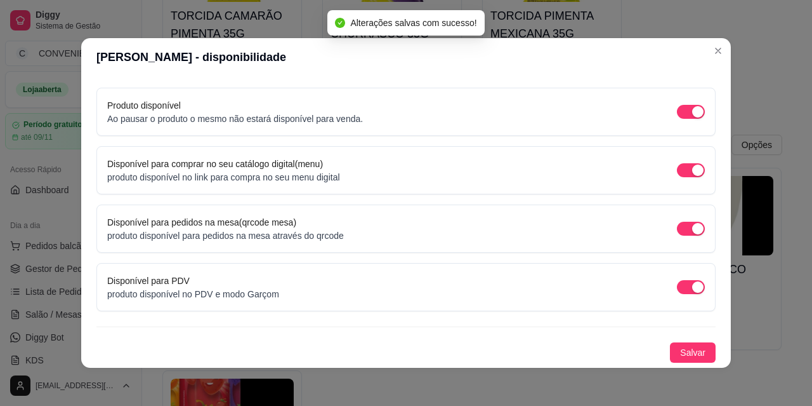
scroll to position [3, 0]
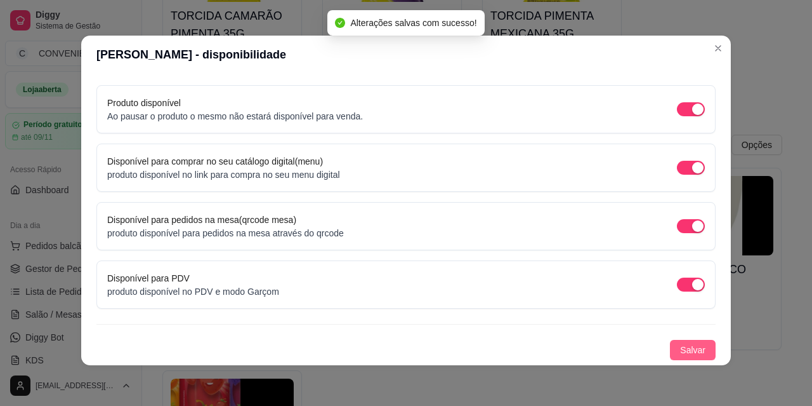
click at [692, 350] on button "Salvar" at bounding box center [693, 350] width 46 height 20
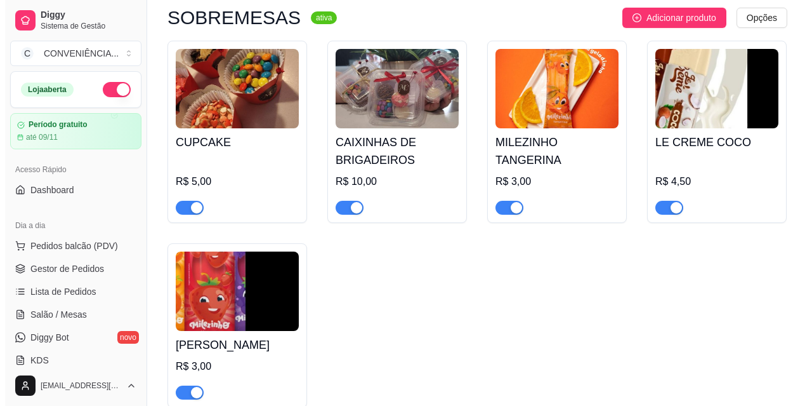
scroll to position [3890, 0]
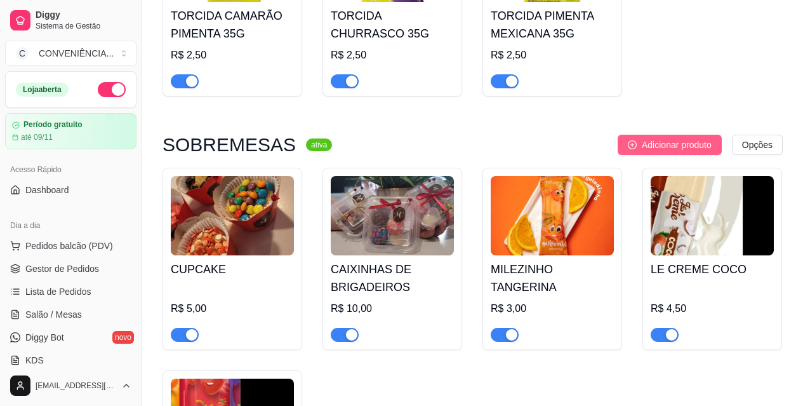
click at [682, 135] on button "Adicionar produto" at bounding box center [670, 145] width 104 height 20
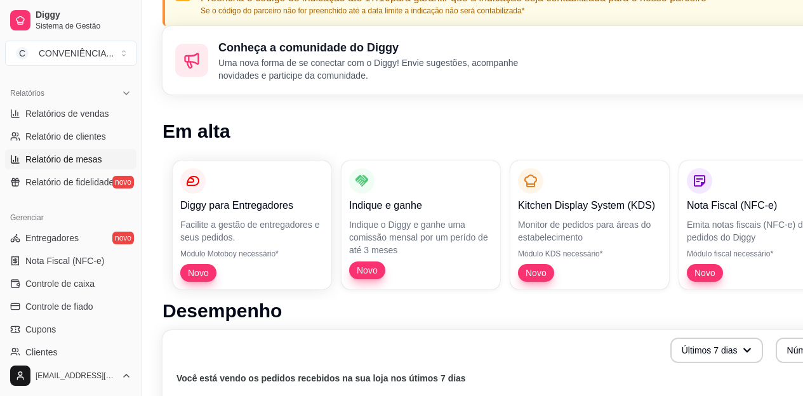
scroll to position [127, 0]
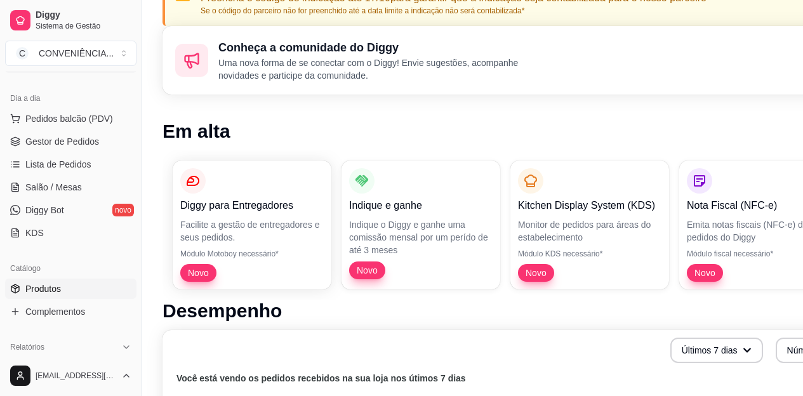
click at [67, 293] on link "Produtos" at bounding box center [70, 289] width 131 height 20
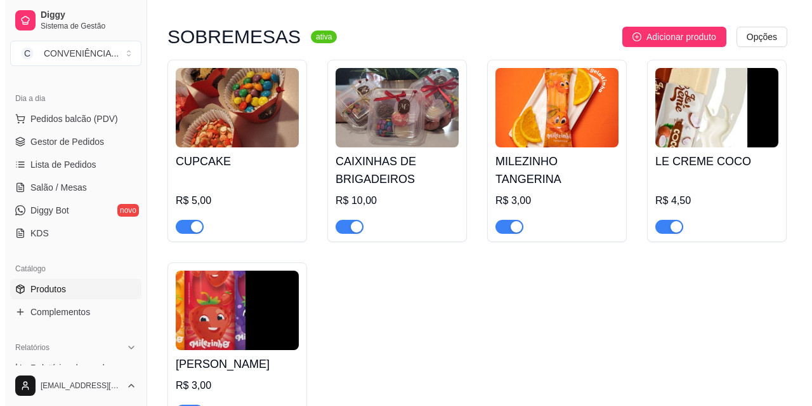
scroll to position [3935, 0]
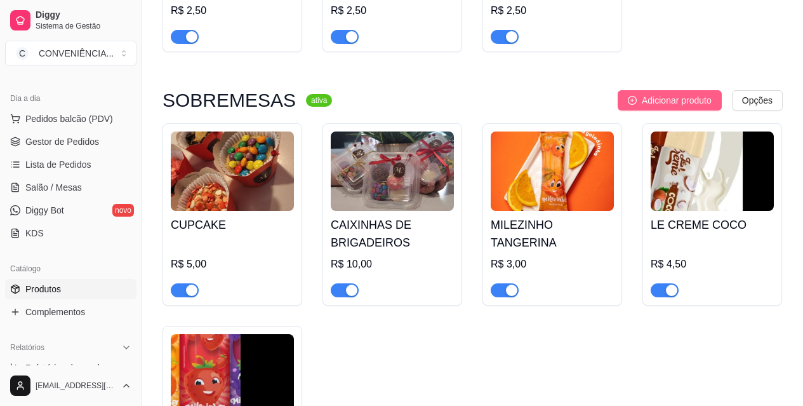
click at [571, 93] on span "Adicionar produto" at bounding box center [677, 100] width 70 height 14
click at [571, 54] on div "HAMBÚRGUER & SANDUICHES ativa Adicionar produto Opções MISTO QUENTE 10 em estoq…" at bounding box center [472, 327] width 620 height 8241
click at [571, 93] on span "Adicionar produto" at bounding box center [677, 100] width 70 height 14
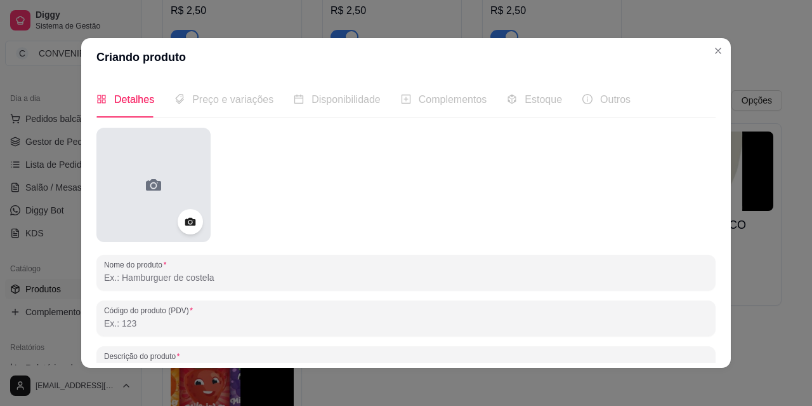
click at [162, 169] on div at bounding box center [153, 185] width 114 height 114
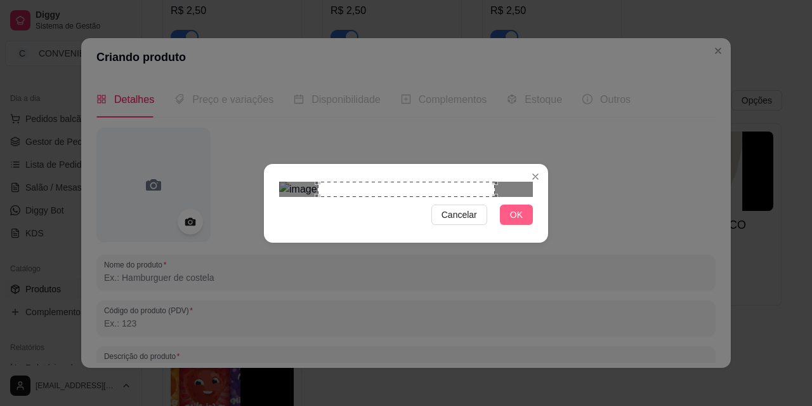
click at [513, 221] on span "OK" at bounding box center [516, 215] width 13 height 14
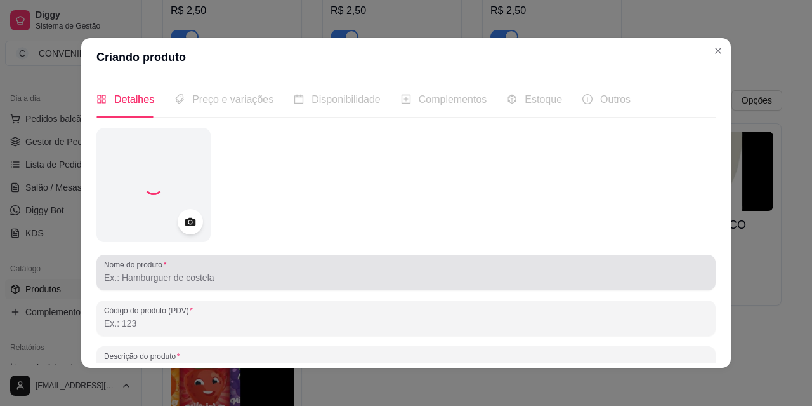
click at [126, 272] on input "Nome do produto" at bounding box center [406, 277] width 604 height 13
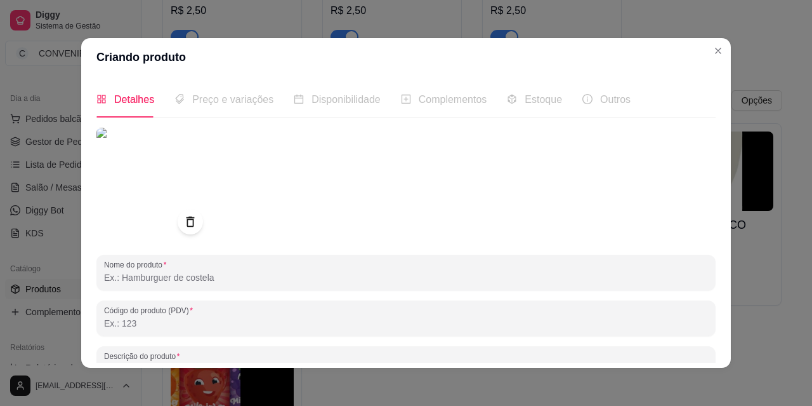
paste input "MILET QUERO MAIS"
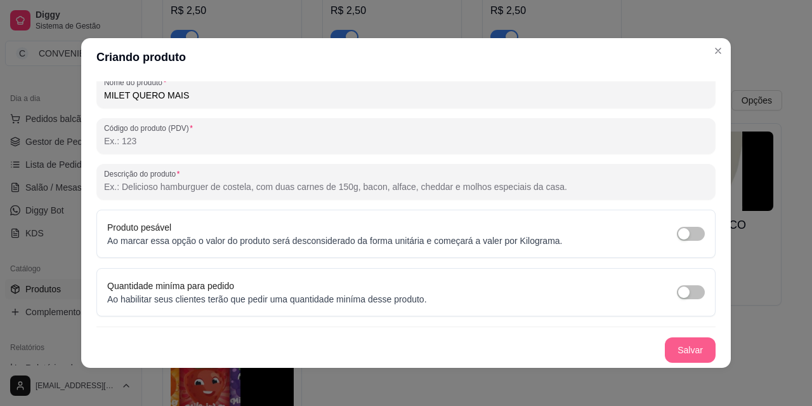
type input "MILET QUERO MAIS"
click at [571, 348] on button "Salvar" at bounding box center [690, 349] width 51 height 25
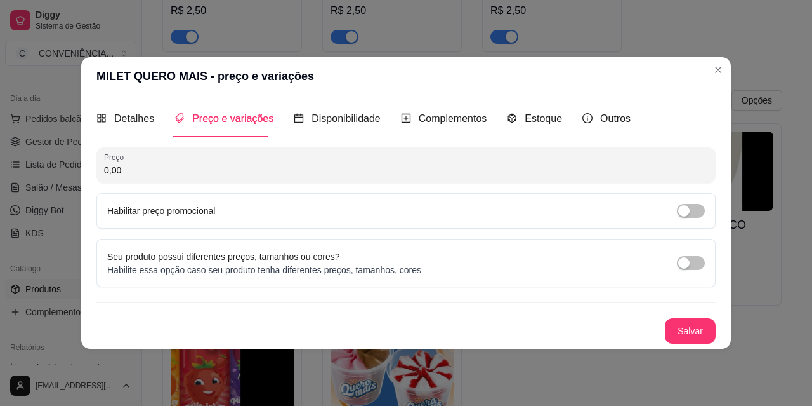
scroll to position [0, 0]
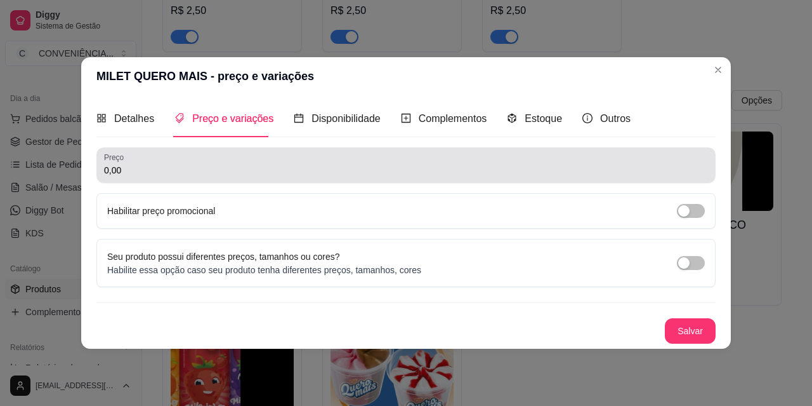
click at [191, 170] on input "0,00" at bounding box center [406, 170] width 604 height 13
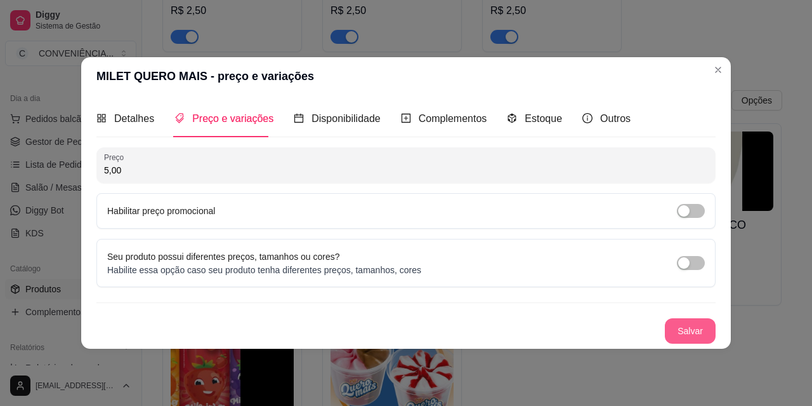
type input "5,00"
click at [571, 326] on button "Salvar" at bounding box center [690, 330] width 51 height 25
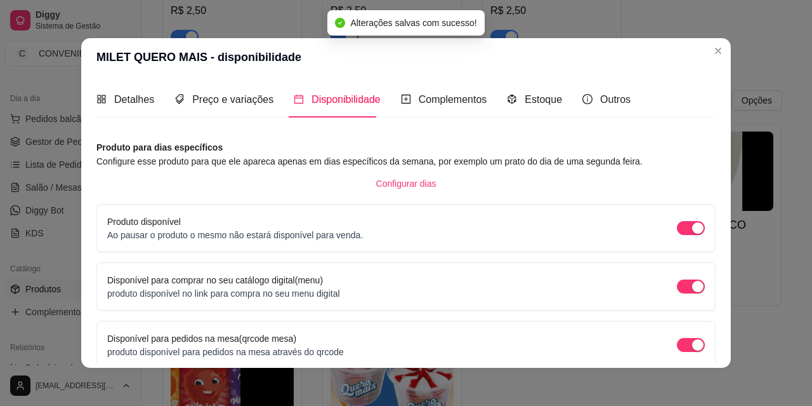
scroll to position [116, 0]
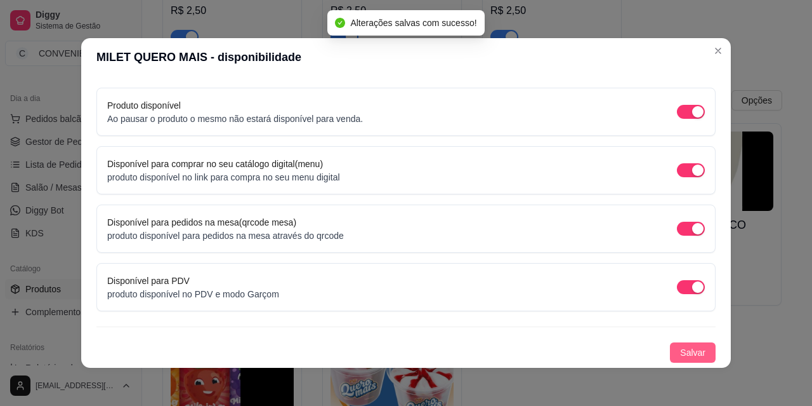
click at [571, 358] on span "Salvar" at bounding box center [692, 352] width 25 height 14
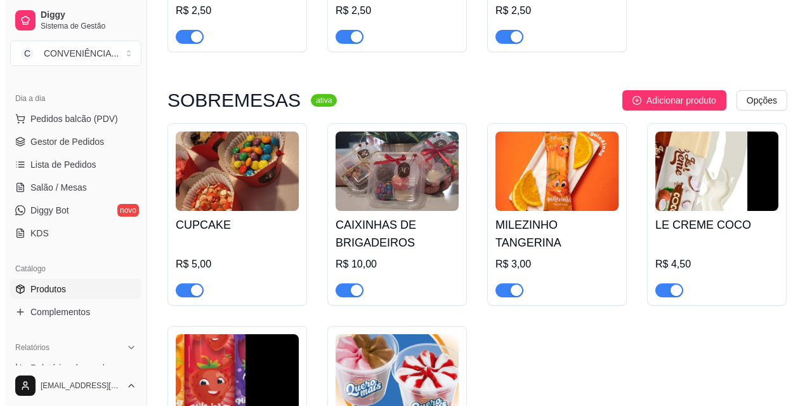
scroll to position [3871, 0]
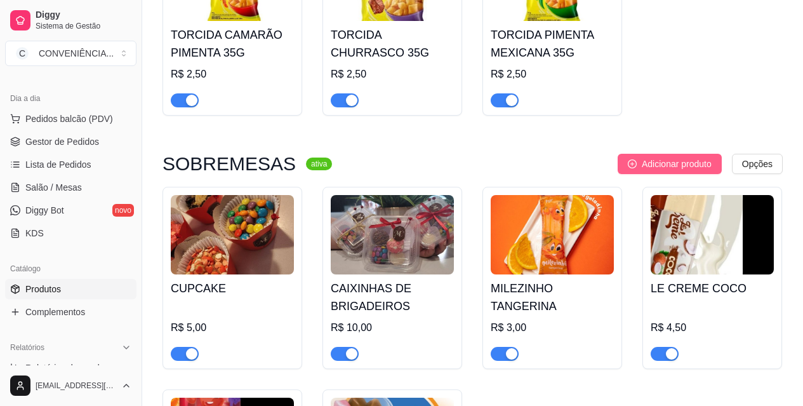
click at [571, 154] on button "Adicionar produto" at bounding box center [670, 164] width 104 height 20
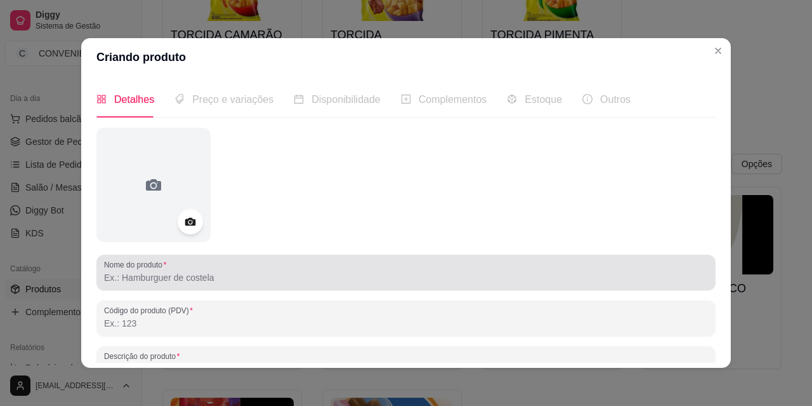
click at [129, 281] on input "Nome do produto" at bounding box center [406, 277] width 604 height 13
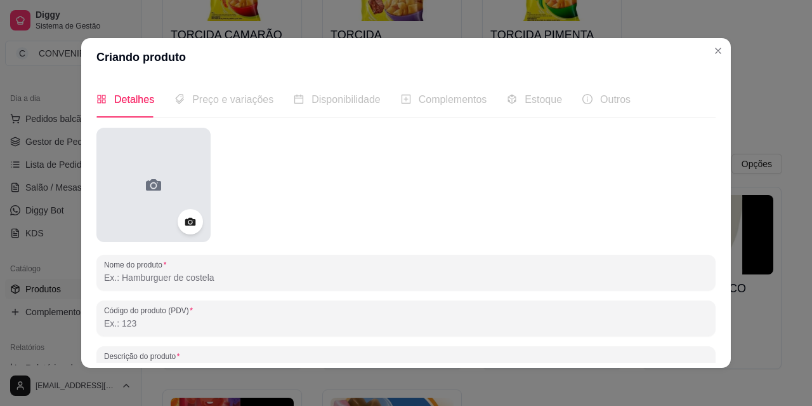
paste input "SKIMO CLASSICOS"
type input "SKIMO CLASSICOS"
click at [127, 229] on div at bounding box center [153, 185] width 114 height 114
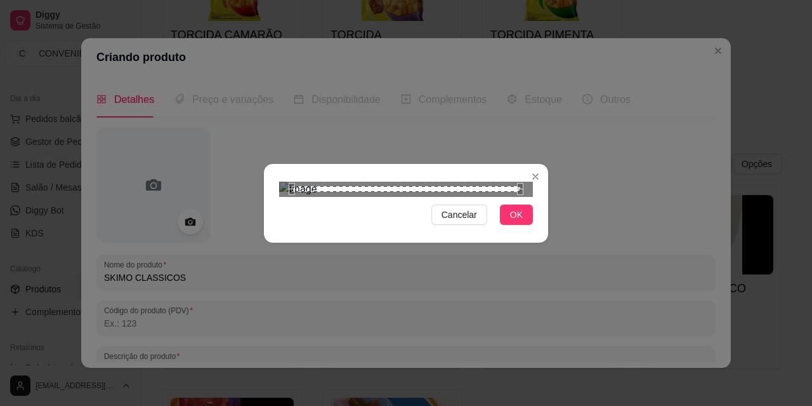
scroll to position [169, 0]
click at [548, 286] on div "Cancelar OK" at bounding box center [406, 203] width 812 height 406
click at [426, 272] on div "Use the arrow keys to move the crop selection area" at bounding box center [399, 392] width 241 height 241
click at [542, 230] on div "Cancelar OK" at bounding box center [406, 202] width 284 height 53
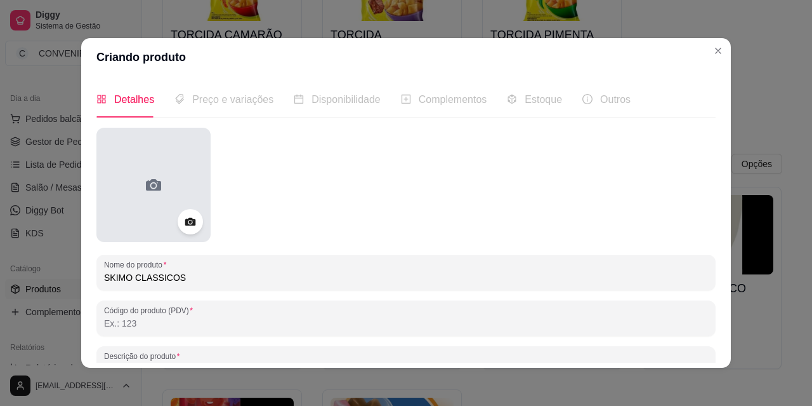
click at [119, 201] on div at bounding box center [153, 185] width 114 height 114
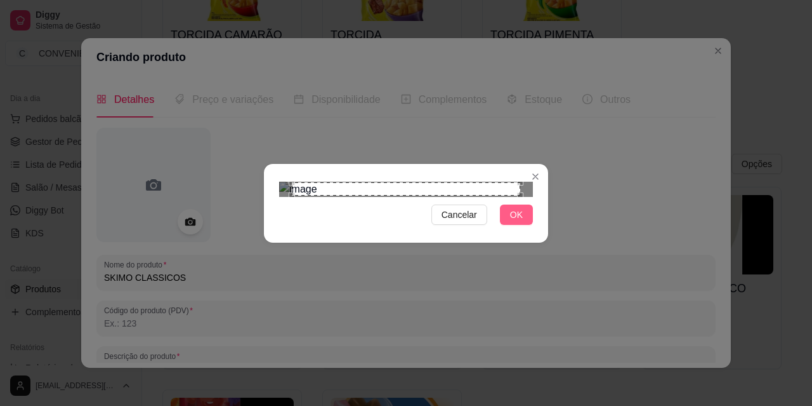
click at [510, 225] on button "OK" at bounding box center [516, 214] width 33 height 20
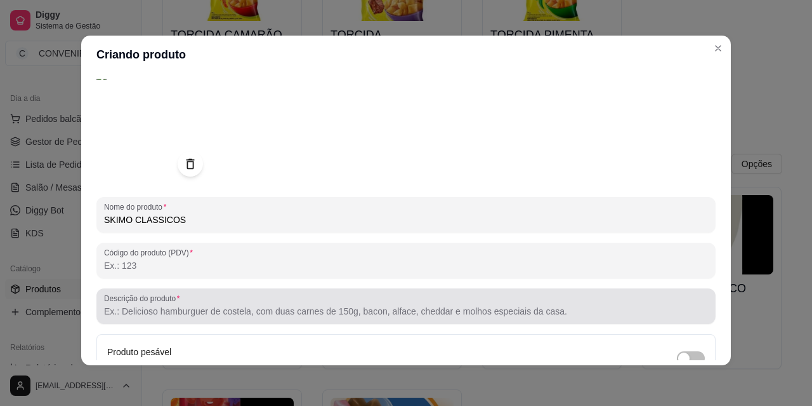
scroll to position [182, 0]
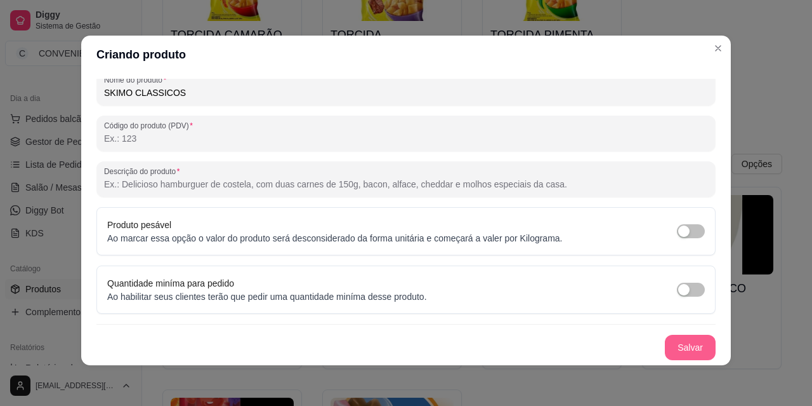
click at [571, 348] on button "Salvar" at bounding box center [690, 346] width 51 height 25
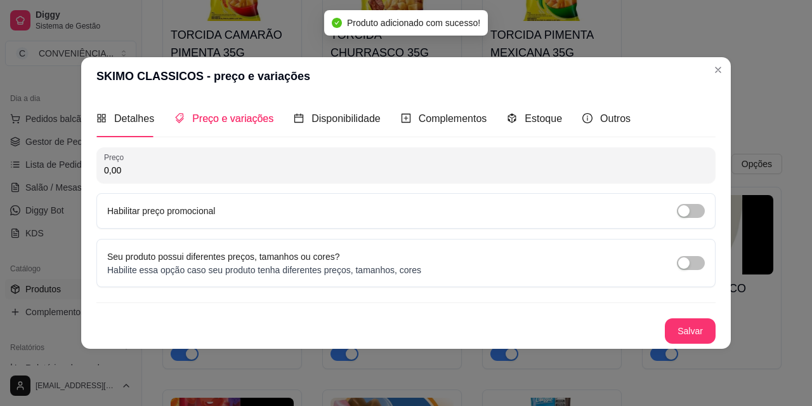
scroll to position [0, 0]
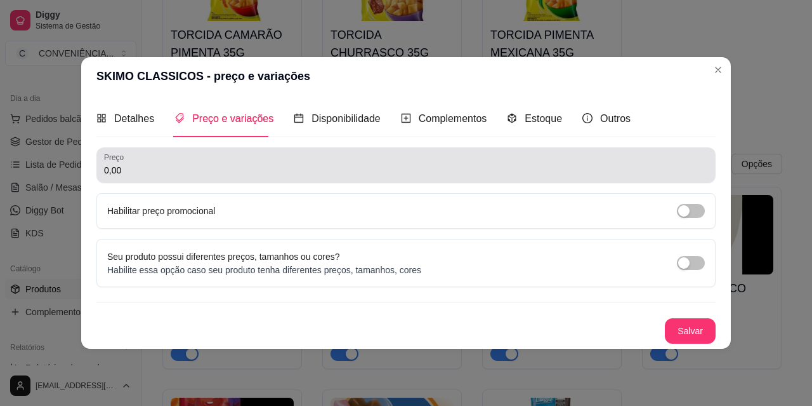
click at [260, 176] on div "0,00" at bounding box center [406, 164] width 604 height 25
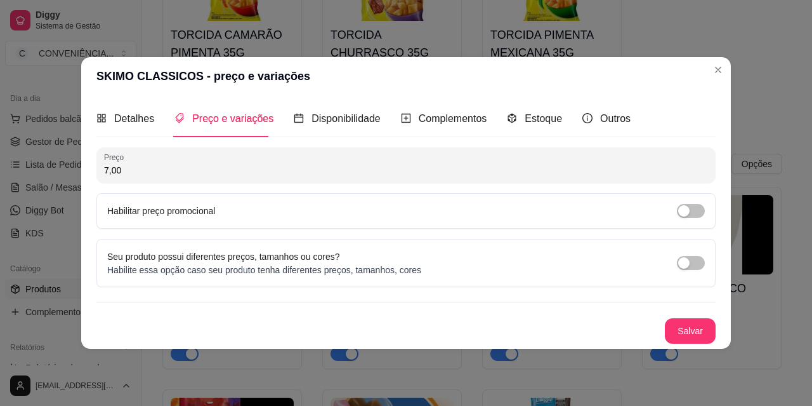
type input "7,00"
click at [571, 331] on button "Salvar" at bounding box center [691, 330] width 50 height 25
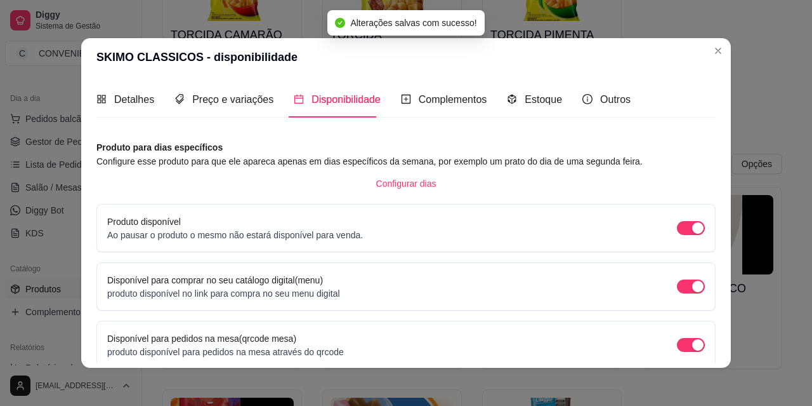
scroll to position [3, 0]
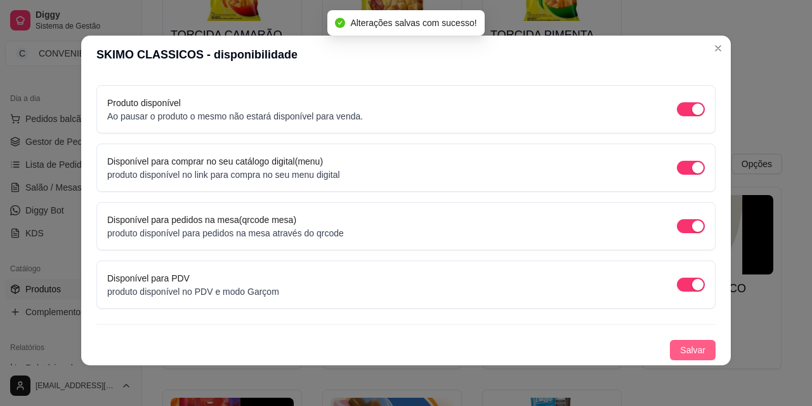
click at [571, 345] on span "Salvar" at bounding box center [692, 350] width 25 height 14
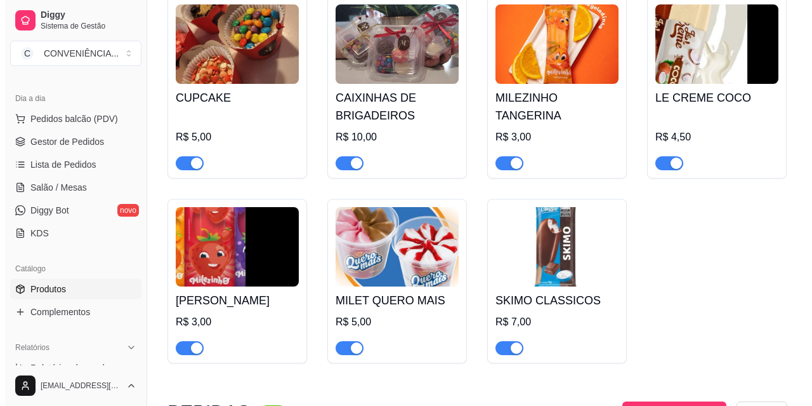
scroll to position [3871, 0]
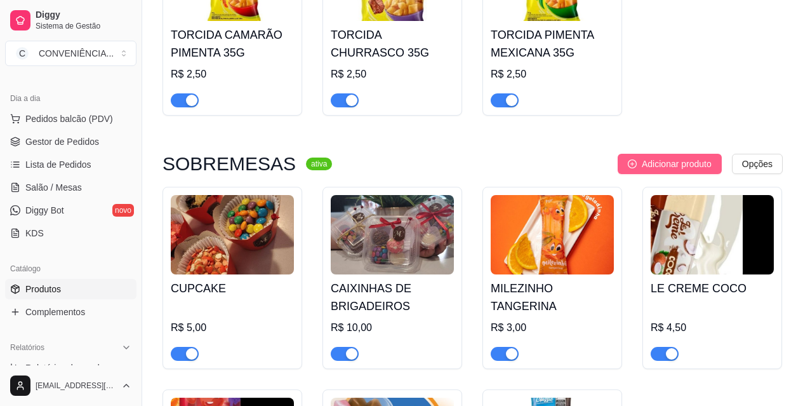
click at [571, 157] on span "Adicionar produto" at bounding box center [677, 164] width 70 height 14
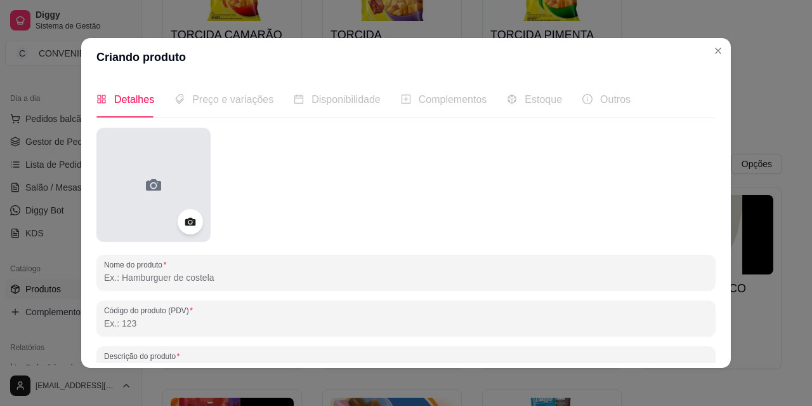
click at [169, 191] on div at bounding box center [153, 185] width 114 height 114
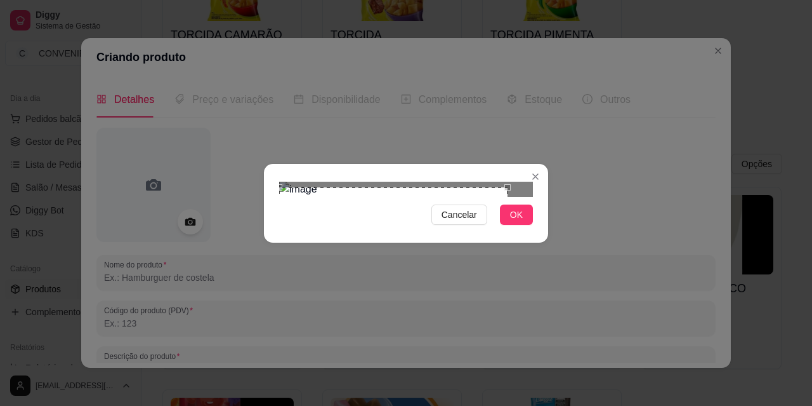
click at [420, 202] on div "Use the arrow keys to move the crop selection area" at bounding box center [393, 260] width 228 height 146
click at [534, 230] on div "Cancelar OK" at bounding box center [406, 202] width 284 height 53
click at [520, 221] on span "OK" at bounding box center [516, 215] width 13 height 14
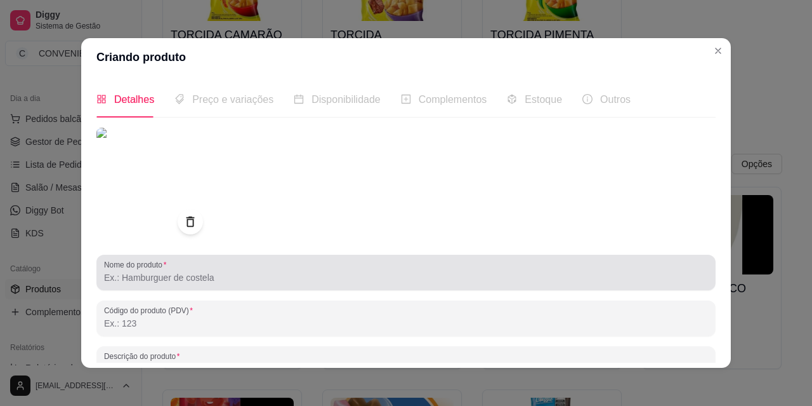
click at [185, 278] on input "Nome do produto" at bounding box center [406, 277] width 604 height 13
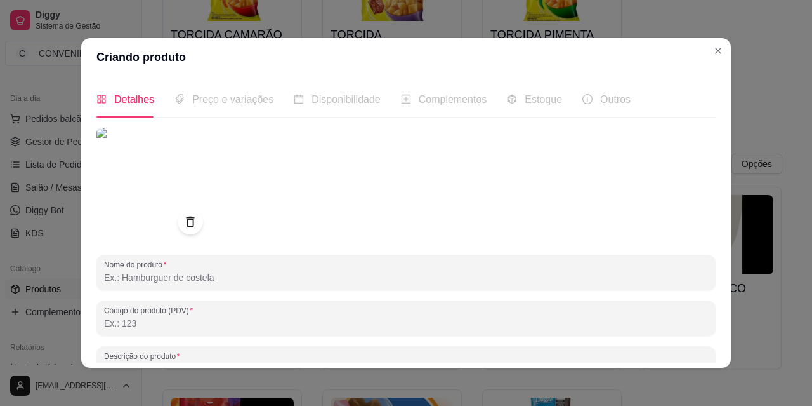
paste input "DESTAK CLASSICOS"
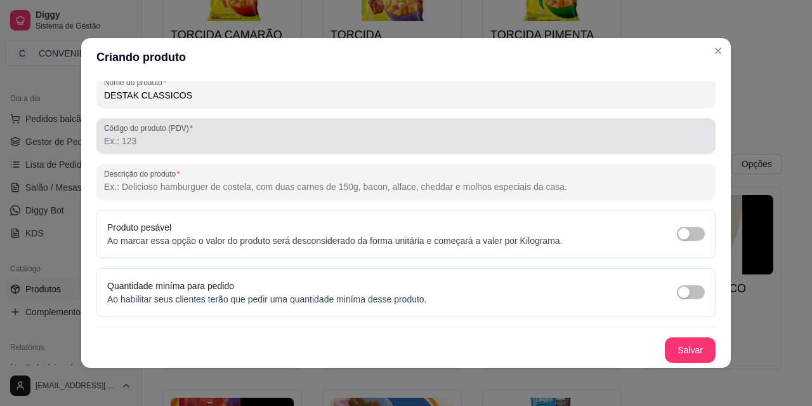
scroll to position [3, 0]
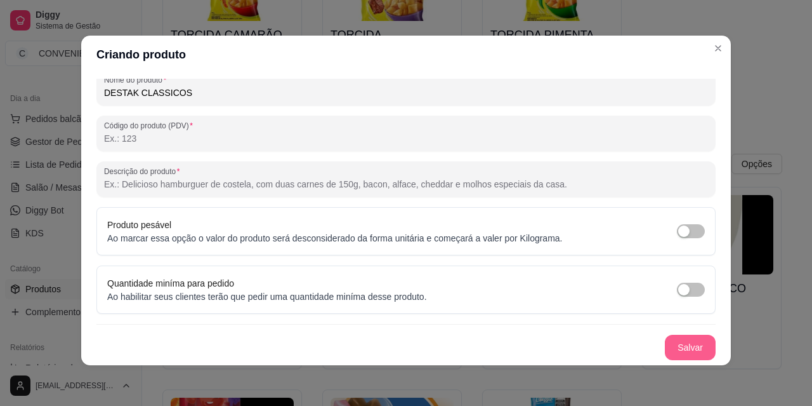
type input "DESTAK CLASSICOS"
click at [571, 348] on button "Salvar" at bounding box center [691, 347] width 50 height 25
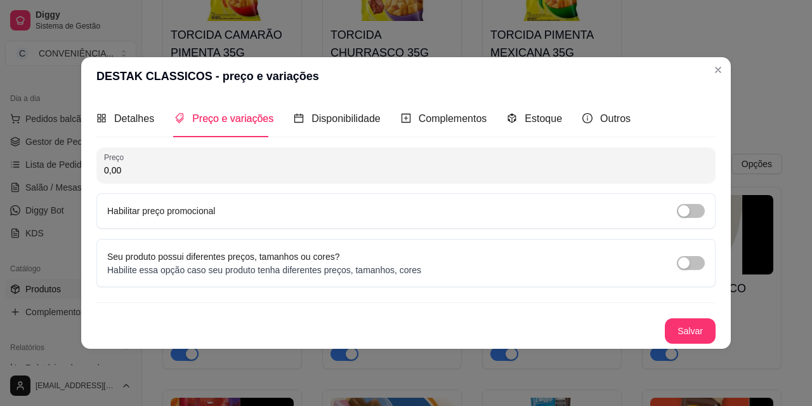
scroll to position [0, 0]
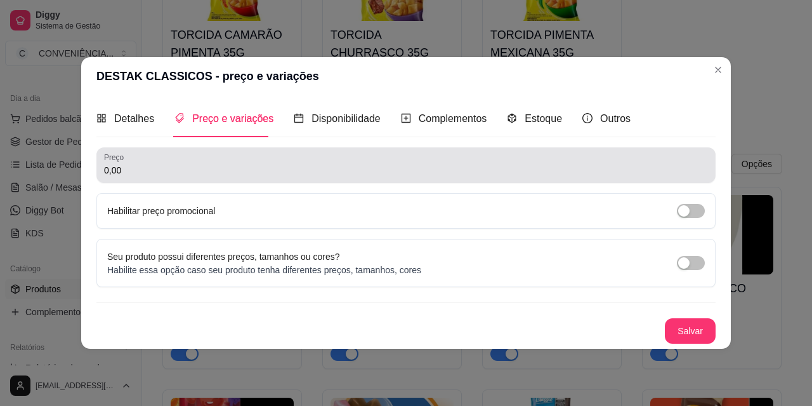
click at [116, 171] on input "0,00" at bounding box center [406, 170] width 604 height 13
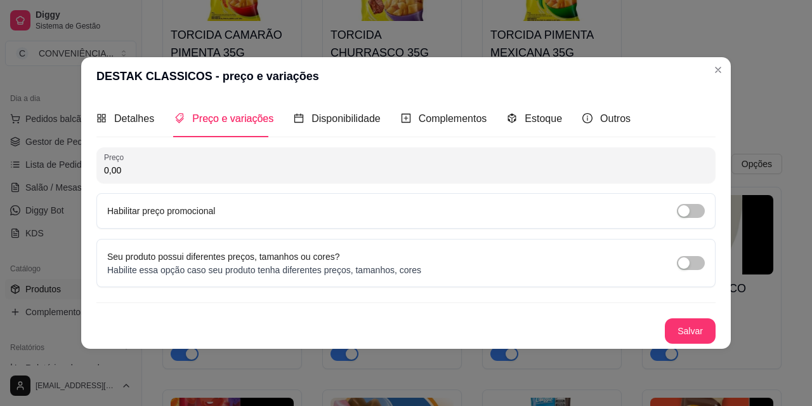
click at [139, 168] on input "0,00" at bounding box center [406, 170] width 604 height 13
type input "9,00"
click at [571, 331] on button "Salvar" at bounding box center [690, 330] width 51 height 25
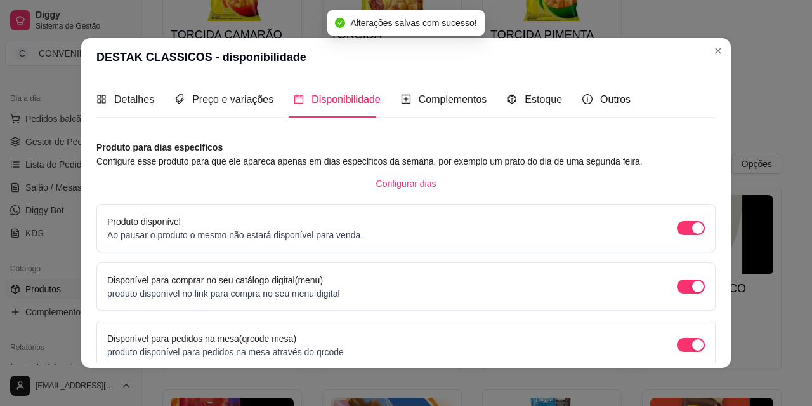
scroll to position [116, 0]
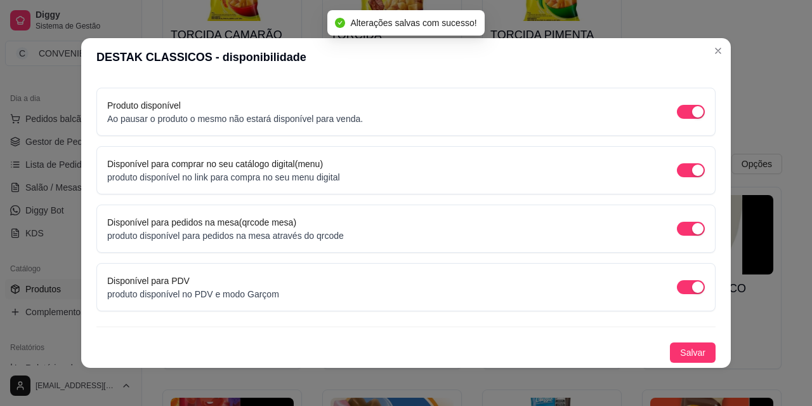
drag, startPoint x: 675, startPoint y: 354, endPoint x: 655, endPoint y: 330, distance: 31.5
click at [571, 334] on div "Produto para dias específicos Configure esse produto para que ele apareca apena…" at bounding box center [405, 193] width 619 height 338
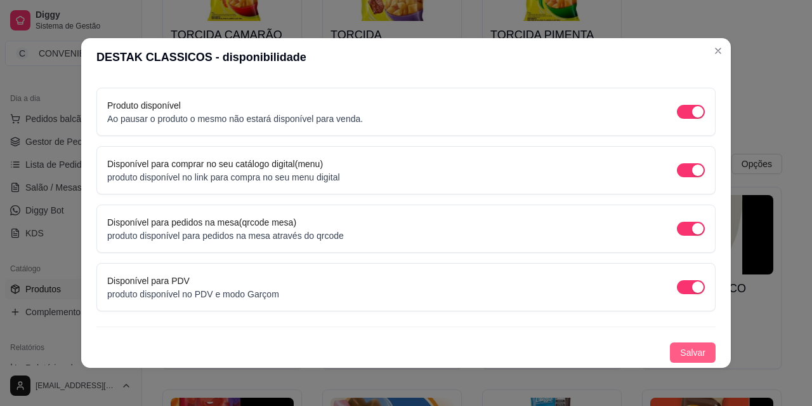
click at [571, 351] on span "Salvar" at bounding box center [692, 352] width 25 height 14
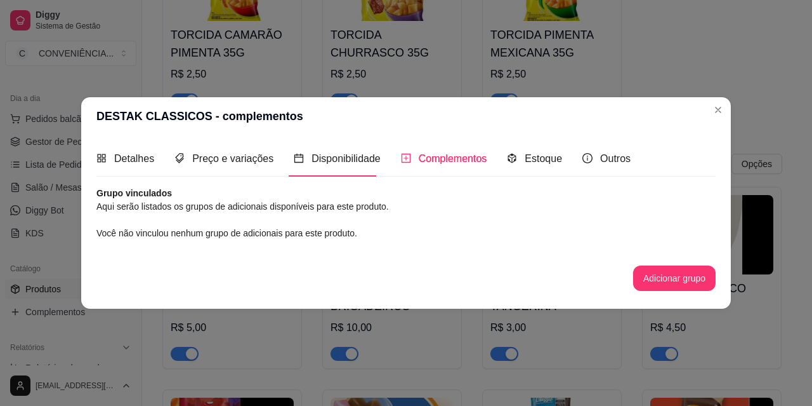
scroll to position [0, 0]
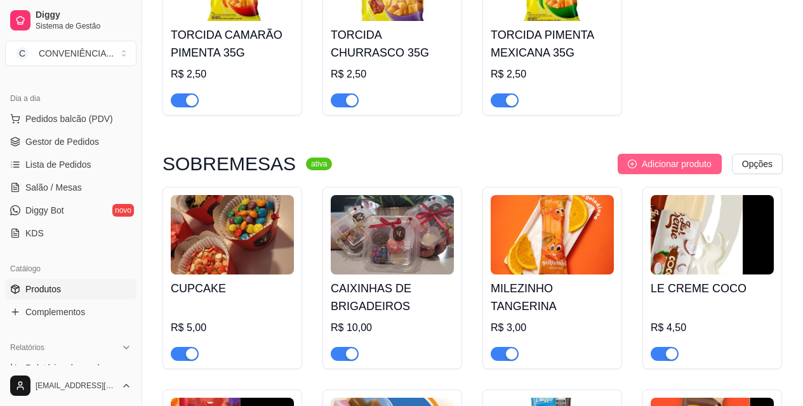
click at [571, 154] on button "Adicionar produto" at bounding box center [670, 164] width 104 height 20
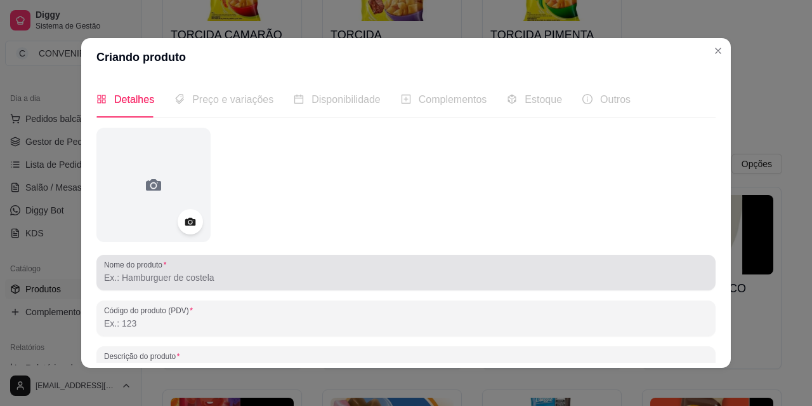
click at [166, 284] on div at bounding box center [406, 272] width 604 height 25
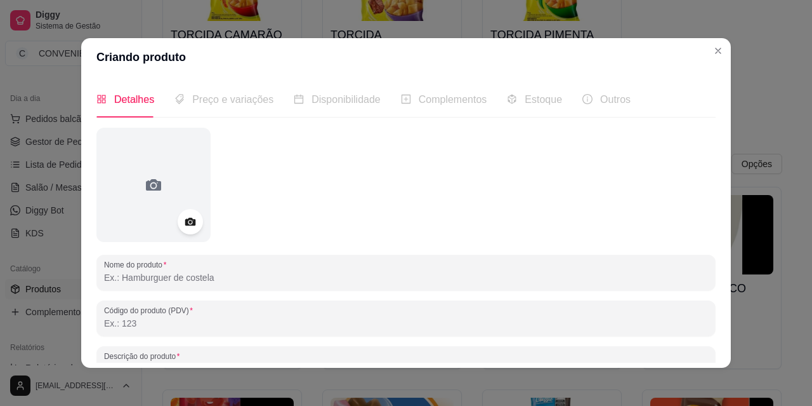
paste input "CONE NUTELAK"
type input "CONE NUTELAK"
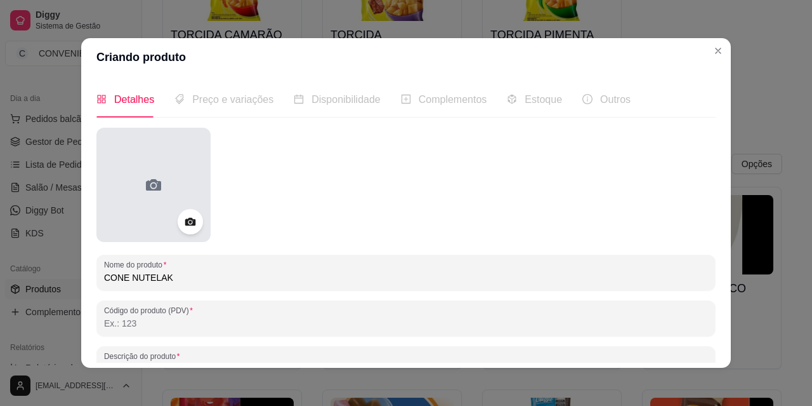
click at [136, 198] on div at bounding box center [153, 185] width 114 height 114
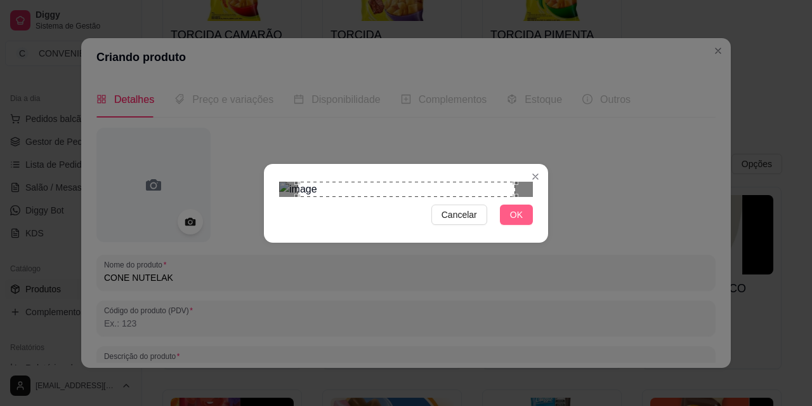
click at [510, 225] on button "OK" at bounding box center [516, 214] width 33 height 20
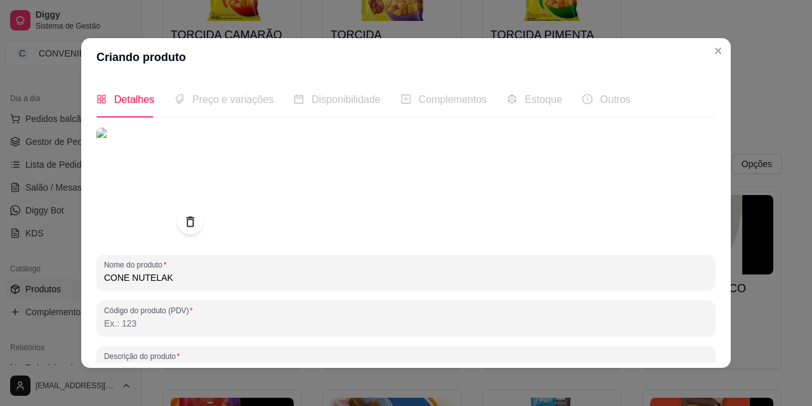
click at [154, 204] on img at bounding box center [153, 185] width 114 height 114
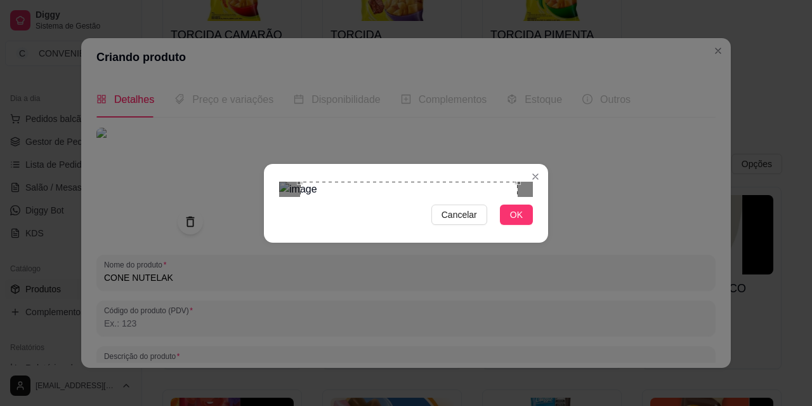
click at [470, 244] on div "Use the arrow keys to move the crop selection area" at bounding box center [409, 291] width 218 height 218
click at [521, 197] on img at bounding box center [406, 189] width 254 height 15
click at [459, 197] on img at bounding box center [406, 189] width 254 height 15
drag, startPoint x: 277, startPoint y: 96, endPoint x: 530, endPoint y: 249, distance: 295.3
click at [530, 230] on div "Cancelar OK" at bounding box center [406, 202] width 284 height 53
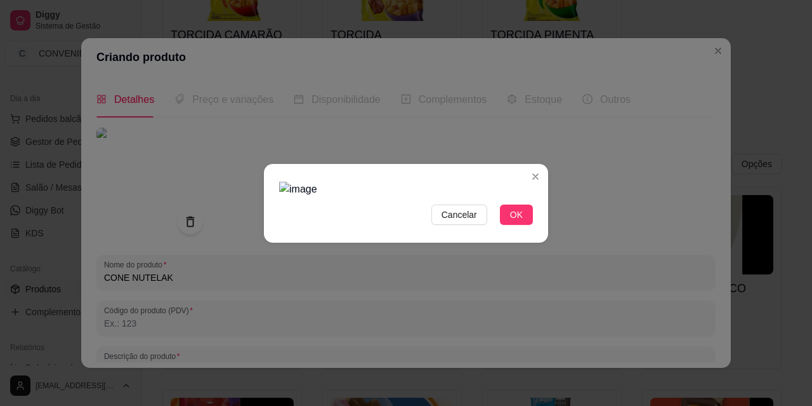
click at [501, 197] on img at bounding box center [406, 189] width 254 height 15
click at [362, 182] on img at bounding box center [406, 189] width 254 height 15
click at [454, 225] on button "Cancelar" at bounding box center [460, 214] width 56 height 20
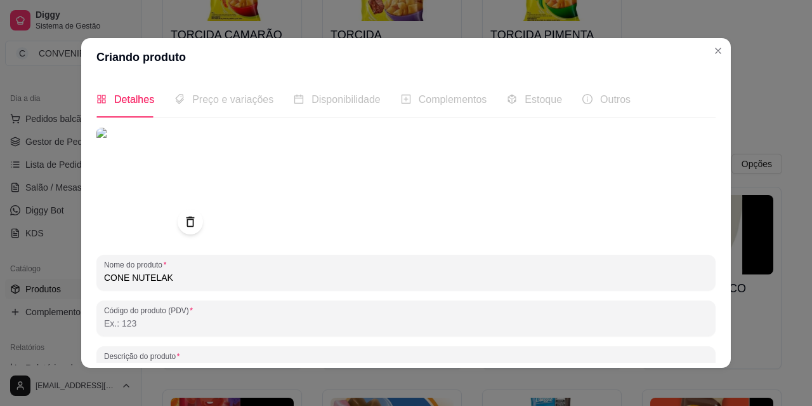
click at [159, 191] on img at bounding box center [153, 185] width 114 height 114
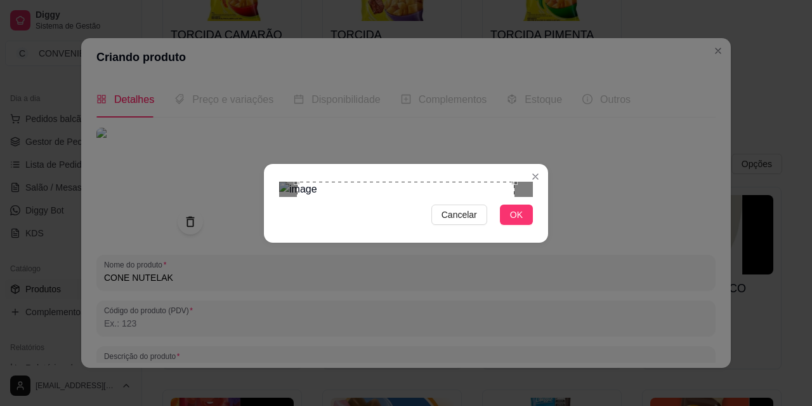
click at [421, 228] on div "Use the arrow keys to move the crop selection area" at bounding box center [406, 291] width 218 height 218
click at [508, 392] on div "Use the arrow keys to move the south east drag handle to change the crop select…" at bounding box center [508, 392] width 0 height 0
click at [477, 241] on div "Use the arrow keys to move the crop selection area" at bounding box center [413, 290] width 208 height 208
click at [524, 225] on button "OK" at bounding box center [516, 214] width 33 height 20
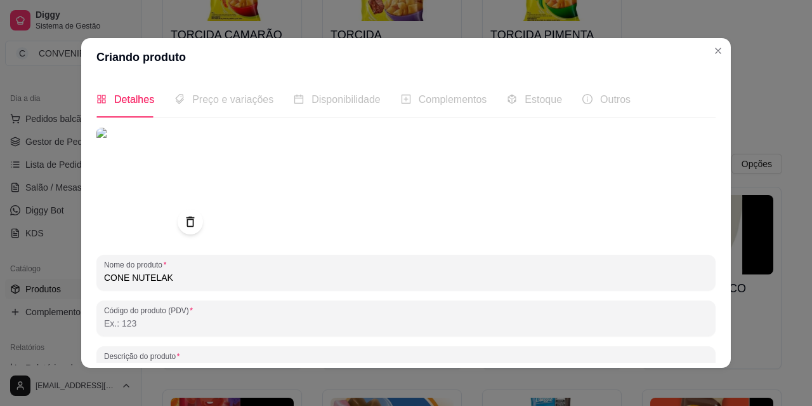
click at [190, 279] on input "CONE NUTELAK" at bounding box center [406, 277] width 604 height 13
click at [246, 275] on input "CONE NUTELAK" at bounding box center [406, 277] width 604 height 13
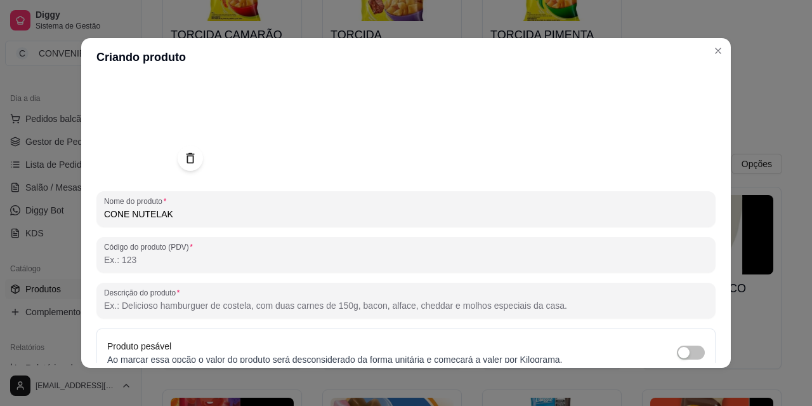
scroll to position [182, 0]
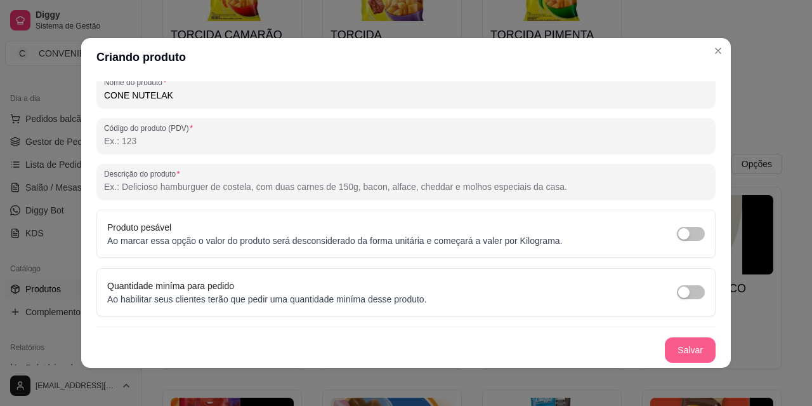
click at [571, 341] on button "Salvar" at bounding box center [690, 349] width 51 height 25
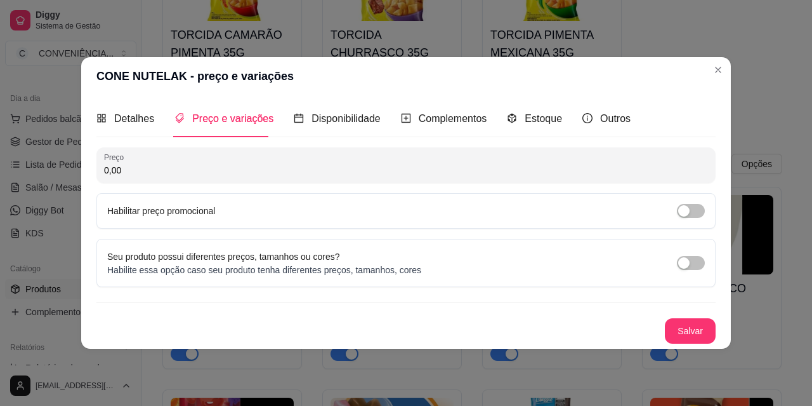
scroll to position [0, 0]
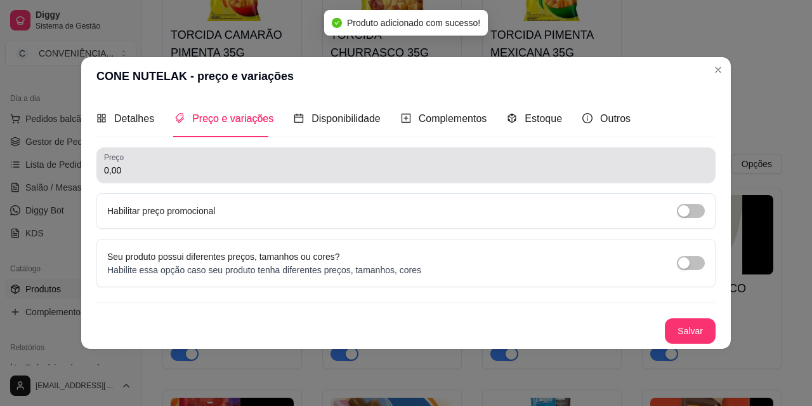
click at [135, 176] on div "0,00" at bounding box center [406, 164] width 604 height 25
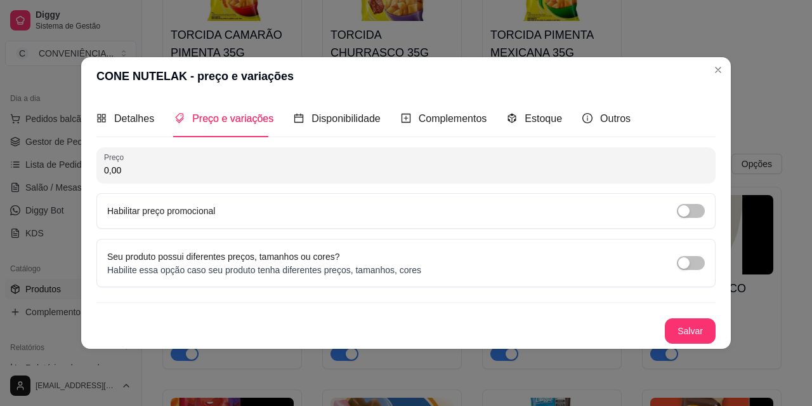
click at [249, 184] on div "Preço 0,00 Habilitar preço promocional" at bounding box center [405, 187] width 619 height 81
click at [224, 175] on input "0,00" at bounding box center [406, 170] width 604 height 13
type input "11,00"
click at [571, 325] on button "Salvar" at bounding box center [690, 330] width 51 height 25
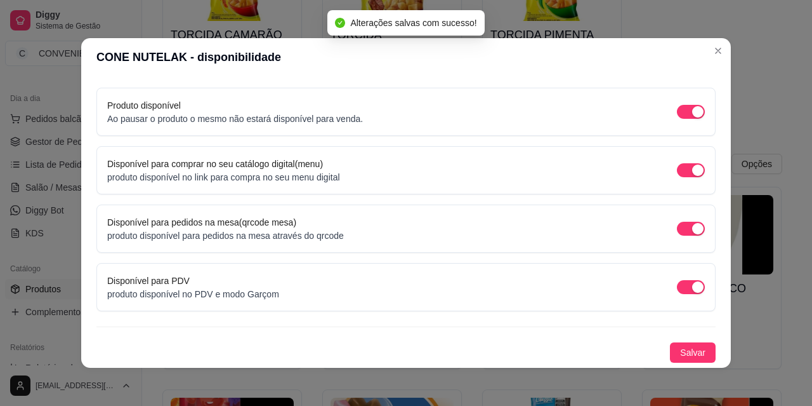
scroll to position [3, 0]
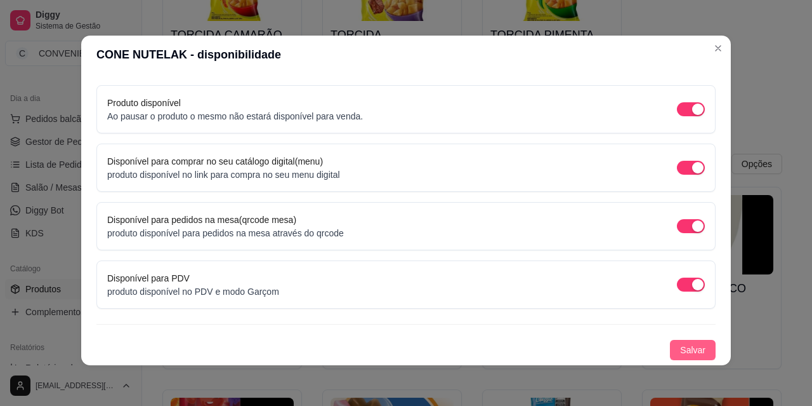
click at [571, 345] on span "Salvar" at bounding box center [692, 350] width 25 height 14
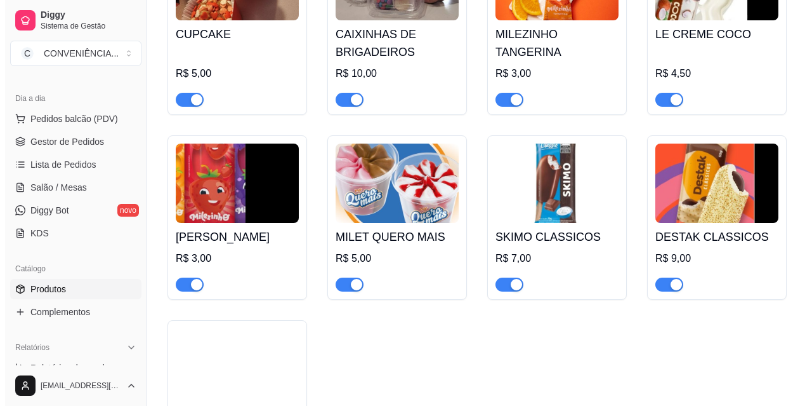
scroll to position [4062, 0]
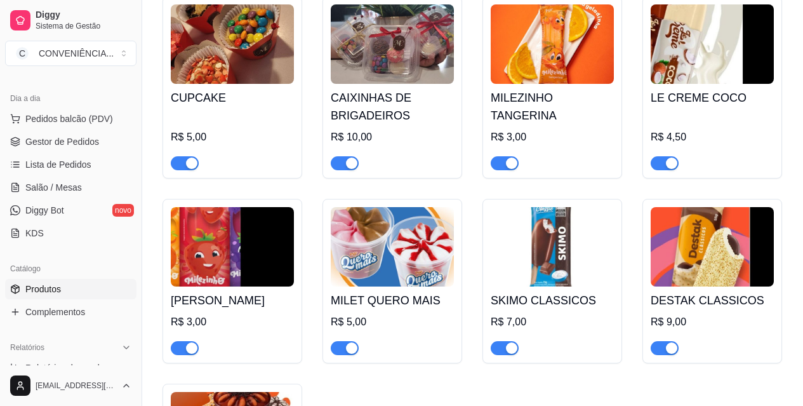
click at [215, 223] on img at bounding box center [232, 246] width 123 height 79
click at [251, 228] on img at bounding box center [232, 246] width 123 height 79
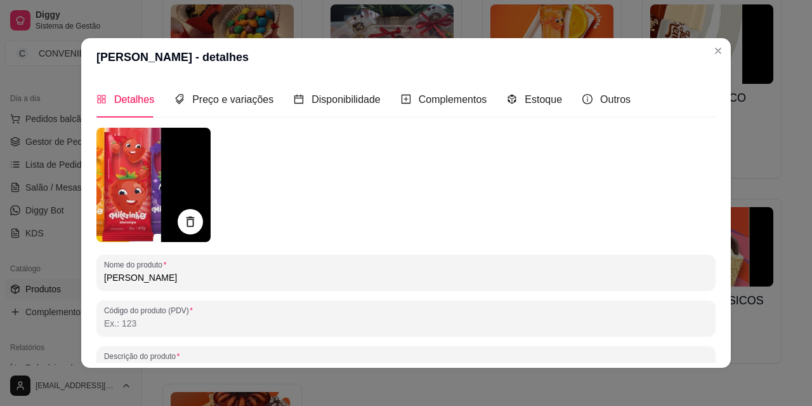
click at [171, 188] on img at bounding box center [153, 185] width 114 height 114
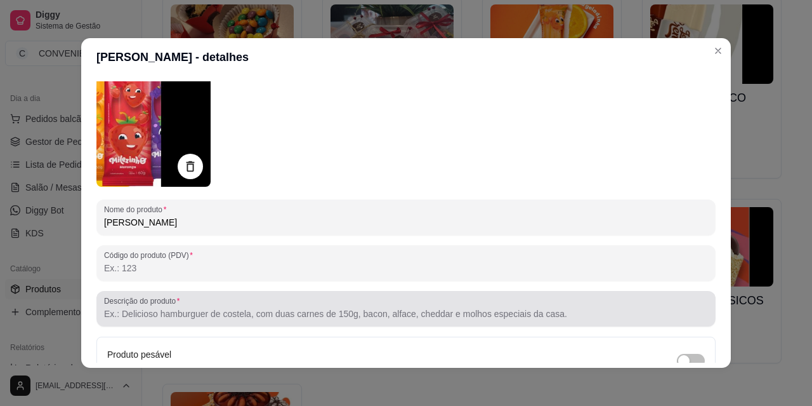
scroll to position [0, 0]
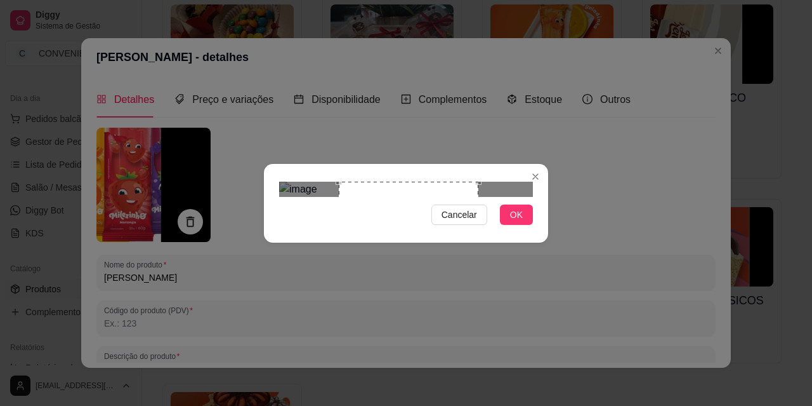
click at [411, 194] on div "Use the arrow keys to move the crop selection area" at bounding box center [409, 252] width 140 height 140
click at [435, 195] on div at bounding box center [406, 189] width 254 height 15
click at [424, 182] on img at bounding box center [406, 189] width 254 height 15
click at [512, 347] on div "Cancelar OK" at bounding box center [406, 203] width 812 height 406
click at [446, 215] on div "Use the arrow keys to move the crop selection area" at bounding box center [445, 255] width 99 height 99
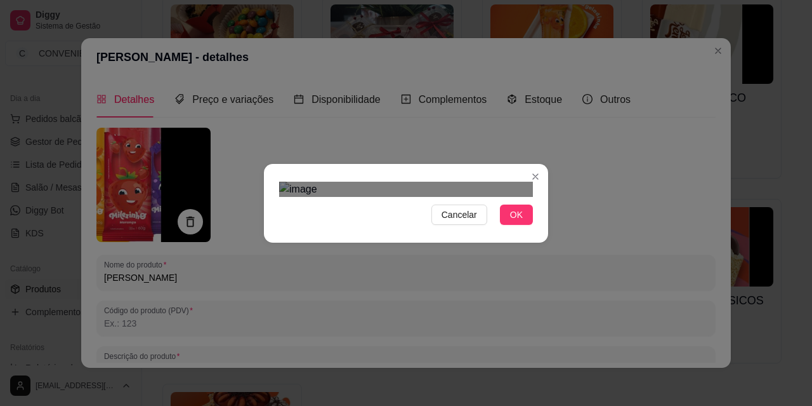
click at [470, 216] on div "Use the arrow keys to move the crop selection area" at bounding box center [420, 260] width 99 height 99
click at [400, 208] on div "Use the arrow keys to move the crop selection area" at bounding box center [449, 257] width 99 height 99
click at [374, 206] on div "Use the arrow keys to move the crop selection area" at bounding box center [373, 255] width 99 height 99
click at [406, 235] on div "Use the arrow keys to move the crop selection area" at bounding box center [451, 251] width 99 height 99
click at [451, 197] on div at bounding box center [406, 189] width 254 height 15
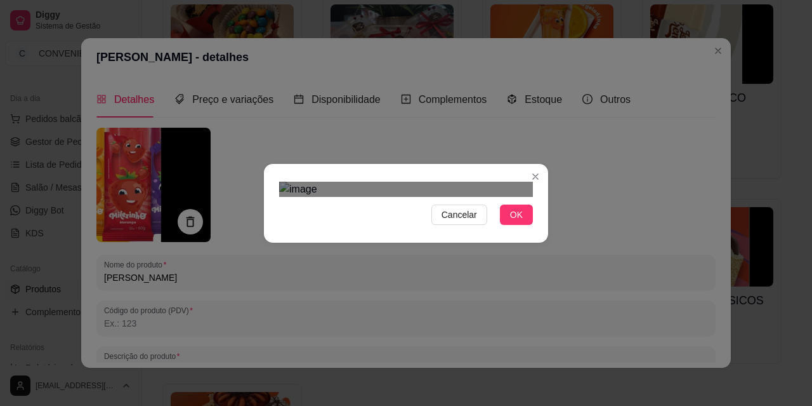
click at [416, 226] on div "Use the arrow keys to move the crop selection area" at bounding box center [429, 251] width 51 height 51
click at [447, 197] on div at bounding box center [406, 189] width 254 height 15
click at [421, 227] on div "Use the arrow keys to move the crop selection area" at bounding box center [434, 248] width 43 height 43
click at [426, 261] on div "Use the arrow keys to move the crop selection area" at bounding box center [432, 282] width 43 height 43
click at [508, 225] on button "OK" at bounding box center [516, 214] width 33 height 20
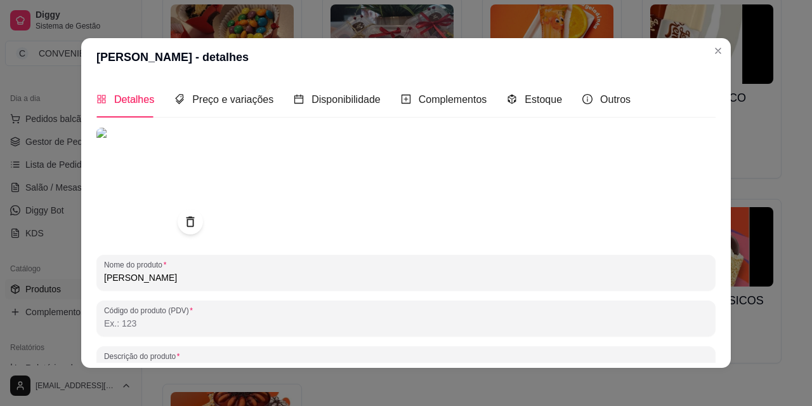
click at [171, 187] on img at bounding box center [153, 185] width 114 height 114
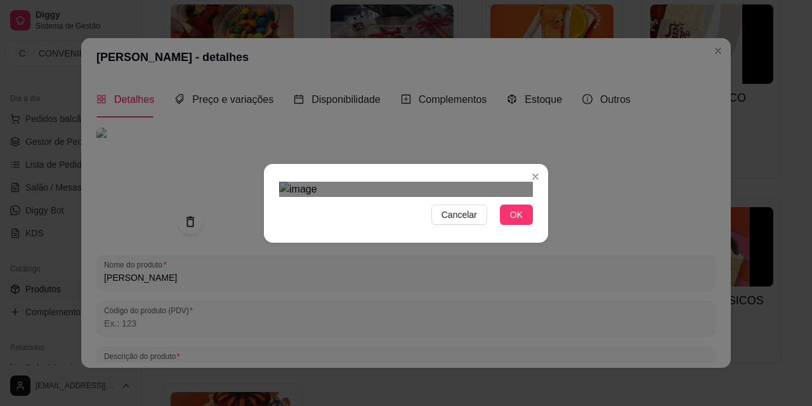
click at [356, 299] on div "Use the arrow keys to move the crop selection area" at bounding box center [407, 361] width 228 height 125
click at [479, 230] on div "Cancelar OK" at bounding box center [406, 202] width 284 height 53
click at [356, 301] on div "Use the arrow keys to move the crop selection area" at bounding box center [377, 396] width 190 height 190
click at [370, 301] on div "Use the arrow keys to move the crop selection area" at bounding box center [377, 396] width 190 height 190
click at [399, 197] on div at bounding box center [406, 189] width 254 height 15
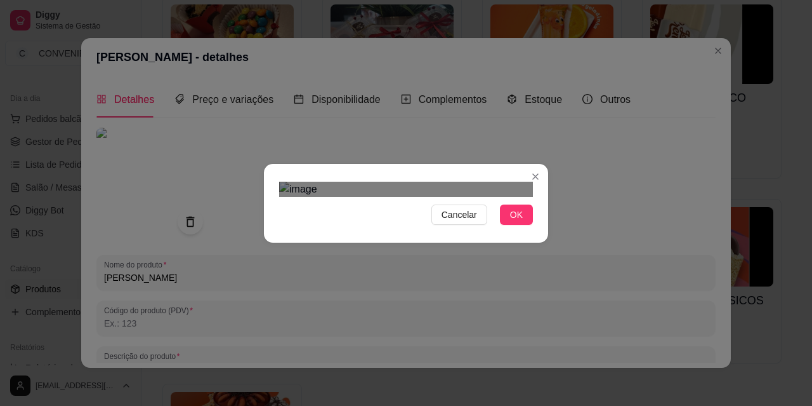
click at [350, 351] on div "Use the arrow keys to move the crop selection area" at bounding box center [348, 413] width 124 height 124
click at [414, 197] on div at bounding box center [406, 189] width 254 height 15
click at [359, 339] on div "Use the arrow keys to move the crop selection area" at bounding box center [348, 405] width 132 height 132
click at [440, 197] on div at bounding box center [406, 189] width 254 height 15
click at [373, 266] on div "Use the arrow keys to move the crop selection area" at bounding box center [362, 347] width 162 height 162
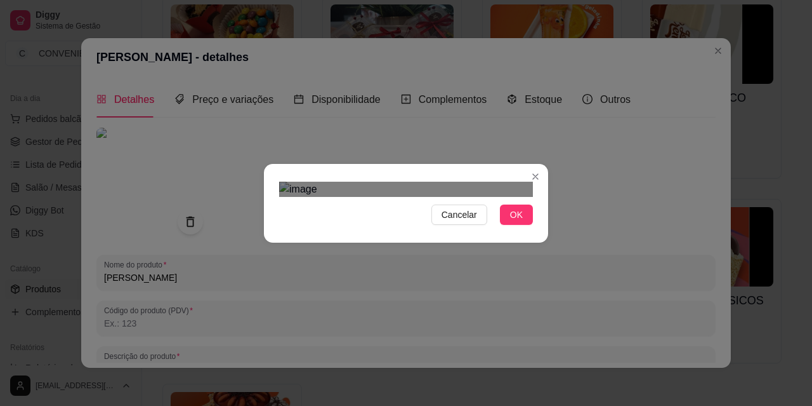
click at [453, 182] on div at bounding box center [406, 189] width 254 height 15
click at [426, 239] on div "Use the arrow keys to move the crop selection area" at bounding box center [385, 337] width 196 height 196
click at [532, 230] on div "Cancelar OK" at bounding box center [406, 202] width 284 height 53
click at [510, 221] on span "OK" at bounding box center [516, 215] width 13 height 14
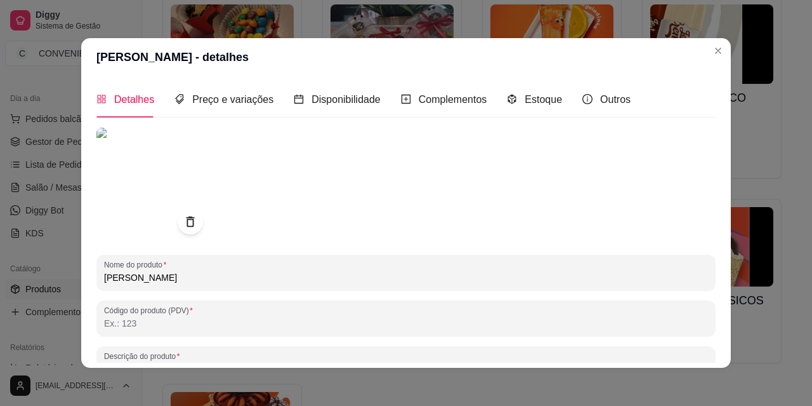
click at [161, 195] on img at bounding box center [153, 185] width 114 height 114
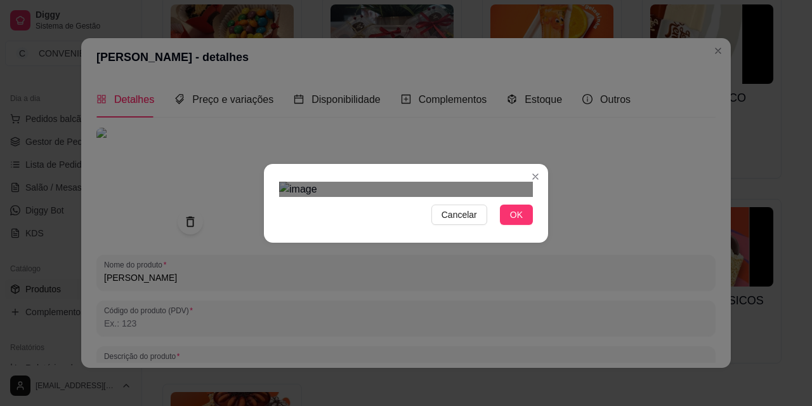
click at [450, 236] on div "Use the arrow keys to move the crop selection area" at bounding box center [393, 310] width 228 height 148
click at [514, 221] on span "OK" at bounding box center [516, 215] width 13 height 14
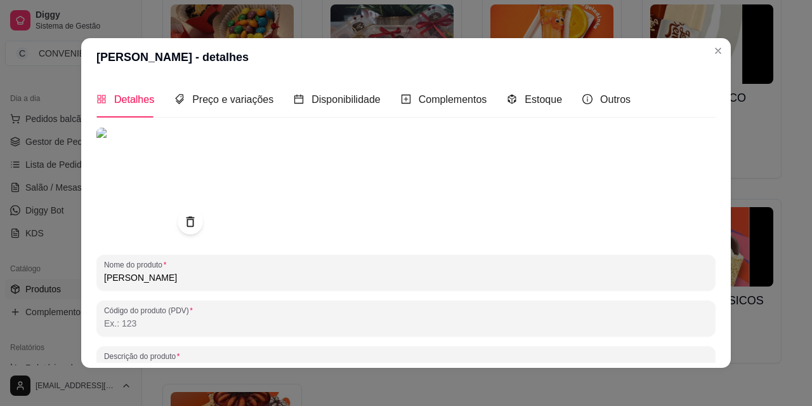
click at [164, 181] on img at bounding box center [153, 185] width 114 height 114
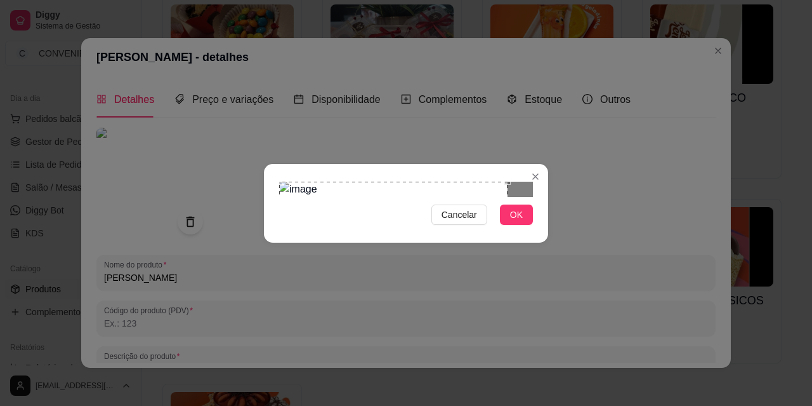
click at [354, 182] on div "Use the arrow keys to move the crop selection area" at bounding box center [393, 256] width 228 height 148
click at [510, 197] on div at bounding box center [406, 189] width 254 height 15
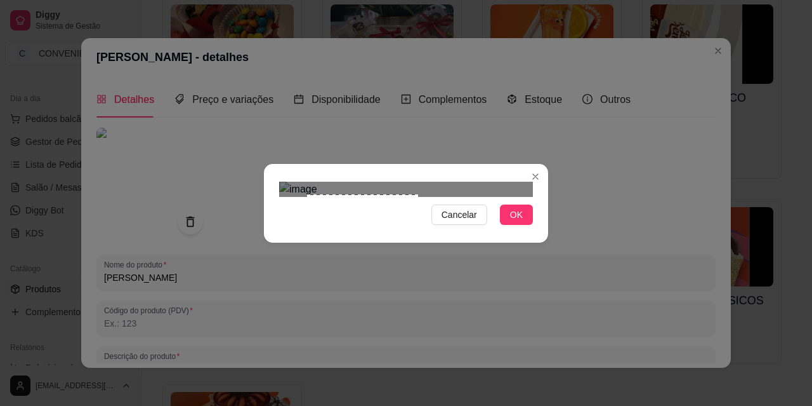
click at [418, 242] on section "Cancelar OK" at bounding box center [406, 203] width 284 height 79
click at [303, 197] on div at bounding box center [406, 189] width 254 height 15
click at [367, 197] on div "Use the arrow keys to move the crop selection area" at bounding box center [361, 250] width 113 height 113
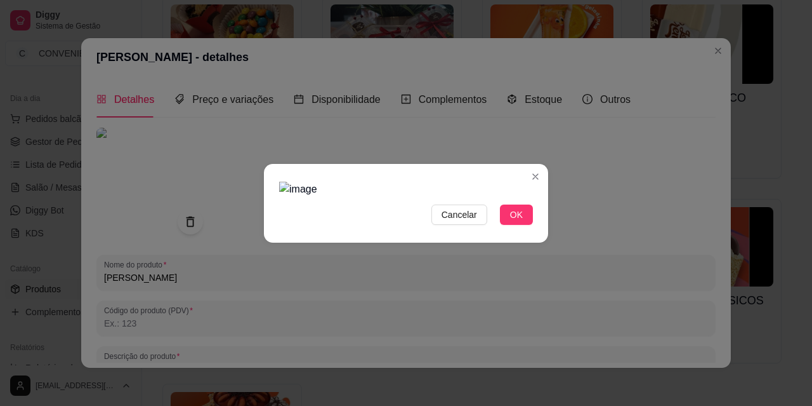
click at [366, 197] on img at bounding box center [406, 189] width 254 height 15
click at [364, 197] on div at bounding box center [406, 189] width 254 height 15
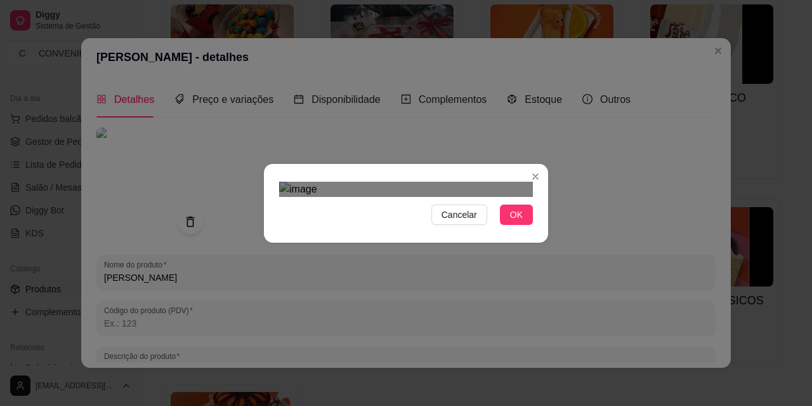
click at [360, 197] on div at bounding box center [406, 189] width 254 height 15
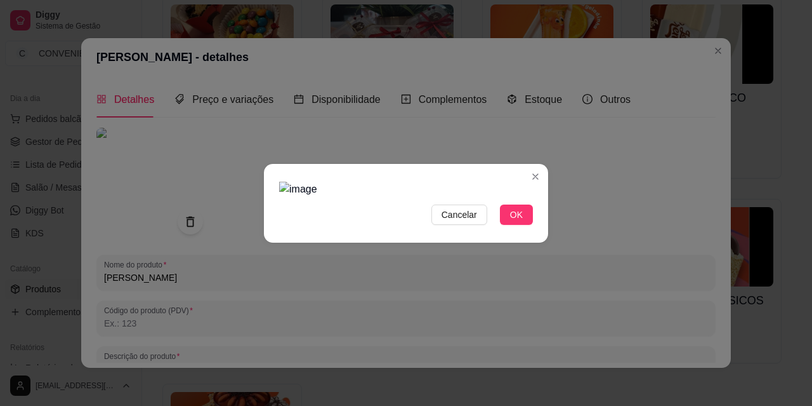
click at [402, 197] on img at bounding box center [406, 189] width 254 height 15
click at [450, 221] on span "Cancelar" at bounding box center [460, 215] width 36 height 14
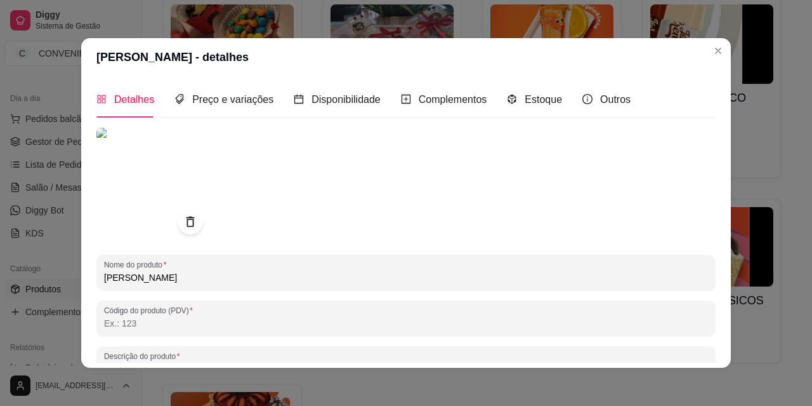
click at [121, 185] on img at bounding box center [153, 185] width 114 height 114
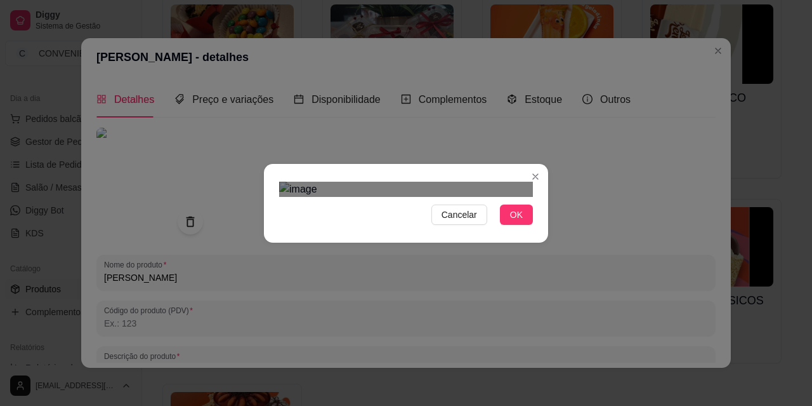
click at [343, 234] on div "Use the arrow keys to move the crop selection area" at bounding box center [393, 308] width 228 height 148
click at [431, 386] on div "Use the arrow keys to move the south east drag handle to change the crop select…" at bounding box center [431, 386] width 0 height 0
click at [277, 242] on section "Cancelar OK" at bounding box center [406, 203] width 284 height 79
click at [322, 243] on div "Use the arrow keys to move the crop selection area" at bounding box center [361, 308] width 149 height 149
click at [387, 265] on div "Use the arrow keys to move the crop selection area" at bounding box center [363, 313] width 149 height 149
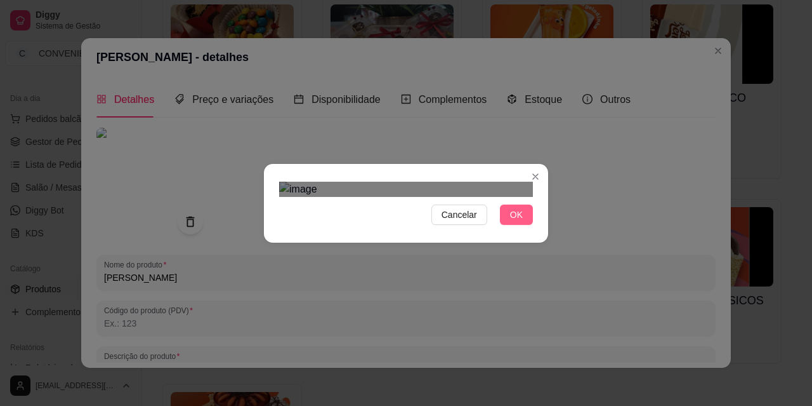
click at [520, 221] on span "OK" at bounding box center [516, 215] width 13 height 14
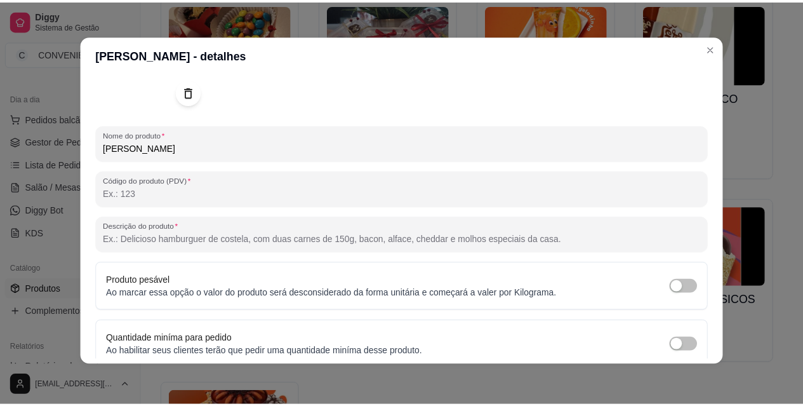
scroll to position [182, 0]
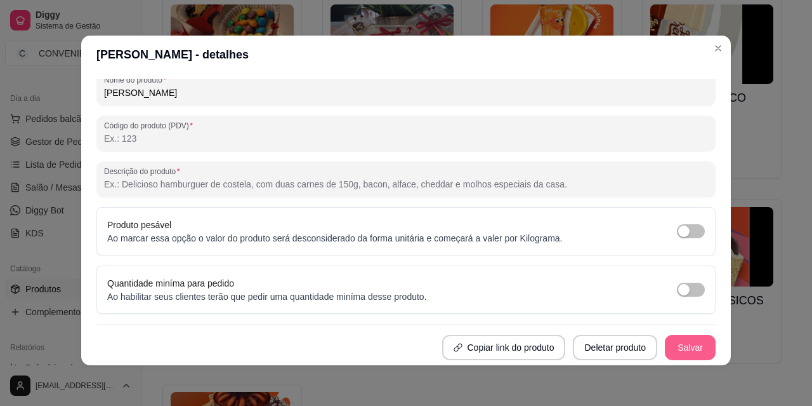
click at [571, 346] on button "Salvar" at bounding box center [690, 346] width 51 height 25
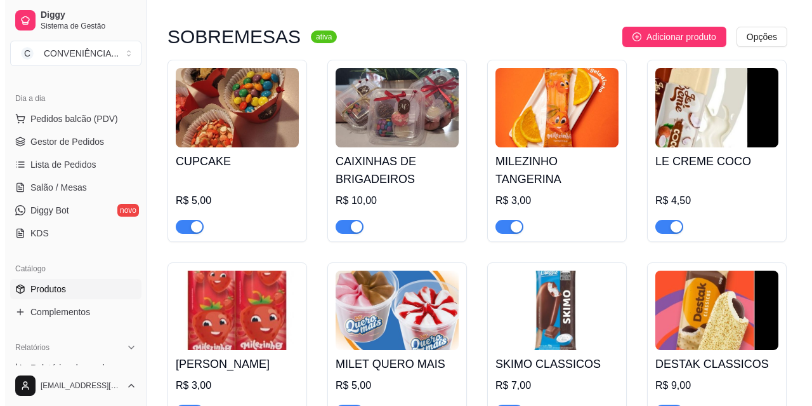
scroll to position [3935, 0]
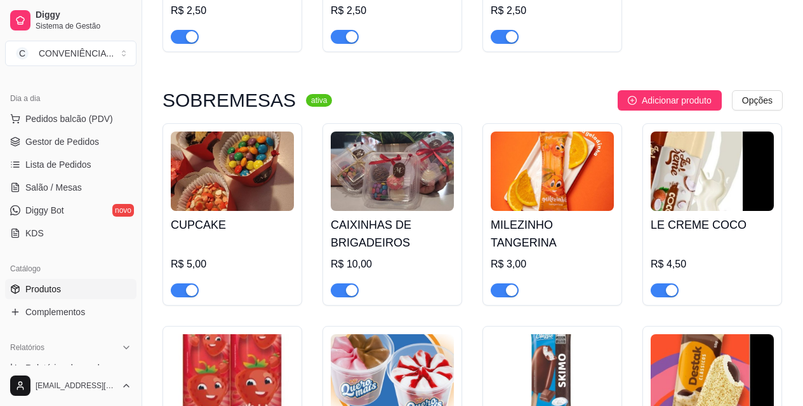
click at [571, 90] on button "Adicionar produto" at bounding box center [670, 100] width 104 height 20
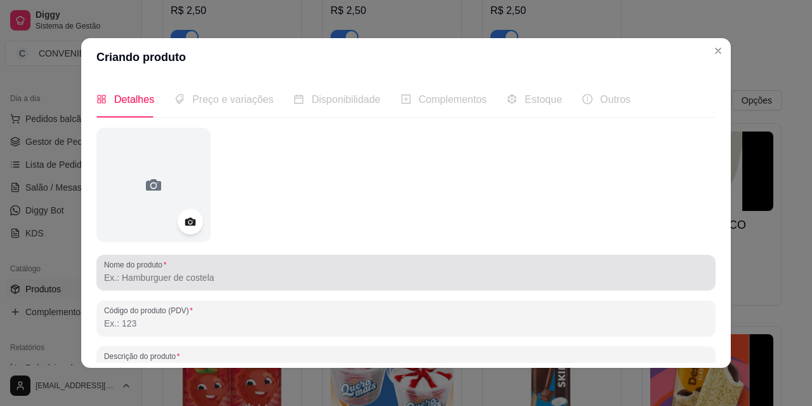
click at [221, 281] on input "Nome do produto" at bounding box center [406, 277] width 604 height 13
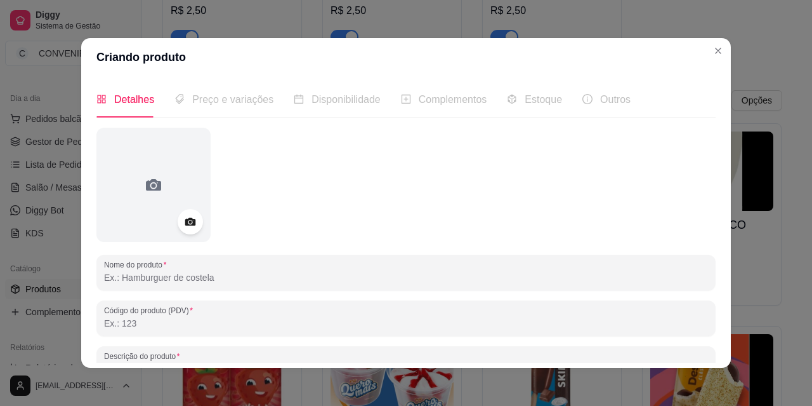
paste input "FLOCOS MILET 2L"
type input "FLOCOS MILET 2L"
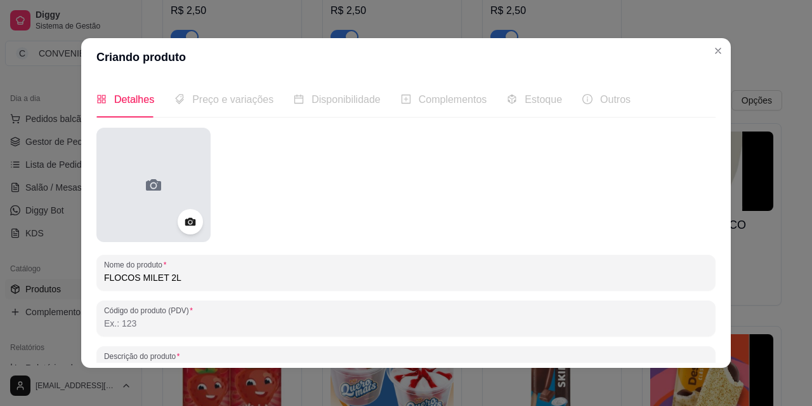
click at [165, 201] on div at bounding box center [153, 185] width 114 height 114
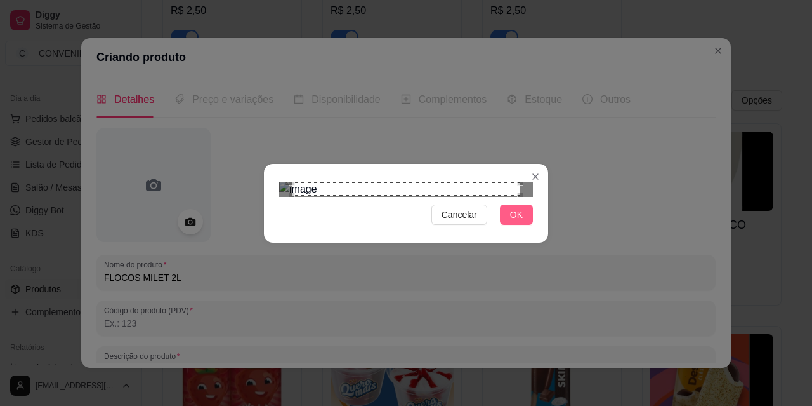
click at [524, 225] on button "OK" at bounding box center [516, 214] width 33 height 20
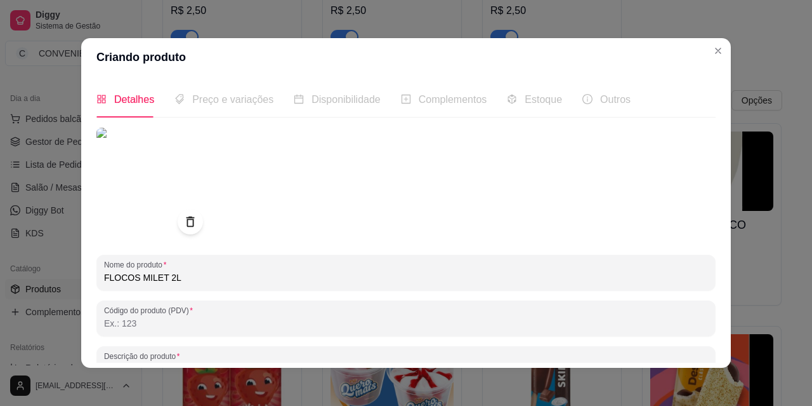
scroll to position [3, 0]
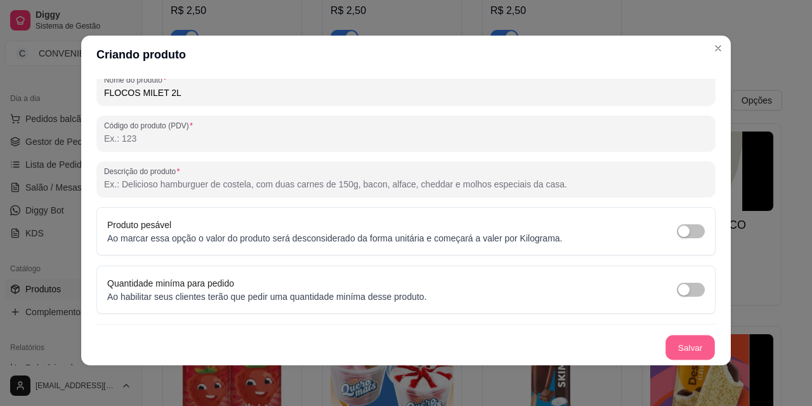
click at [571, 345] on button "Salvar" at bounding box center [691, 347] width 50 height 25
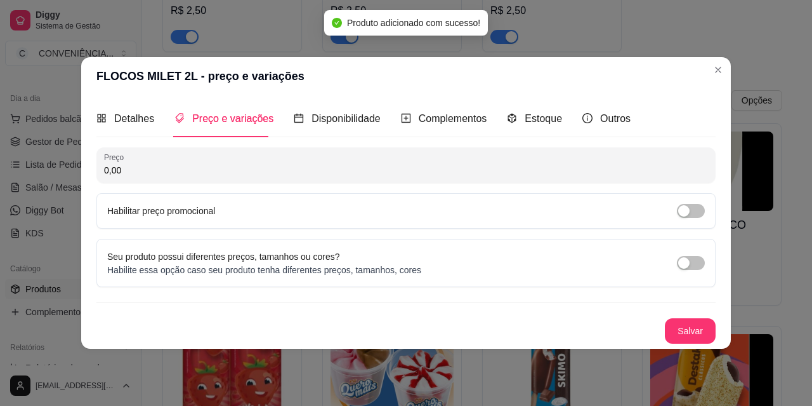
scroll to position [0, 0]
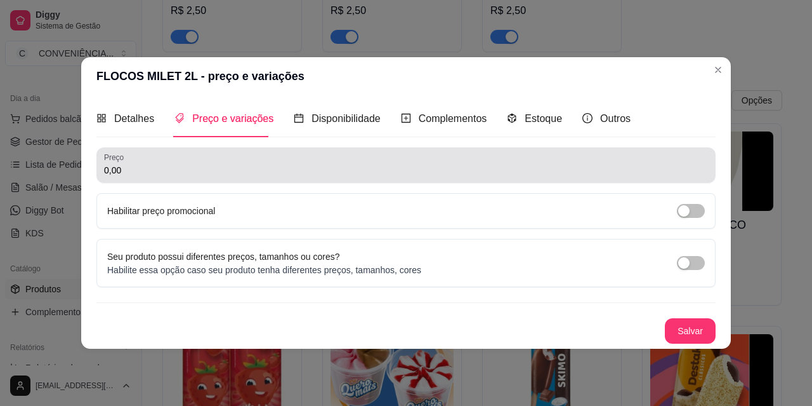
click at [227, 173] on input "0,00" at bounding box center [406, 170] width 604 height 13
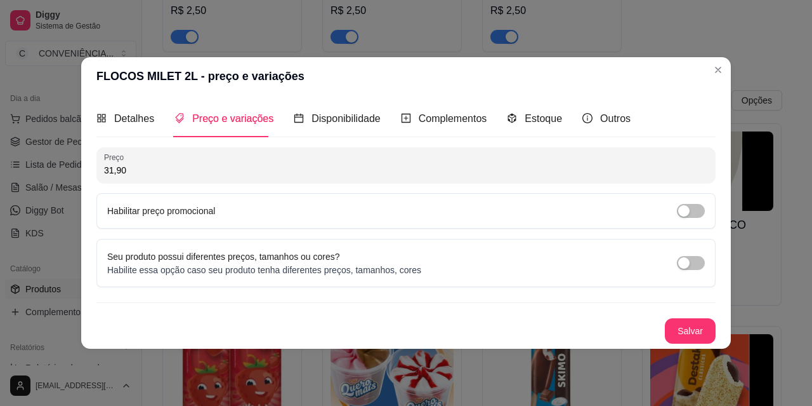
click at [215, 175] on input "31,90" at bounding box center [406, 170] width 604 height 13
type input "31,90"
click at [571, 323] on button "Salvar" at bounding box center [691, 330] width 50 height 25
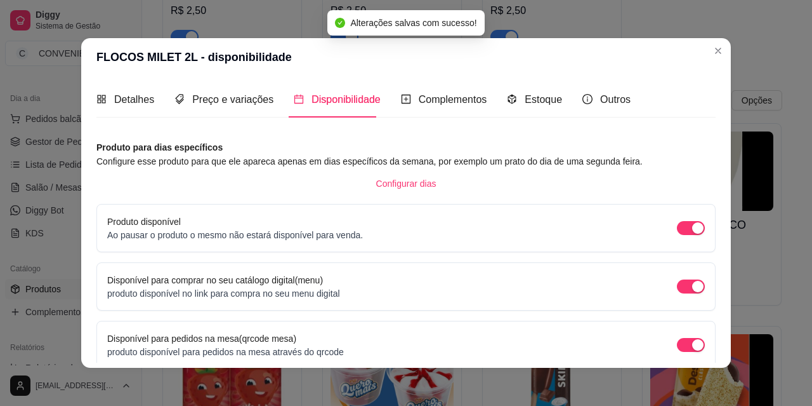
scroll to position [116, 0]
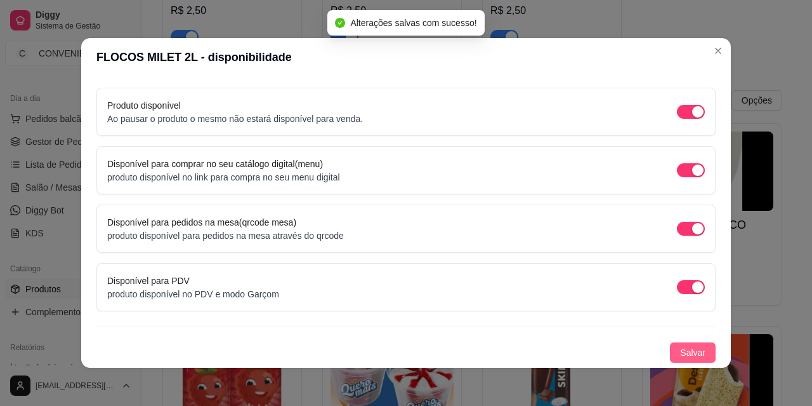
click at [571, 350] on span "Salvar" at bounding box center [692, 352] width 25 height 14
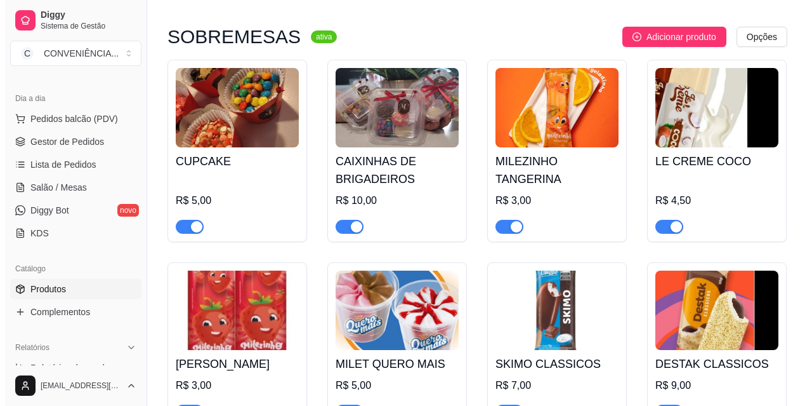
scroll to position [3935, 0]
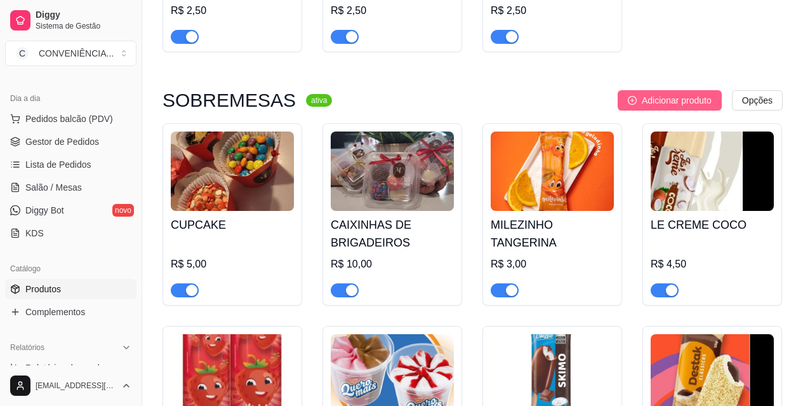
click at [571, 90] on button "Adicionar produto" at bounding box center [670, 100] width 104 height 20
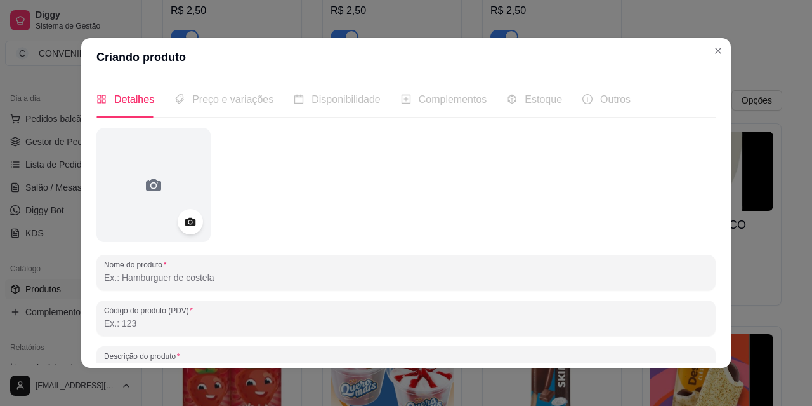
click at [197, 268] on div at bounding box center [406, 272] width 604 height 25
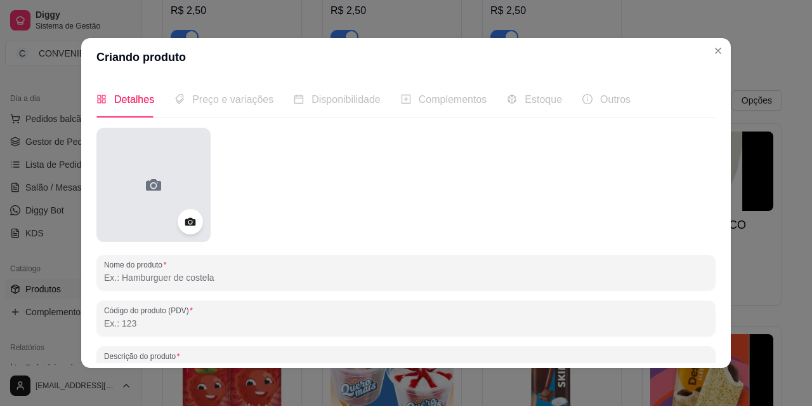
paste input "NAPOLITANO MILET 2L"
type input "NAPOLITANO MILET 2L"
click at [143, 189] on icon at bounding box center [153, 185] width 20 height 20
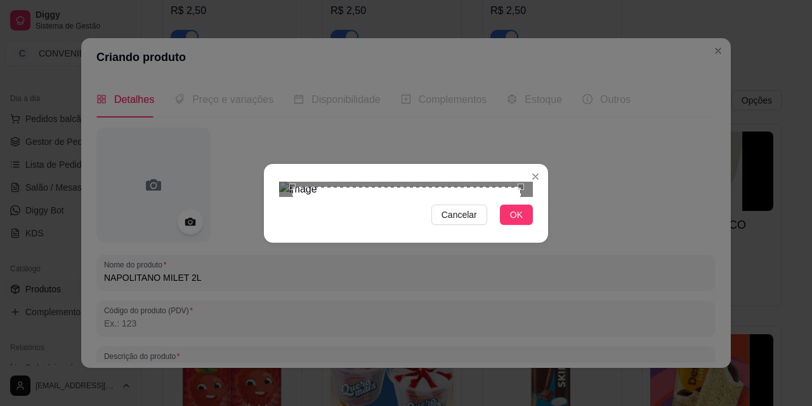
click at [357, 200] on div "Use the arrow keys to move the crop selection area" at bounding box center [407, 301] width 228 height 228
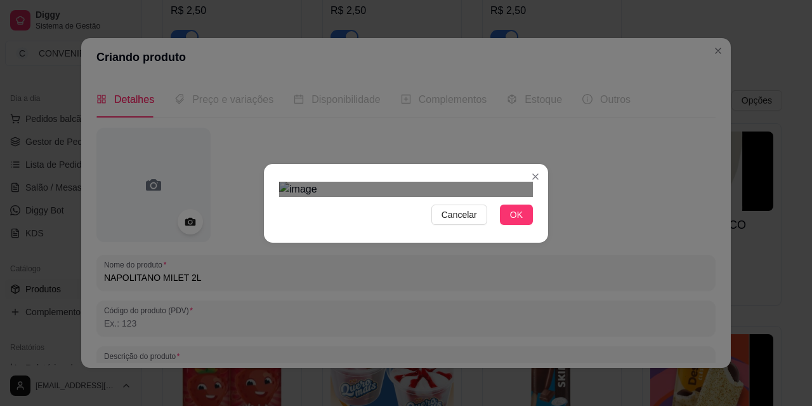
click at [477, 288] on div "Use the arrow keys to move the crop selection area" at bounding box center [412, 319] width 228 height 228
click at [512, 221] on span "OK" at bounding box center [516, 215] width 13 height 14
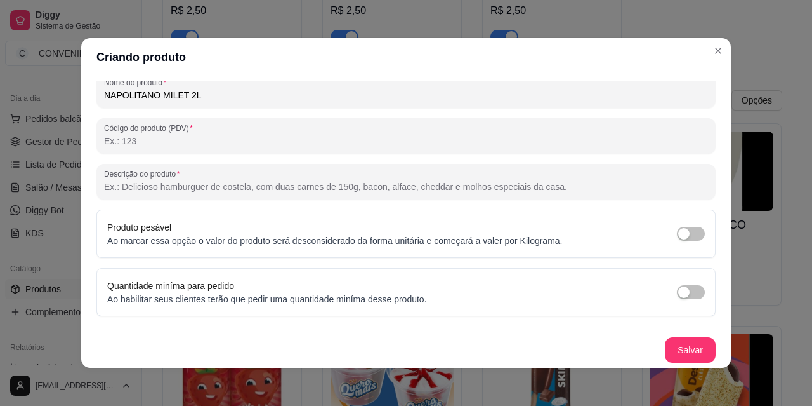
scroll to position [3, 0]
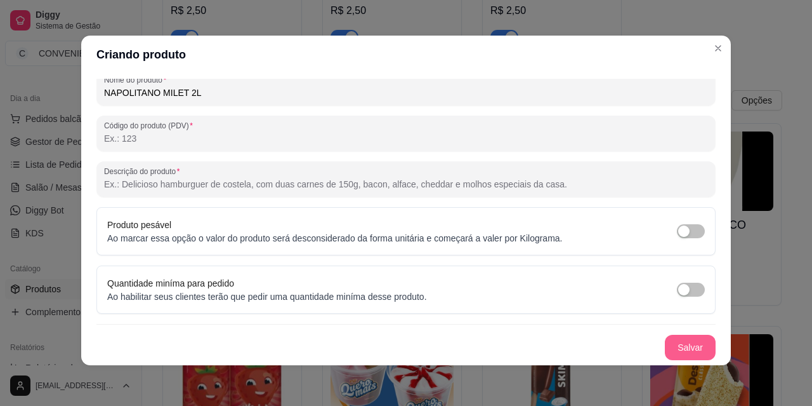
click at [571, 346] on button "Salvar" at bounding box center [690, 346] width 51 height 25
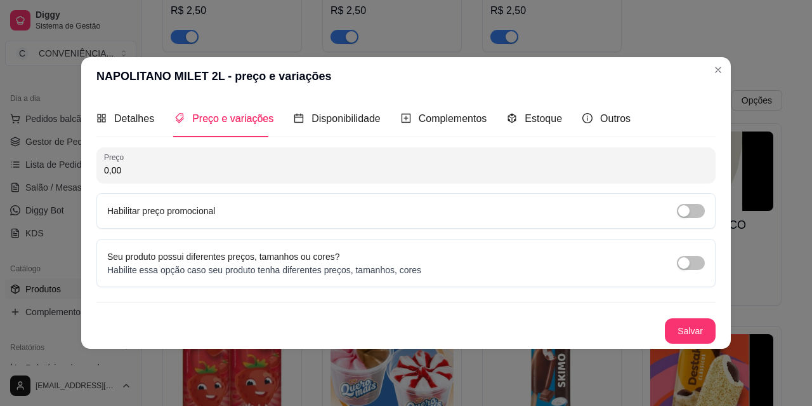
scroll to position [0, 0]
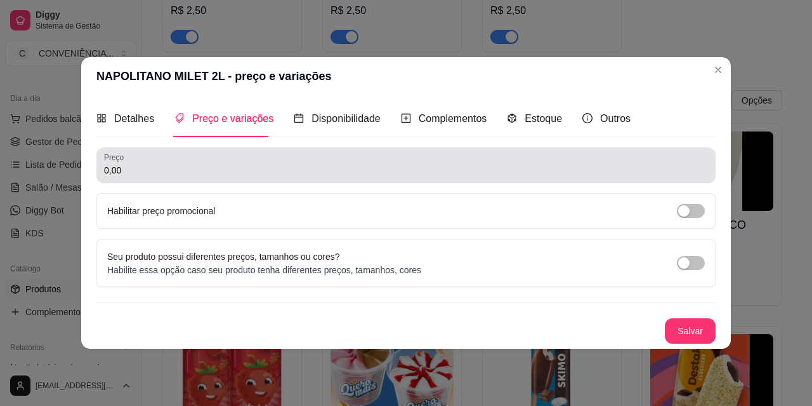
click at [213, 170] on input "0,00" at bounding box center [406, 170] width 604 height 13
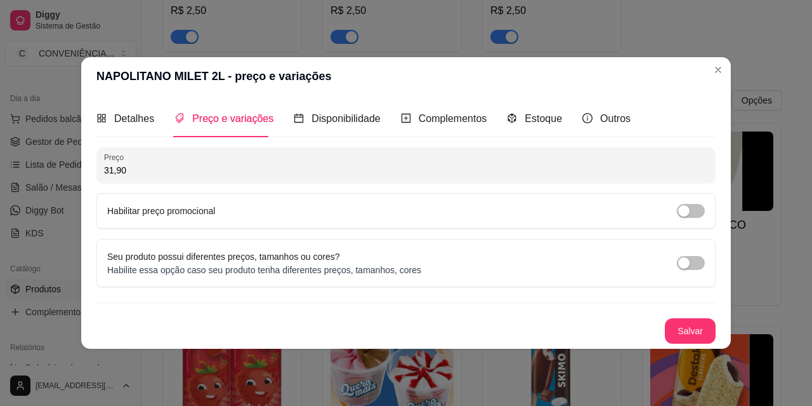
type input "31,90"
click at [571, 326] on button "Salvar" at bounding box center [691, 330] width 50 height 25
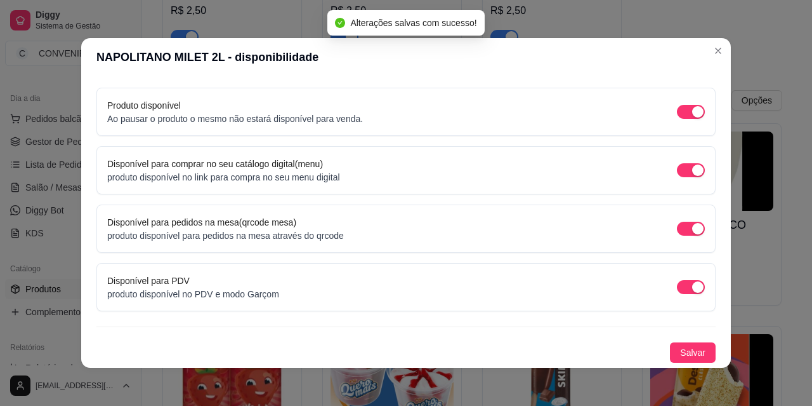
scroll to position [3, 0]
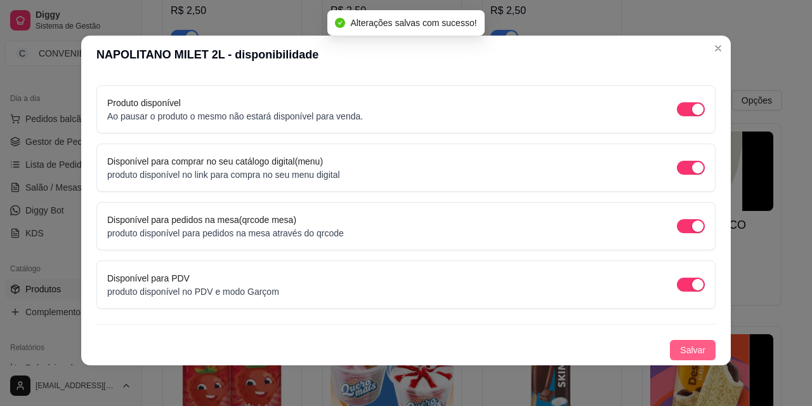
click at [571, 343] on button "Salvar" at bounding box center [693, 350] width 46 height 20
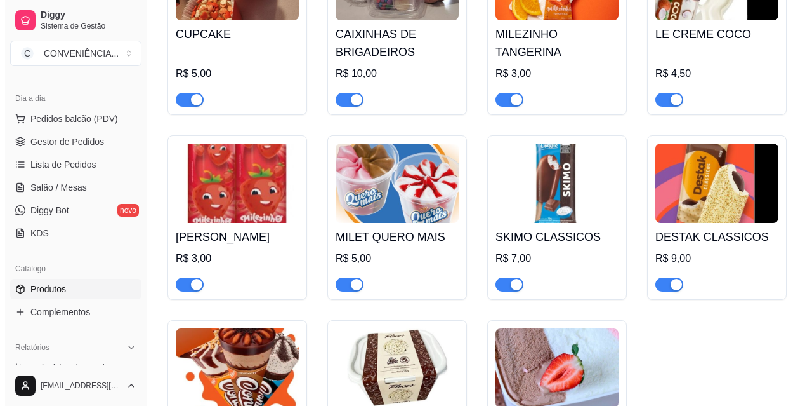
scroll to position [3808, 0]
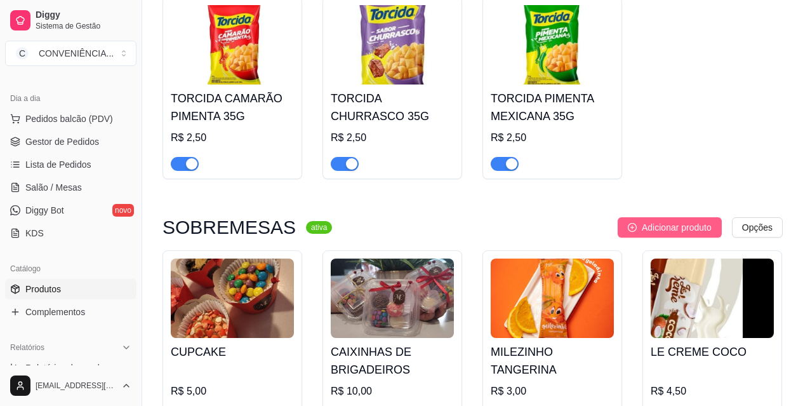
click at [571, 220] on span "Adicionar produto" at bounding box center [677, 227] width 70 height 14
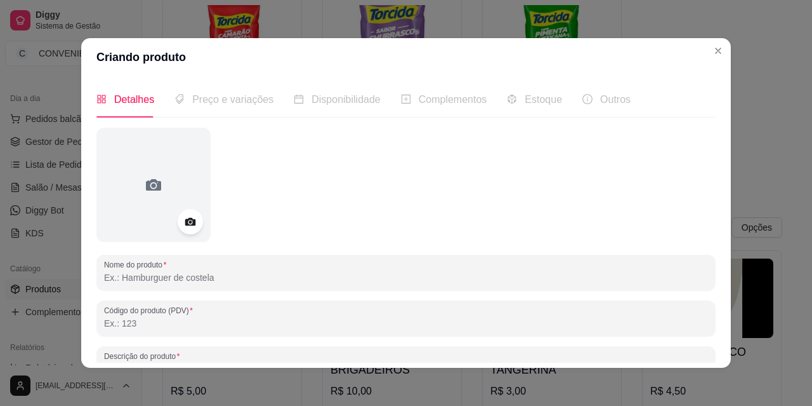
click at [171, 276] on input "Nome do produto" at bounding box center [406, 277] width 604 height 13
paste input "PAVE MILET02L"
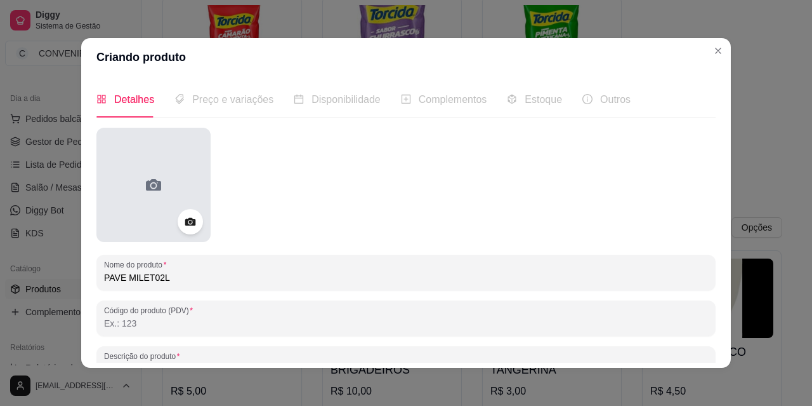
type input "PAVE MILET02L"
click at [118, 217] on div at bounding box center [153, 185] width 114 height 114
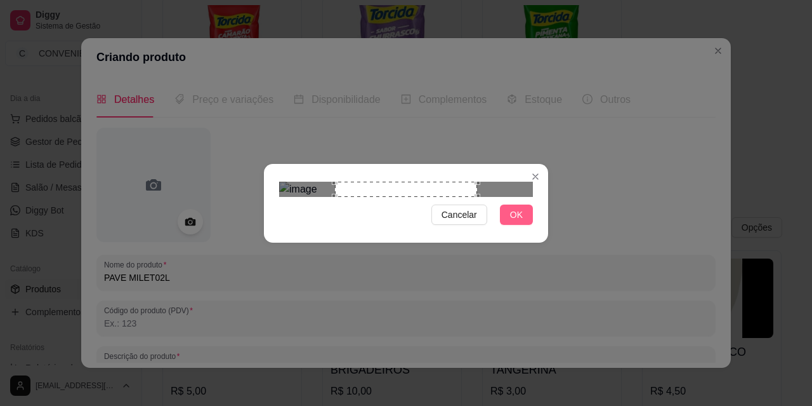
click at [528, 225] on button "OK" at bounding box center [516, 214] width 33 height 20
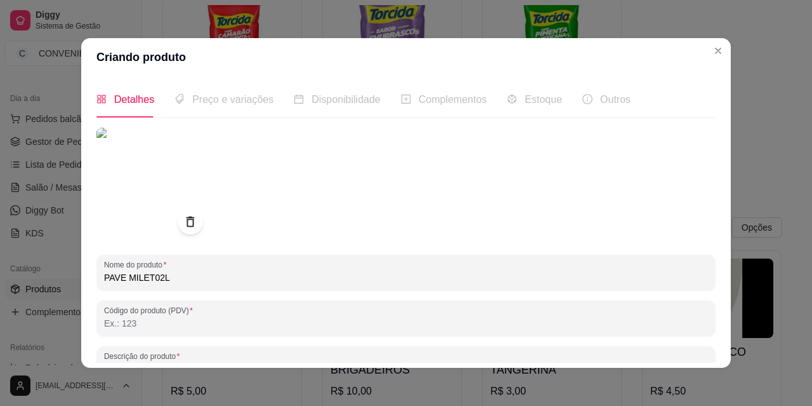
click at [155, 195] on img at bounding box center [153, 185] width 114 height 114
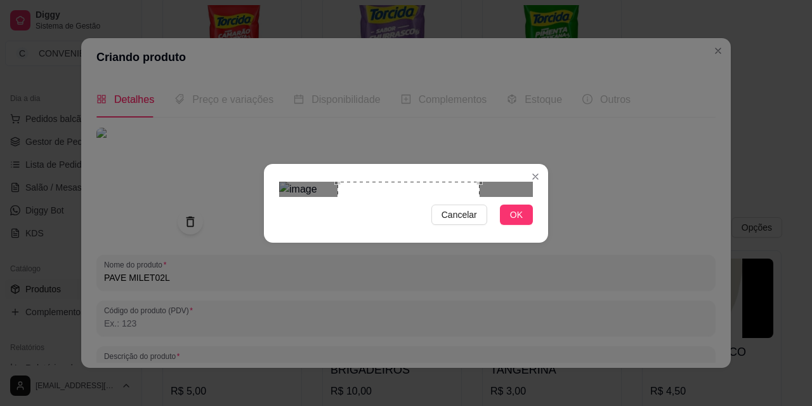
click at [388, 202] on div "Use the arrow keys to move the crop selection area" at bounding box center [409, 253] width 142 height 142
click at [479, 182] on div "Use the arrow keys to move the crop selection area" at bounding box center [409, 253] width 142 height 142
click at [474, 251] on div "Use the arrow keys to move the crop selection area" at bounding box center [406, 250] width 137 height 137
click at [447, 221] on div "Use the arrow keys to move the crop selection area" at bounding box center [407, 250] width 137 height 137
click at [511, 221] on span "OK" at bounding box center [516, 215] width 13 height 14
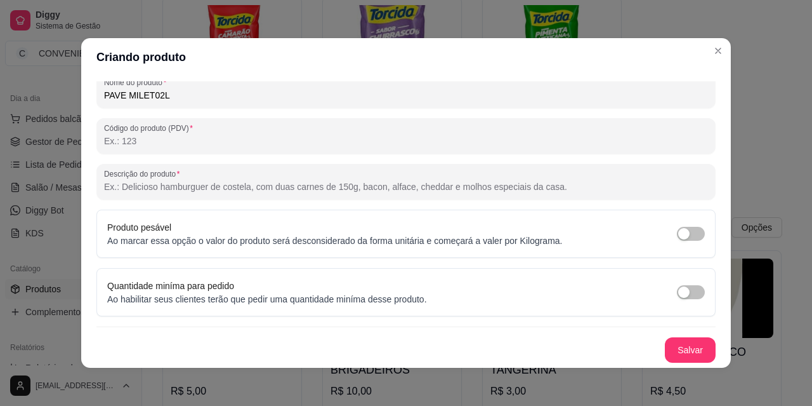
scroll to position [3, 0]
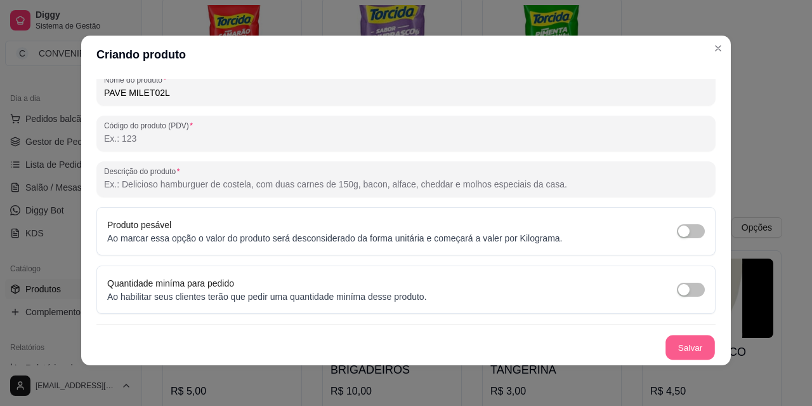
click at [571, 347] on button "Salvar" at bounding box center [691, 347] width 50 height 25
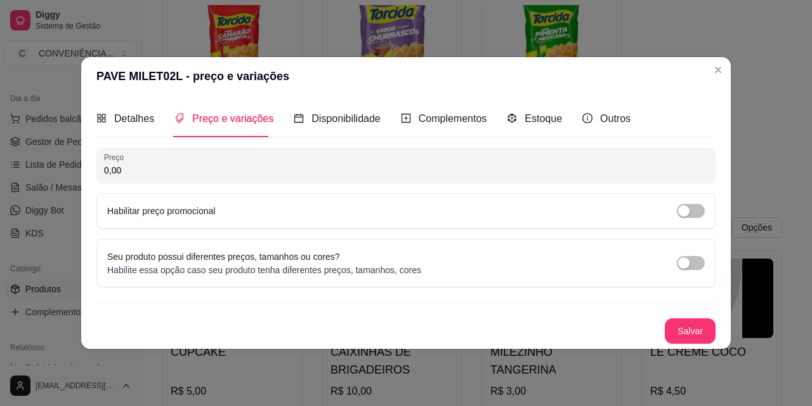
scroll to position [0, 0]
click at [210, 165] on input "0,00" at bounding box center [406, 170] width 604 height 13
type input "31,90"
click at [571, 326] on button "Salvar" at bounding box center [690, 330] width 51 height 25
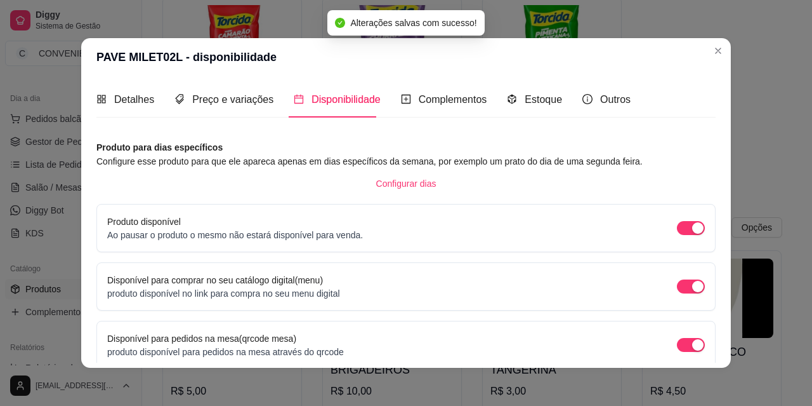
scroll to position [116, 0]
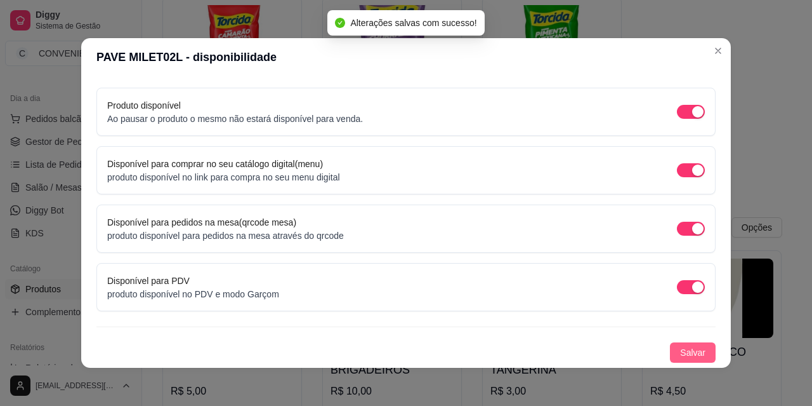
click at [571, 359] on button "Salvar" at bounding box center [693, 352] width 46 height 20
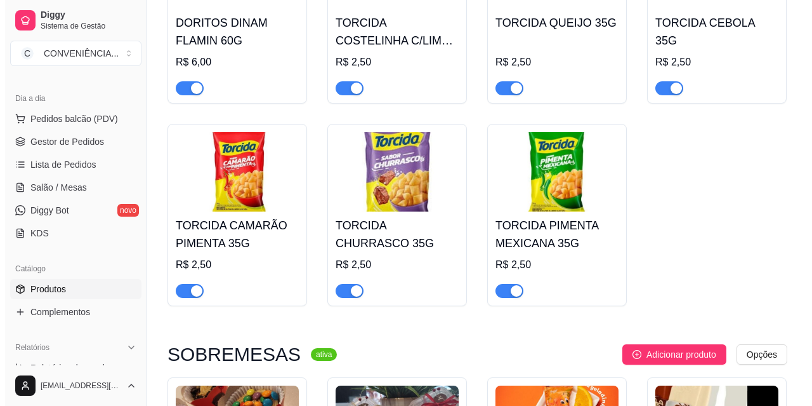
scroll to position [3935, 0]
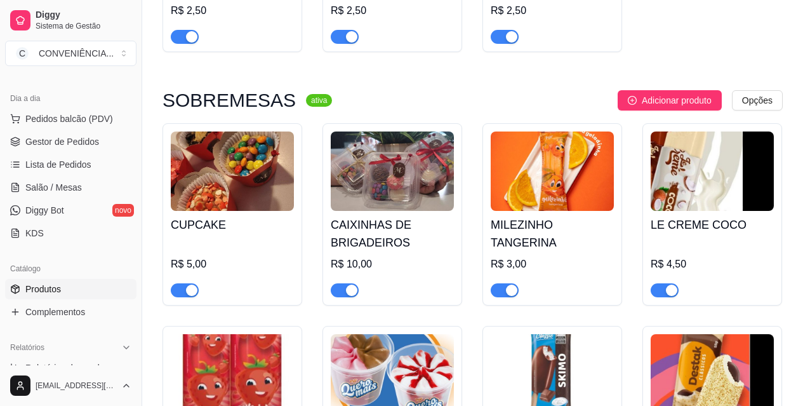
click at [571, 90] on div "SOBREMESAS ativa Adicionar produto Opções CUPCAKE R$ 5,00 CAIXINHAS DE BRIGADEI…" at bounding box center [472, 391] width 620 height 602
click at [571, 93] on span "Adicionar produto" at bounding box center [677, 100] width 70 height 14
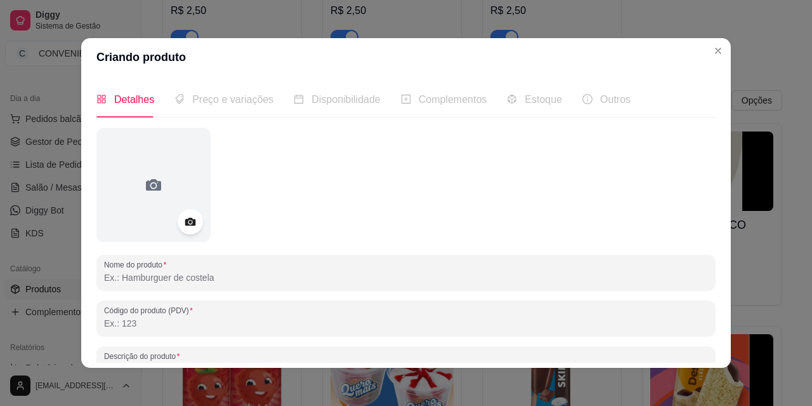
click at [177, 275] on input "Nome do produto" at bounding box center [406, 277] width 604 height 13
paste input "LE FRUTTE CAJA"
type input "LE FRUTTE CAJA"
click at [191, 286] on div "Nome do produto LE FRUTTE CAJA" at bounding box center [405, 272] width 619 height 36
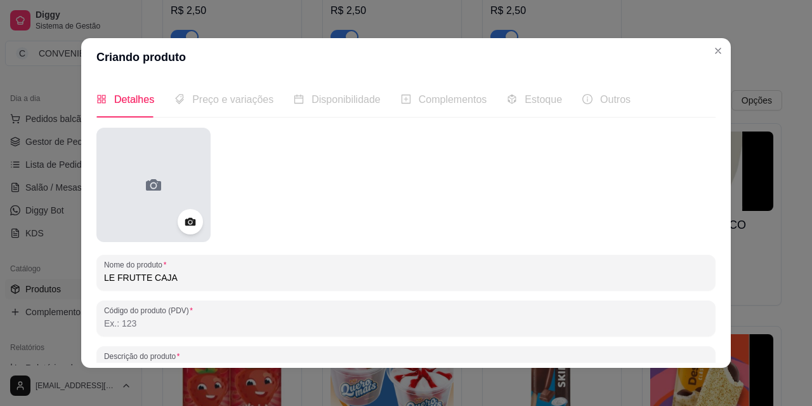
scroll to position [0, 0]
click at [145, 195] on icon at bounding box center [153, 185] width 20 height 20
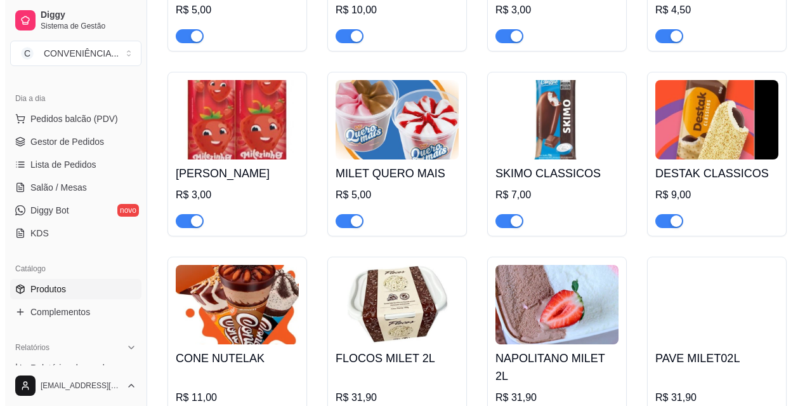
scroll to position [4062, 0]
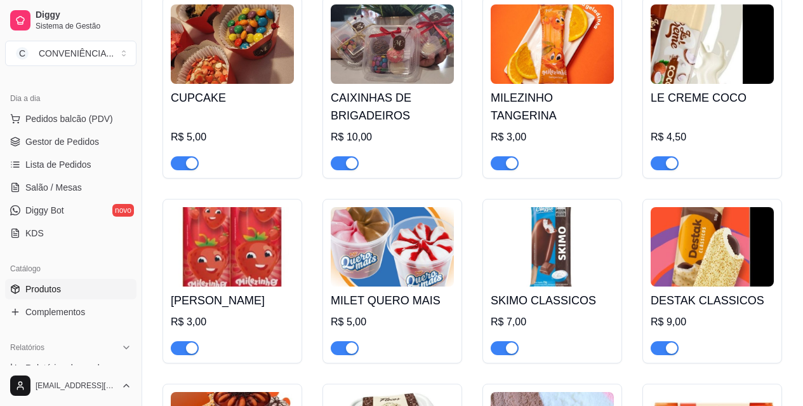
click at [571, 207] on img at bounding box center [712, 246] width 123 height 79
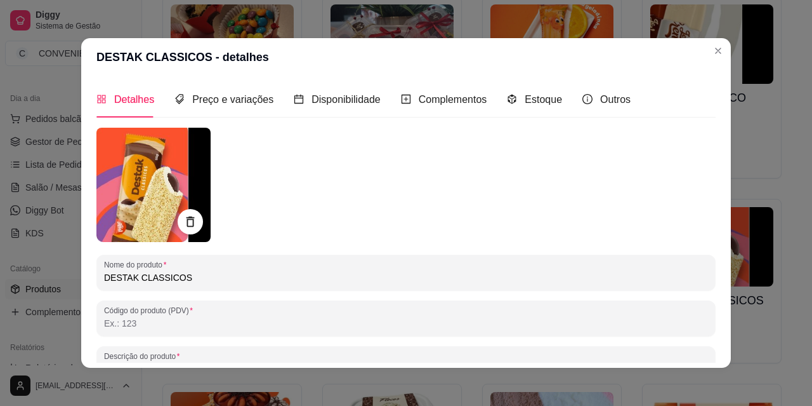
click at [138, 200] on img at bounding box center [153, 185] width 114 height 114
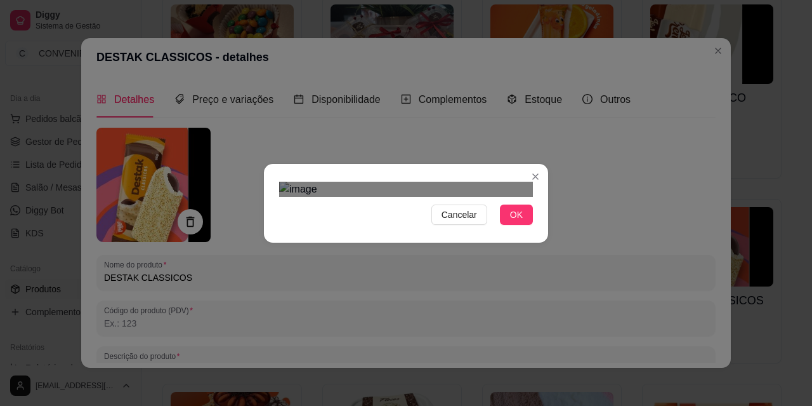
click at [315, 202] on div "Use the arrow keys to move the crop selection area" at bounding box center [393, 275] width 228 height 146
click at [420, 197] on div at bounding box center [406, 189] width 254 height 15
click at [319, 194] on div "Use the arrow keys to move the crop selection area" at bounding box center [375, 278] width 168 height 168
click at [310, 194] on div "Use the arrow keys to move the crop selection area" at bounding box center [375, 278] width 168 height 168
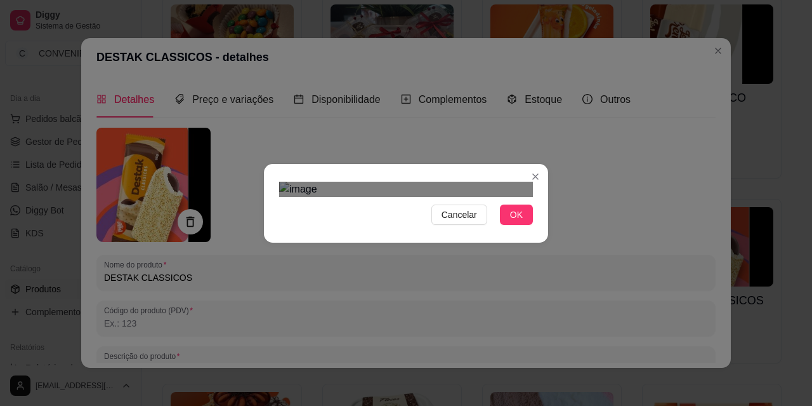
click at [352, 201] on div "Use the arrow keys to move the crop selection area" at bounding box center [363, 285] width 168 height 168
click at [433, 197] on div at bounding box center [406, 189] width 254 height 15
click at [369, 204] on div "Use the arrow keys to move the crop selection area" at bounding box center [356, 265] width 154 height 154
click at [511, 221] on span "OK" at bounding box center [516, 215] width 13 height 14
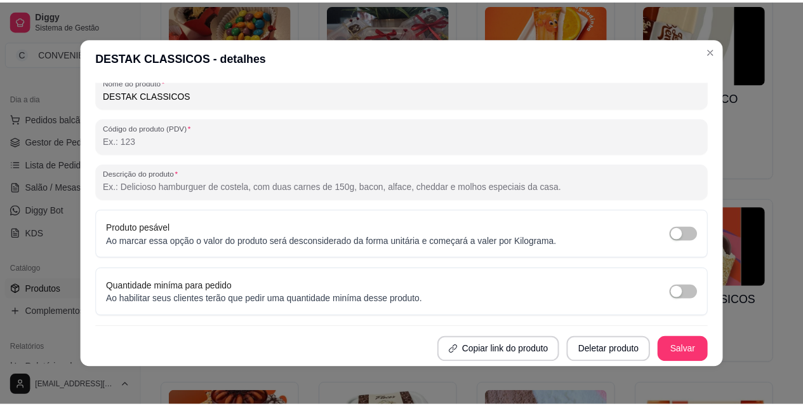
scroll to position [3, 0]
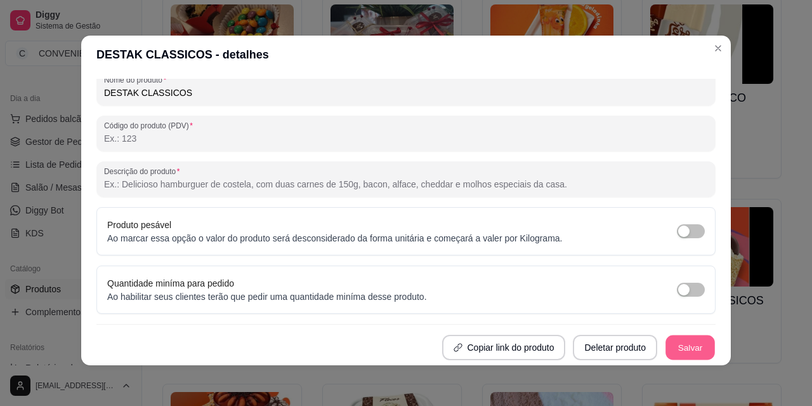
click at [571, 340] on button "Salvar" at bounding box center [691, 347] width 50 height 25
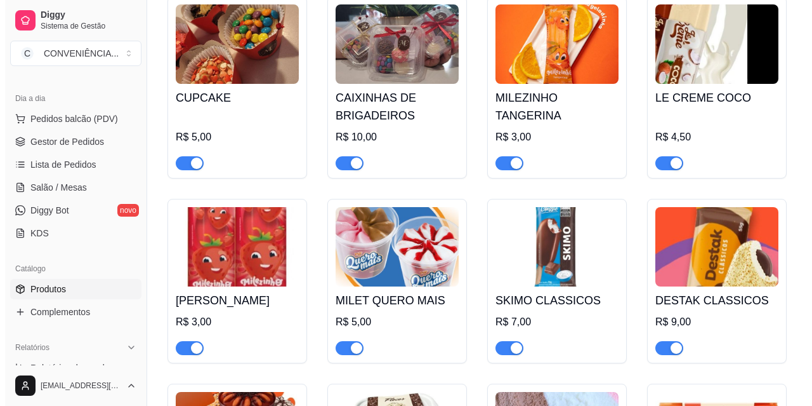
scroll to position [3935, 0]
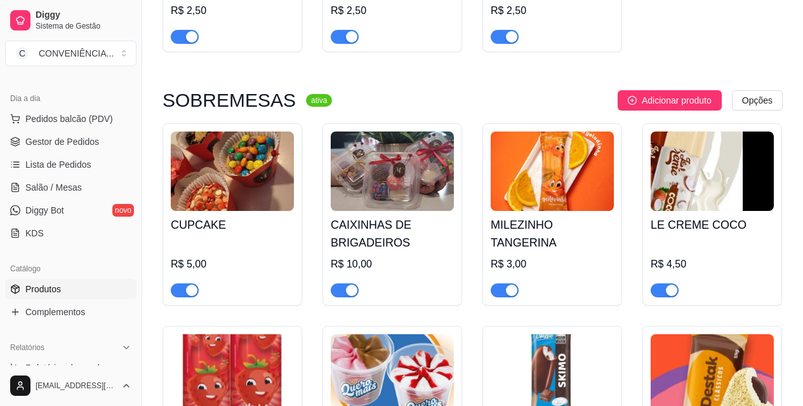
click at [571, 162] on img at bounding box center [712, 170] width 123 height 79
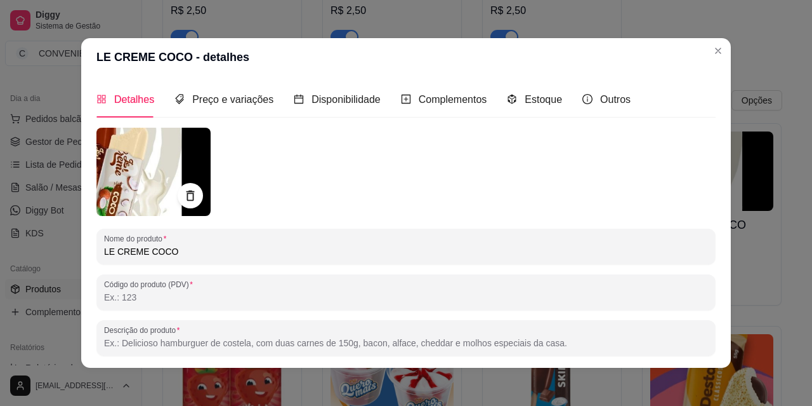
click at [143, 164] on img at bounding box center [153, 172] width 114 height 88
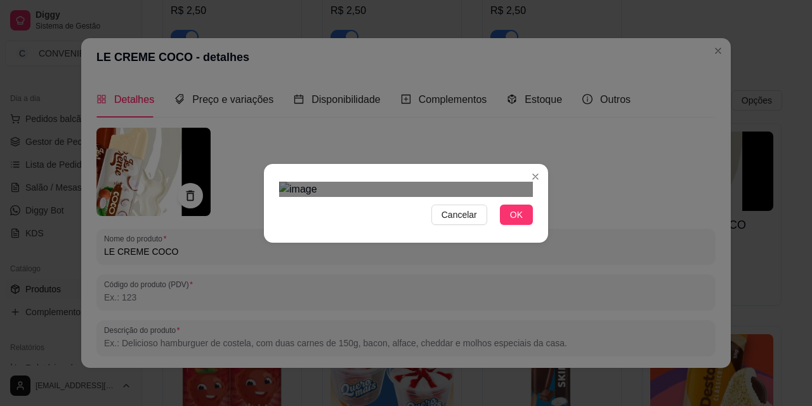
click at [320, 256] on div "Use the arrow keys to move the crop selection area" at bounding box center [393, 284] width 228 height 56
click at [306, 182] on img at bounding box center [406, 189] width 254 height 15
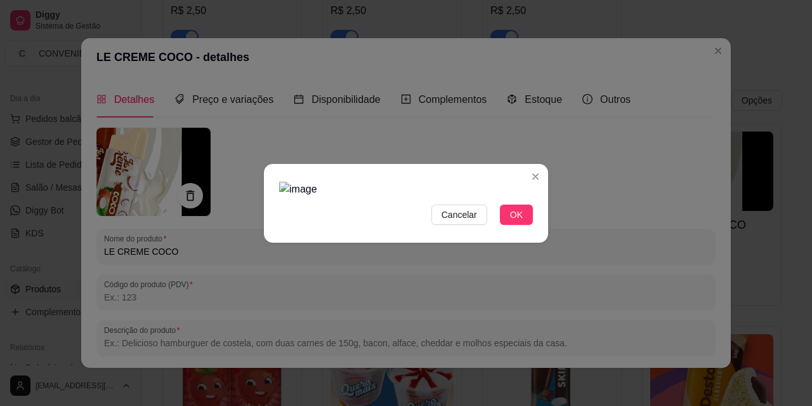
click at [315, 182] on img at bounding box center [406, 189] width 254 height 15
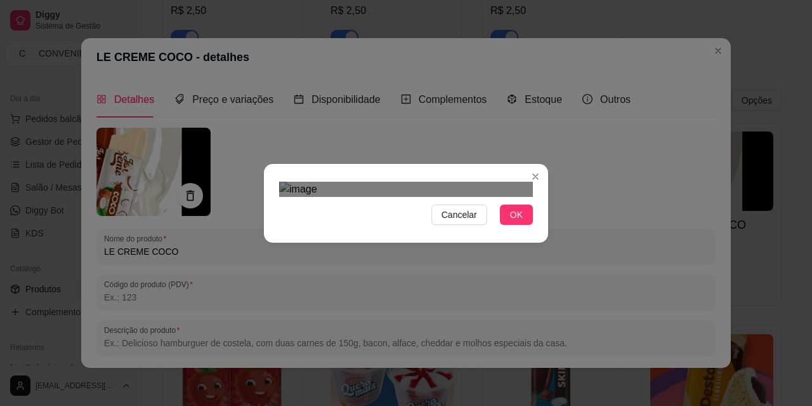
click at [531, 367] on div "Cancelar OK" at bounding box center [406, 203] width 812 height 406
click at [461, 221] on span "Cancelar" at bounding box center [460, 215] width 36 height 14
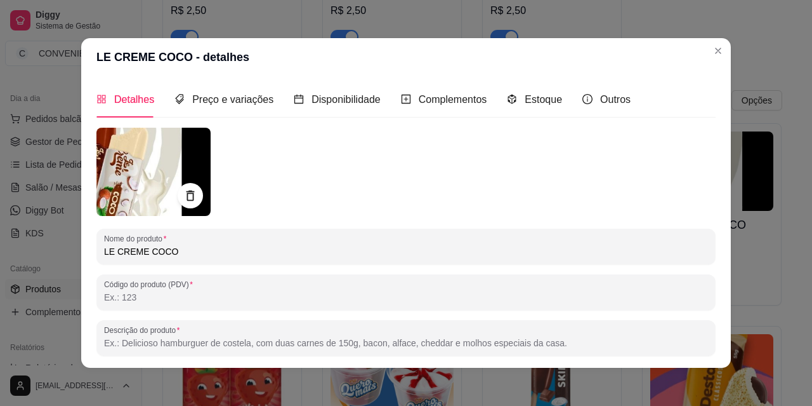
click at [109, 178] on img at bounding box center [153, 172] width 114 height 88
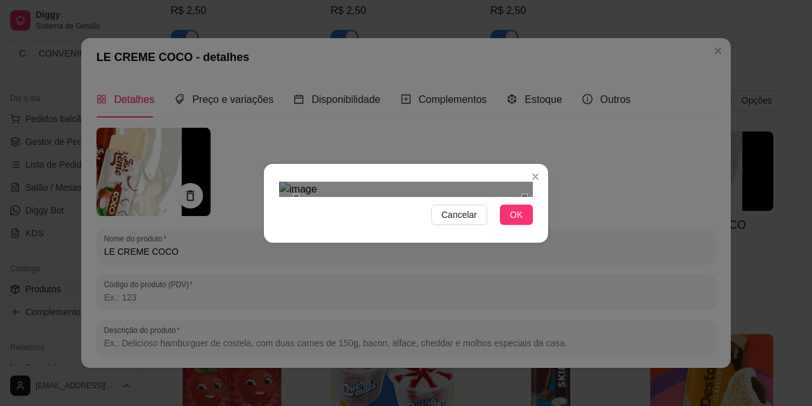
click at [409, 197] on div "Use the arrow keys to move the crop selection area" at bounding box center [410, 285] width 228 height 176
click at [485, 230] on div "Cancelar OK" at bounding box center [406, 202] width 284 height 53
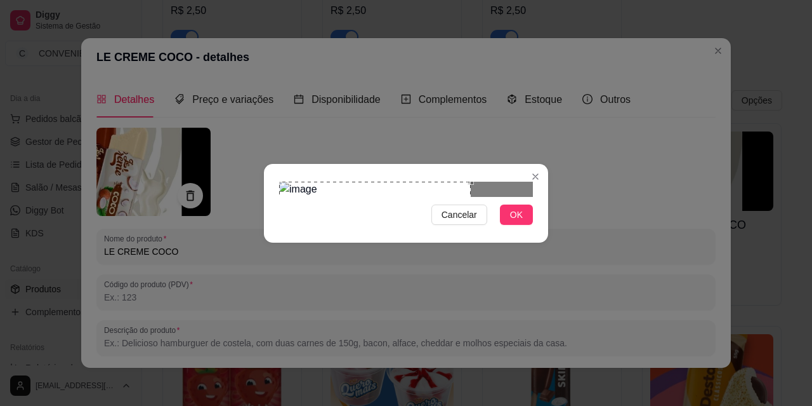
click at [380, 226] on div "Use the arrow keys to move the crop selection area" at bounding box center [375, 278] width 192 height 192
click at [320, 197] on div at bounding box center [406, 189] width 254 height 15
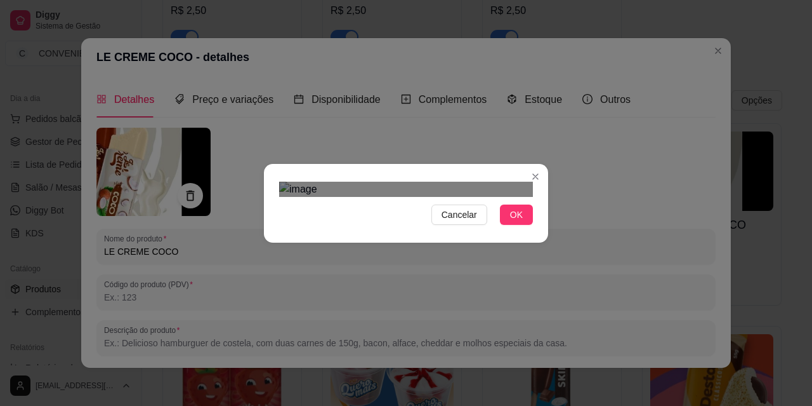
click at [326, 238] on div "Use the arrow keys to move the crop selection area" at bounding box center [382, 299] width 154 height 154
click at [371, 247] on div "Use the arrow keys to move the crop selection area" at bounding box center [375, 309] width 154 height 154
click at [528, 225] on button "OK" at bounding box center [516, 214] width 33 height 20
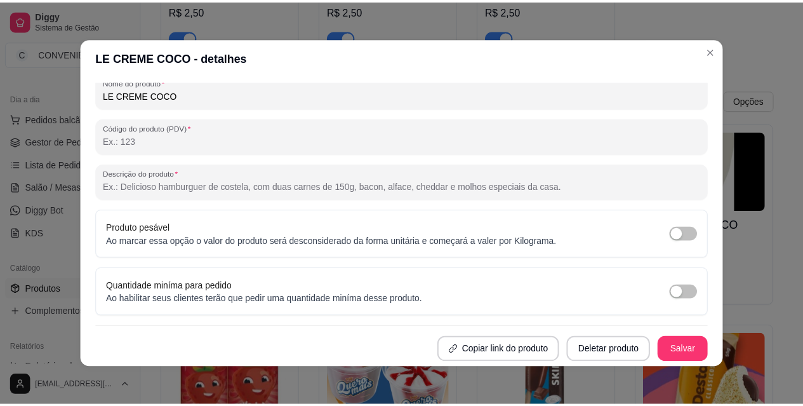
scroll to position [3, 0]
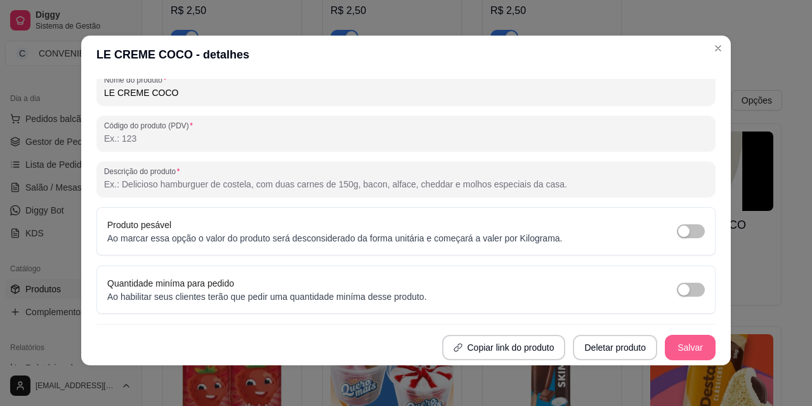
click at [571, 343] on button "Salvar" at bounding box center [690, 346] width 51 height 25
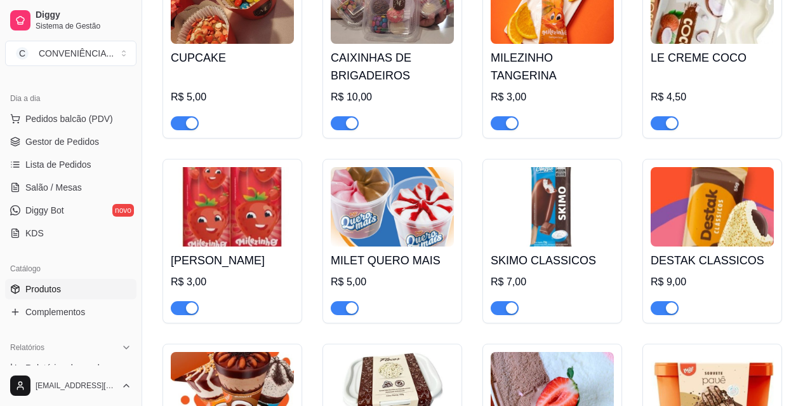
scroll to position [4165, 0]
